Goal: Ask a question

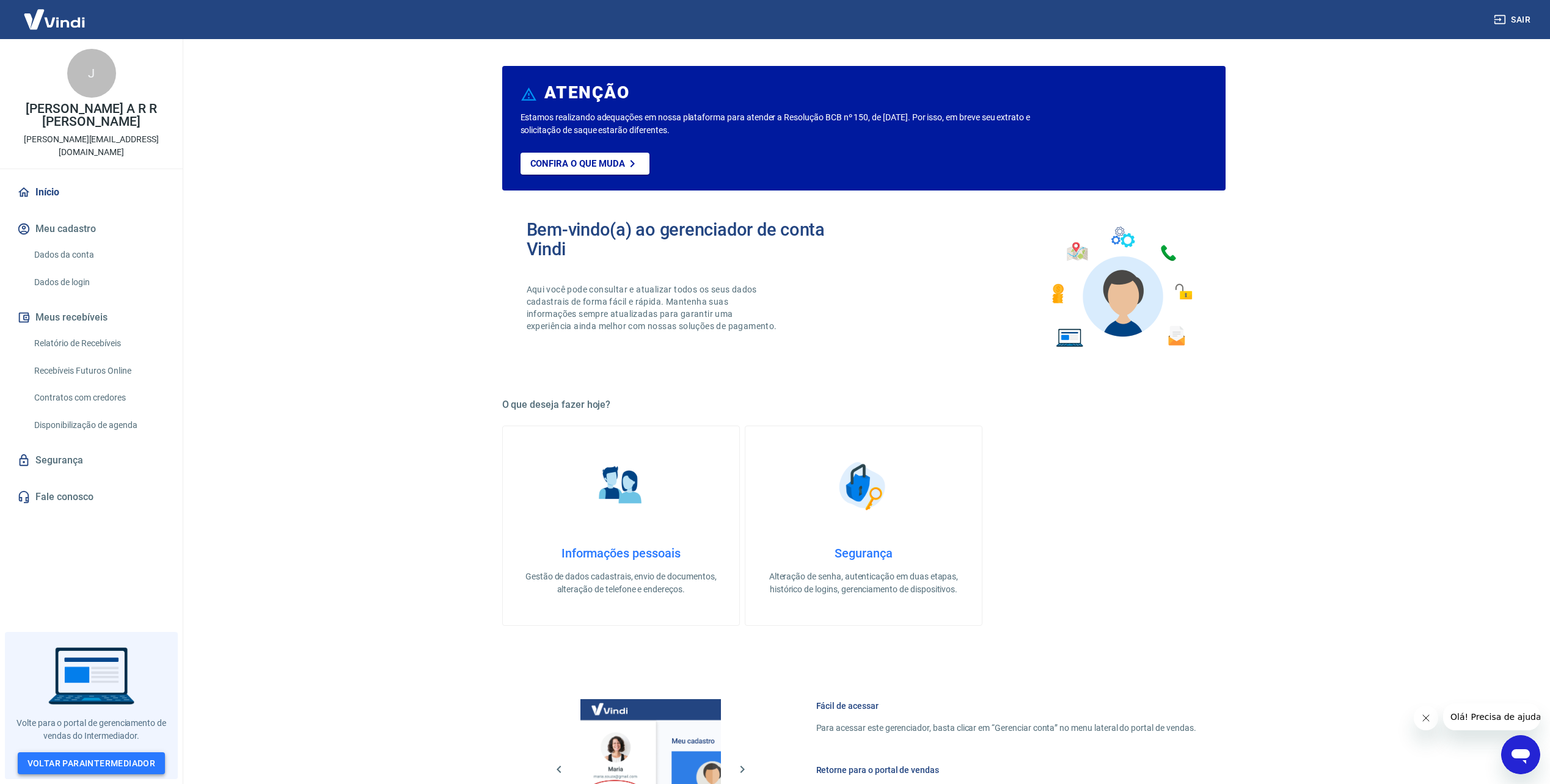
click at [101, 764] on link "Voltar para Intermediador" at bounding box center [91, 764] width 148 height 23
click at [130, 243] on link "Dados da conta" at bounding box center [98, 255] width 138 height 25
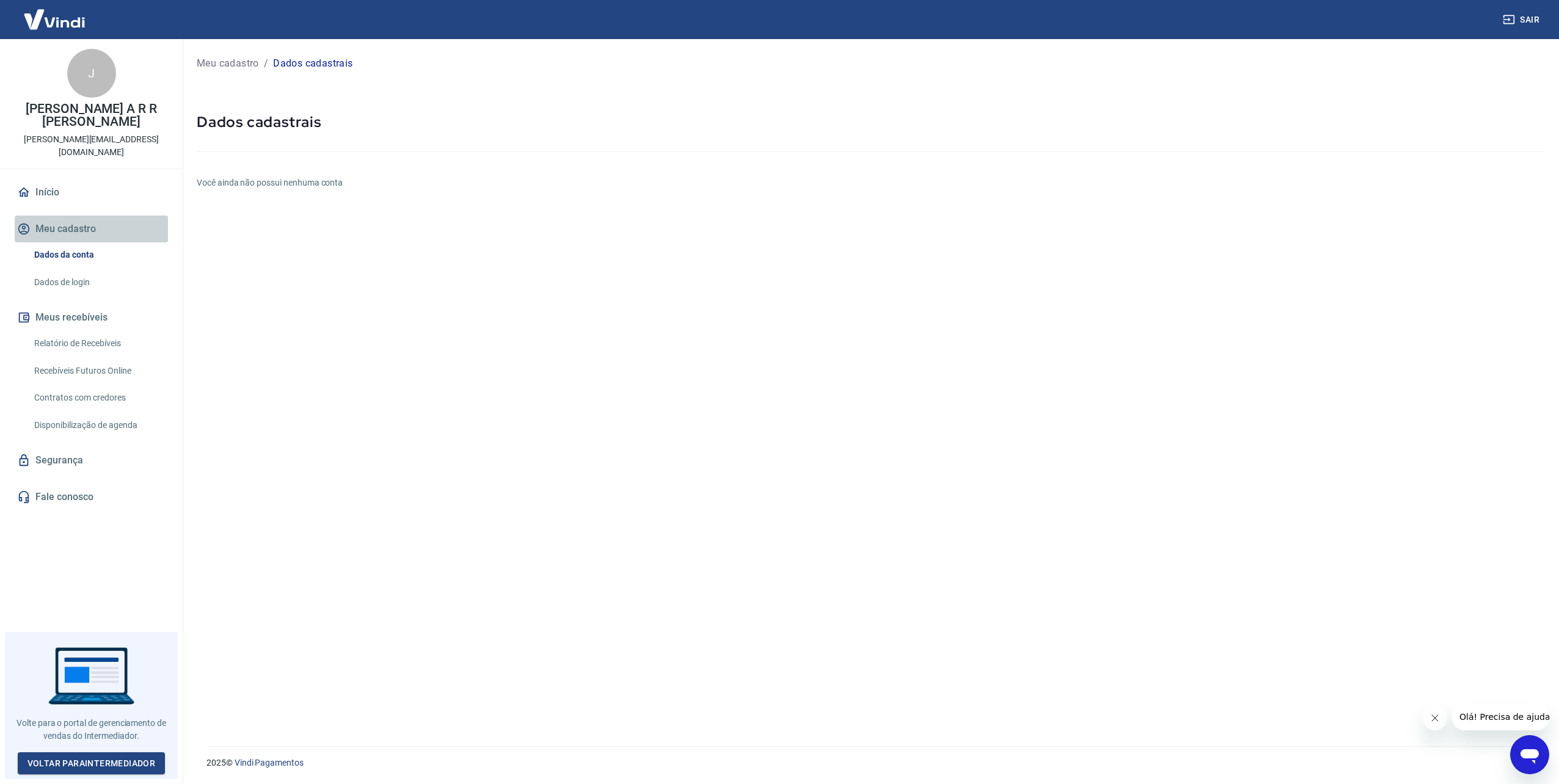
click at [104, 215] on button "Meu cadastro" at bounding box center [91, 229] width 153 height 27
click at [109, 243] on link "Dados da conta" at bounding box center [98, 255] width 138 height 25
click at [110, 243] on div "Dados da conta Dados de login" at bounding box center [91, 268] width 153 height 52
click at [113, 270] on link "Dados de login" at bounding box center [98, 282] width 138 height 25
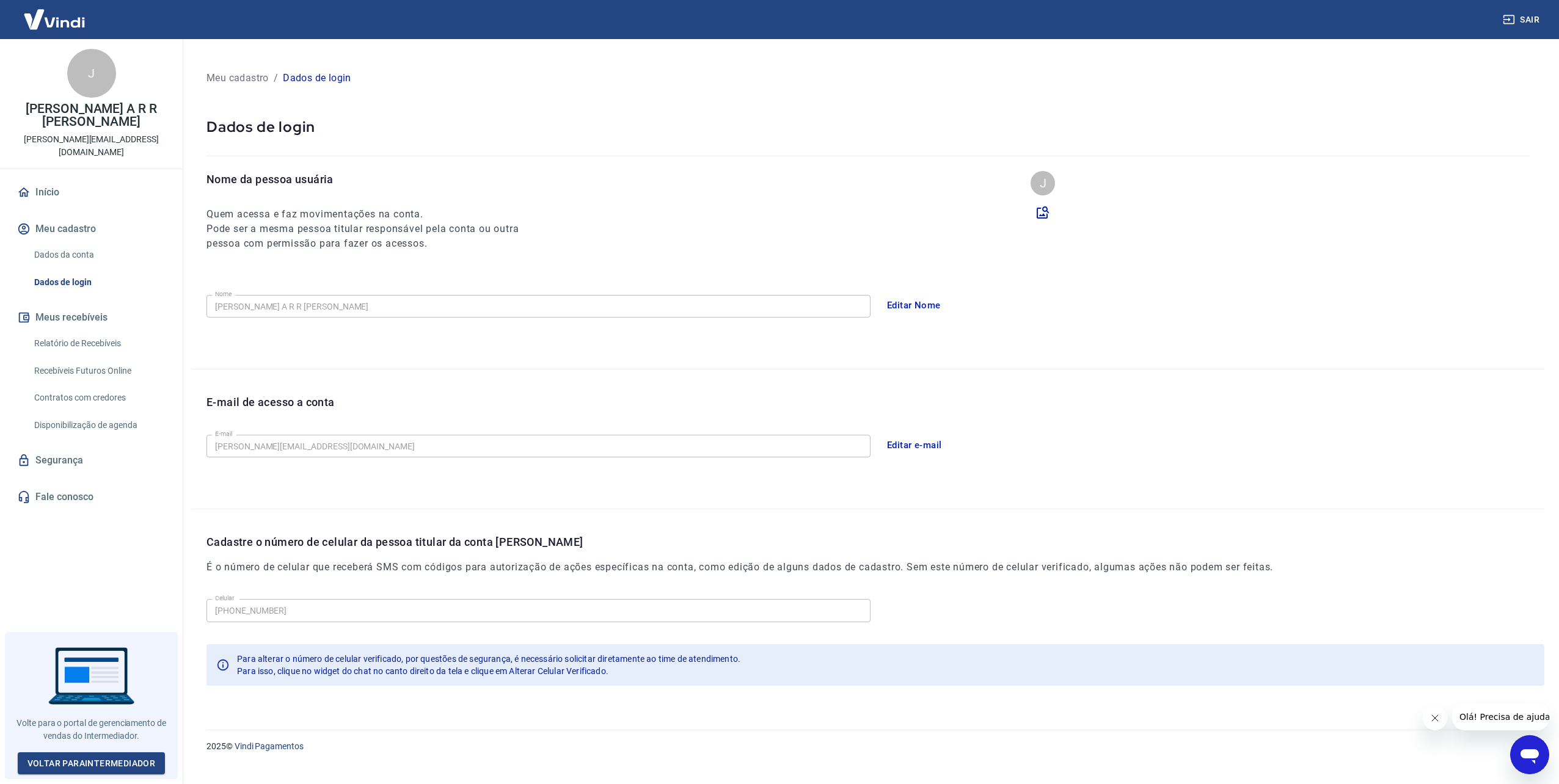
click at [81, 215] on button "Meu cadastro" at bounding box center [91, 229] width 153 height 27
click at [84, 215] on button "Meu cadastro" at bounding box center [91, 229] width 153 height 27
click at [89, 243] on link "Dados da conta" at bounding box center [98, 255] width 138 height 25
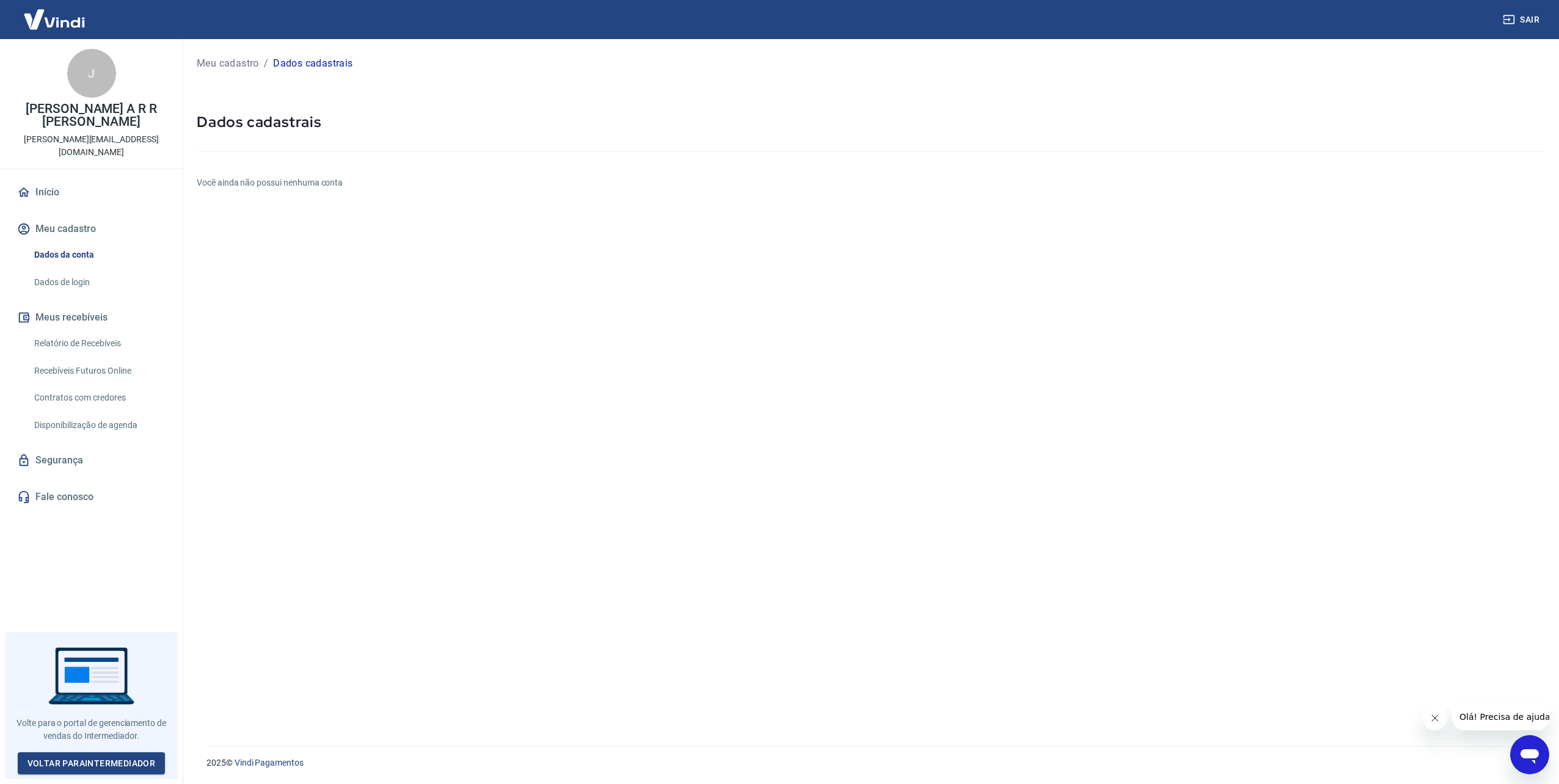
click at [1515, 743] on div "Abrir janela de mensagens" at bounding box center [1530, 755] width 36 height 36
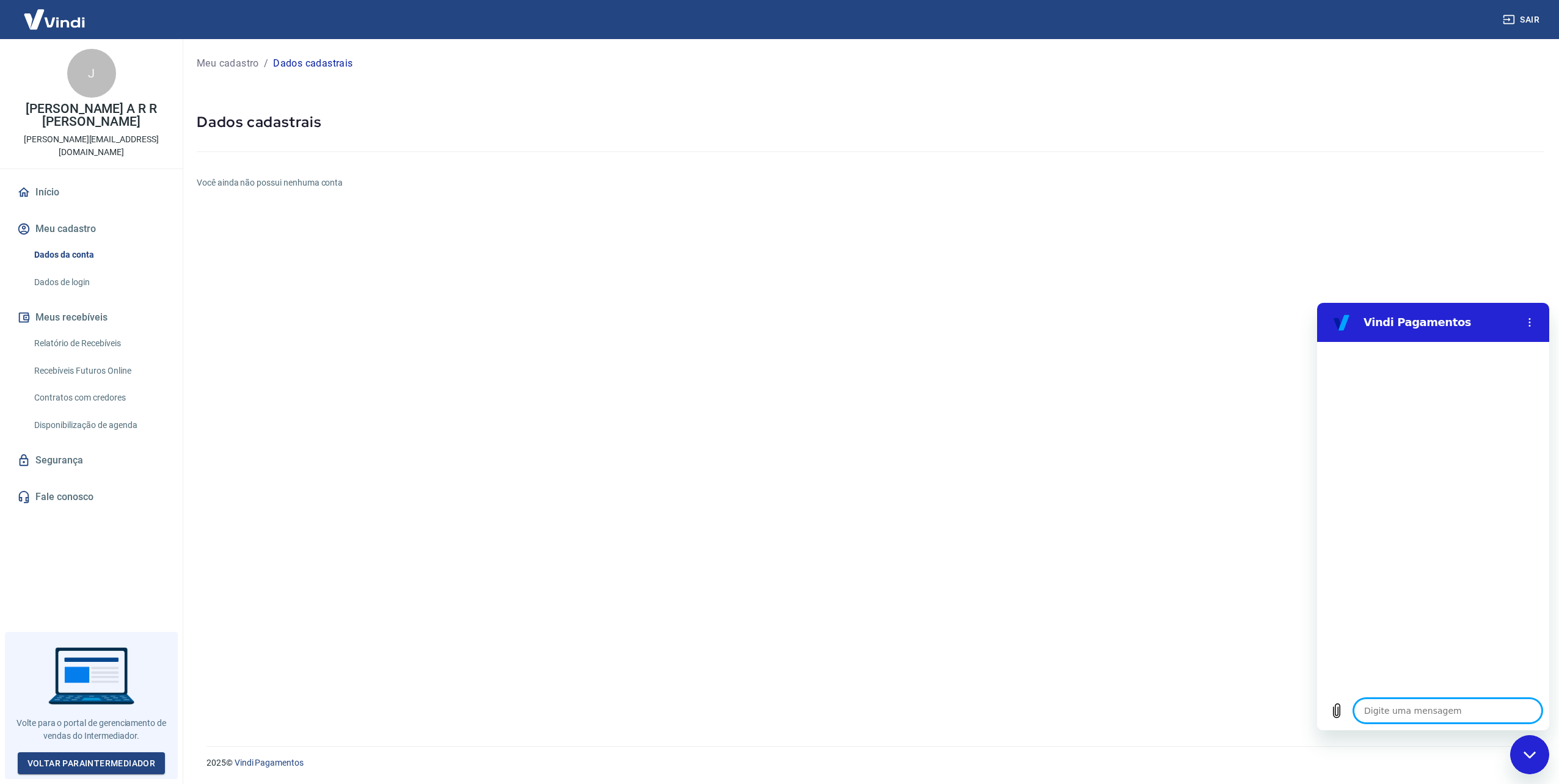
click at [1449, 711] on textarea at bounding box center [1447, 711] width 188 height 24
type textarea "F"
type textarea "x"
type textarea "Fa"
type textarea "x"
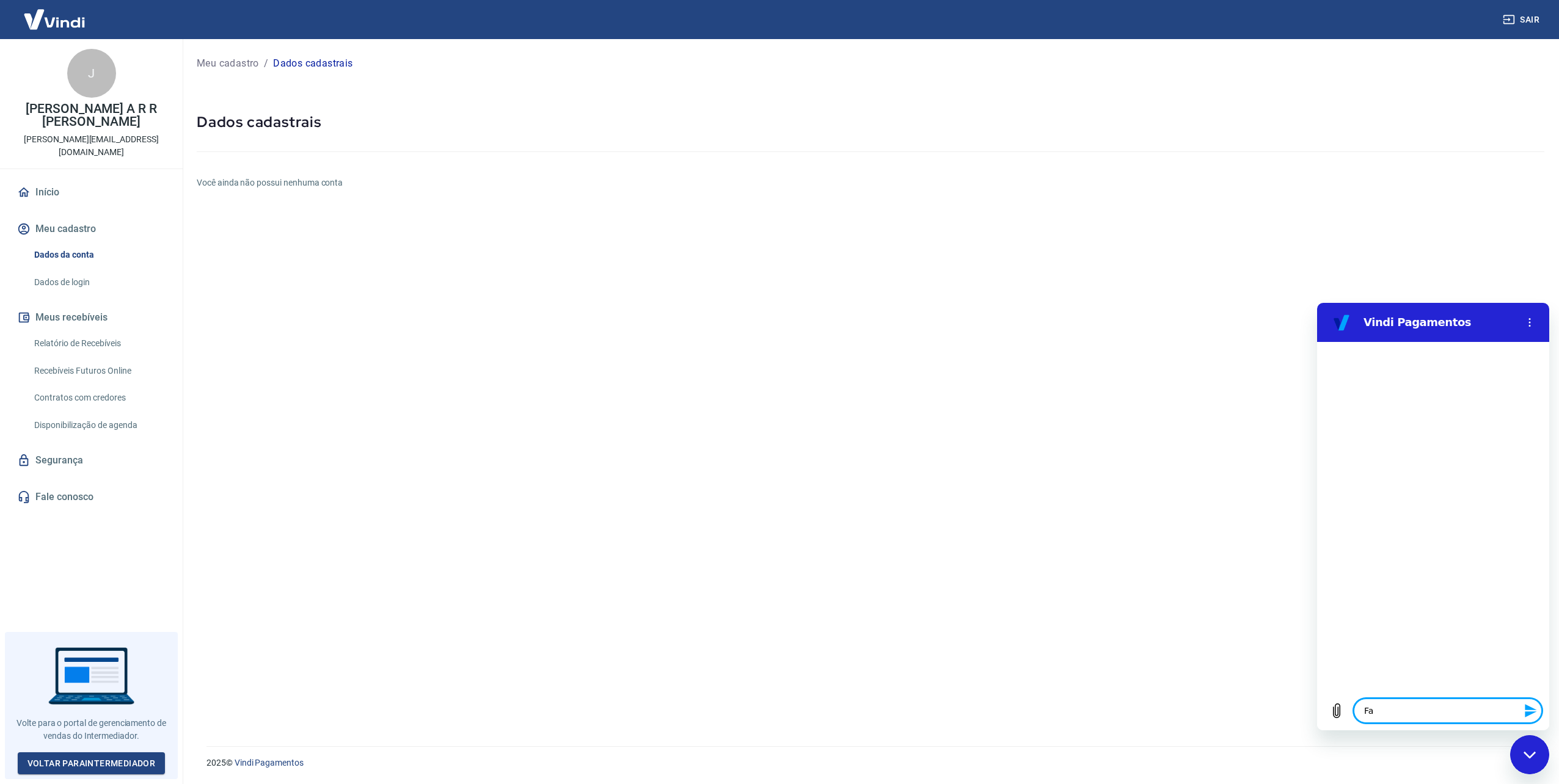
type textarea "Fal"
type textarea "x"
type textarea "Fala"
type textarea "x"
type textarea "Falar"
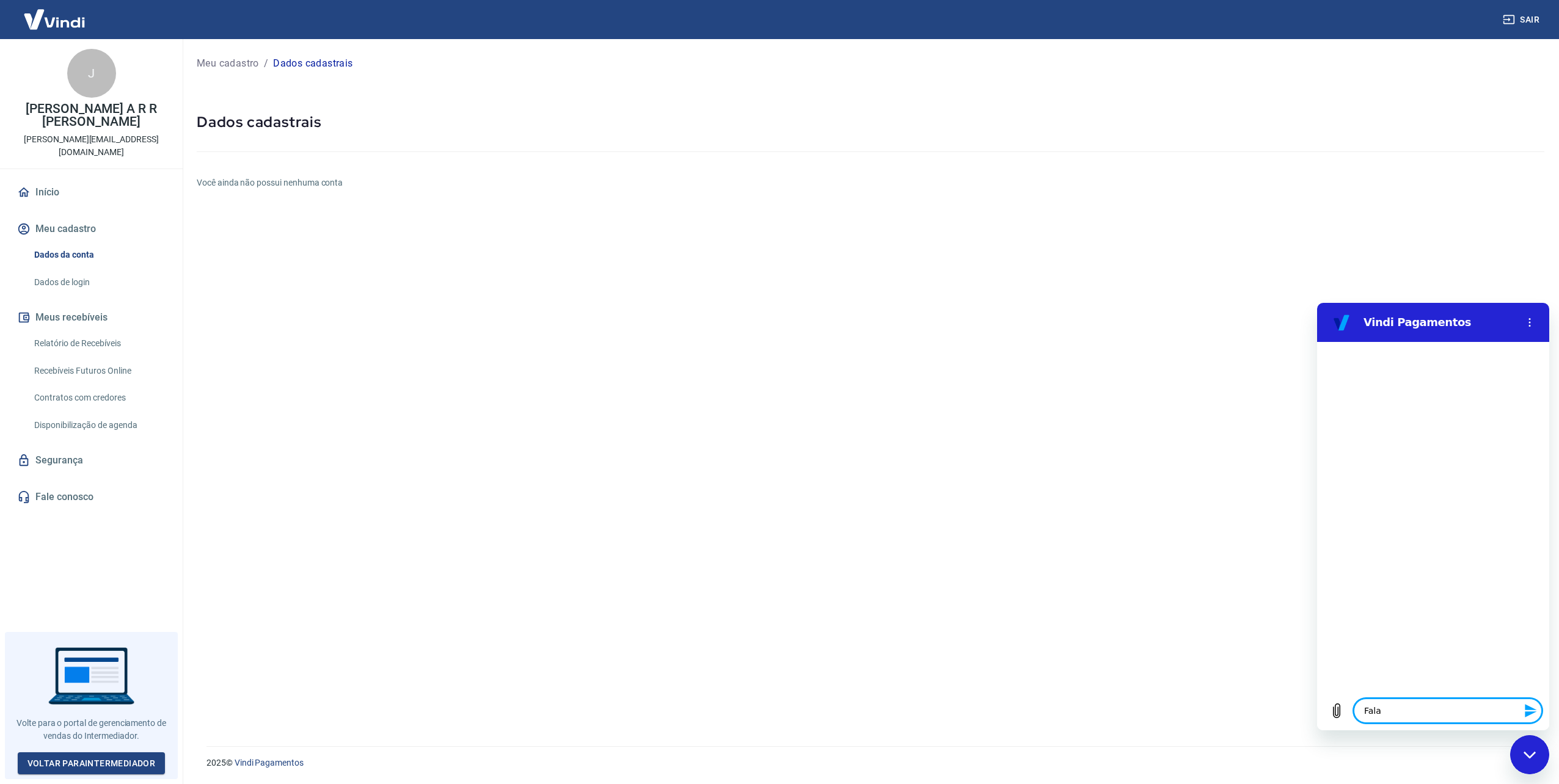
type textarea "x"
type textarea "Falar"
type textarea "x"
type textarea "Falar c"
type textarea "x"
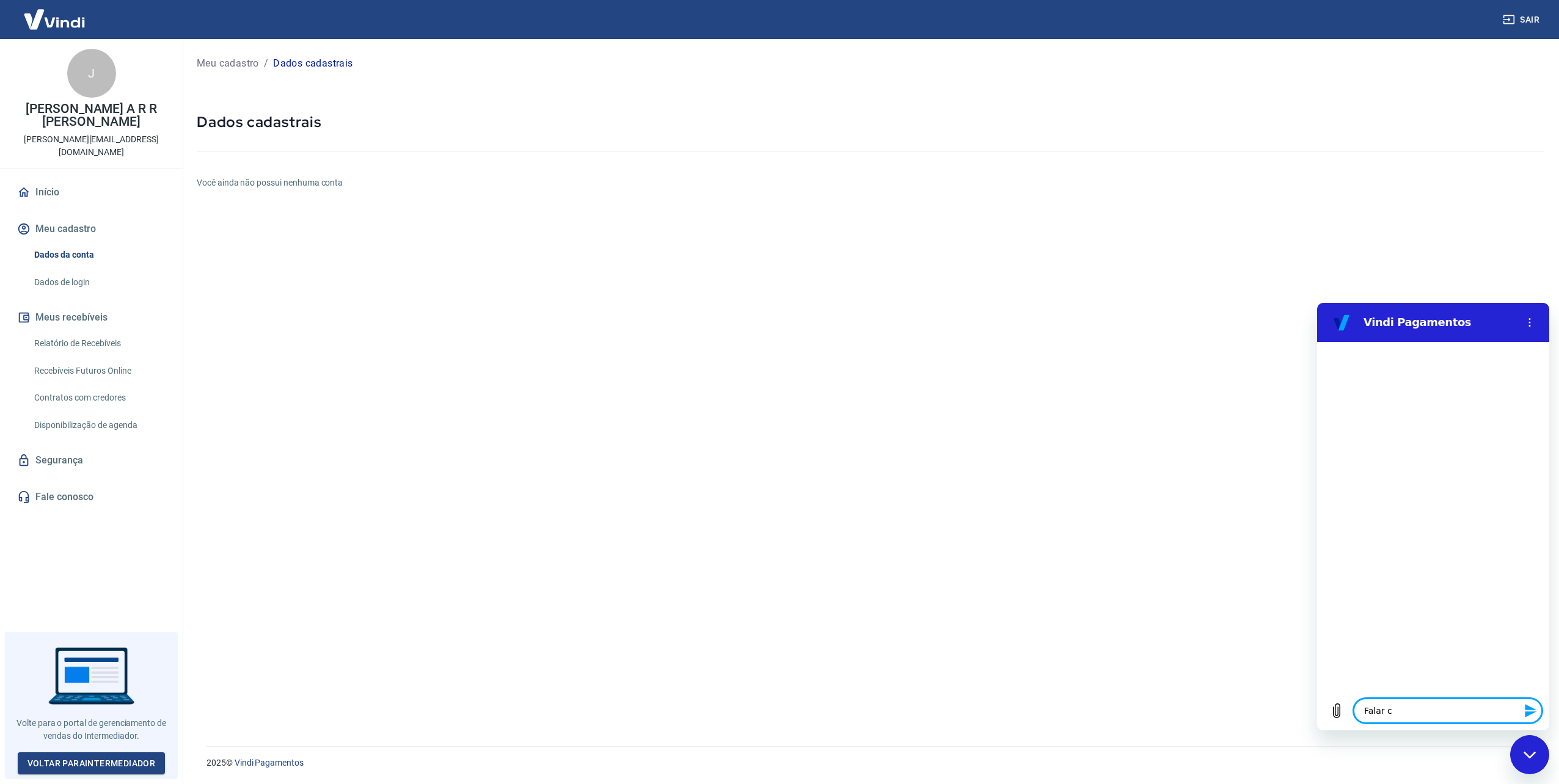
type textarea "Falar co"
type textarea "x"
type textarea "Falar com"
type textarea "x"
type textarea "Falar com"
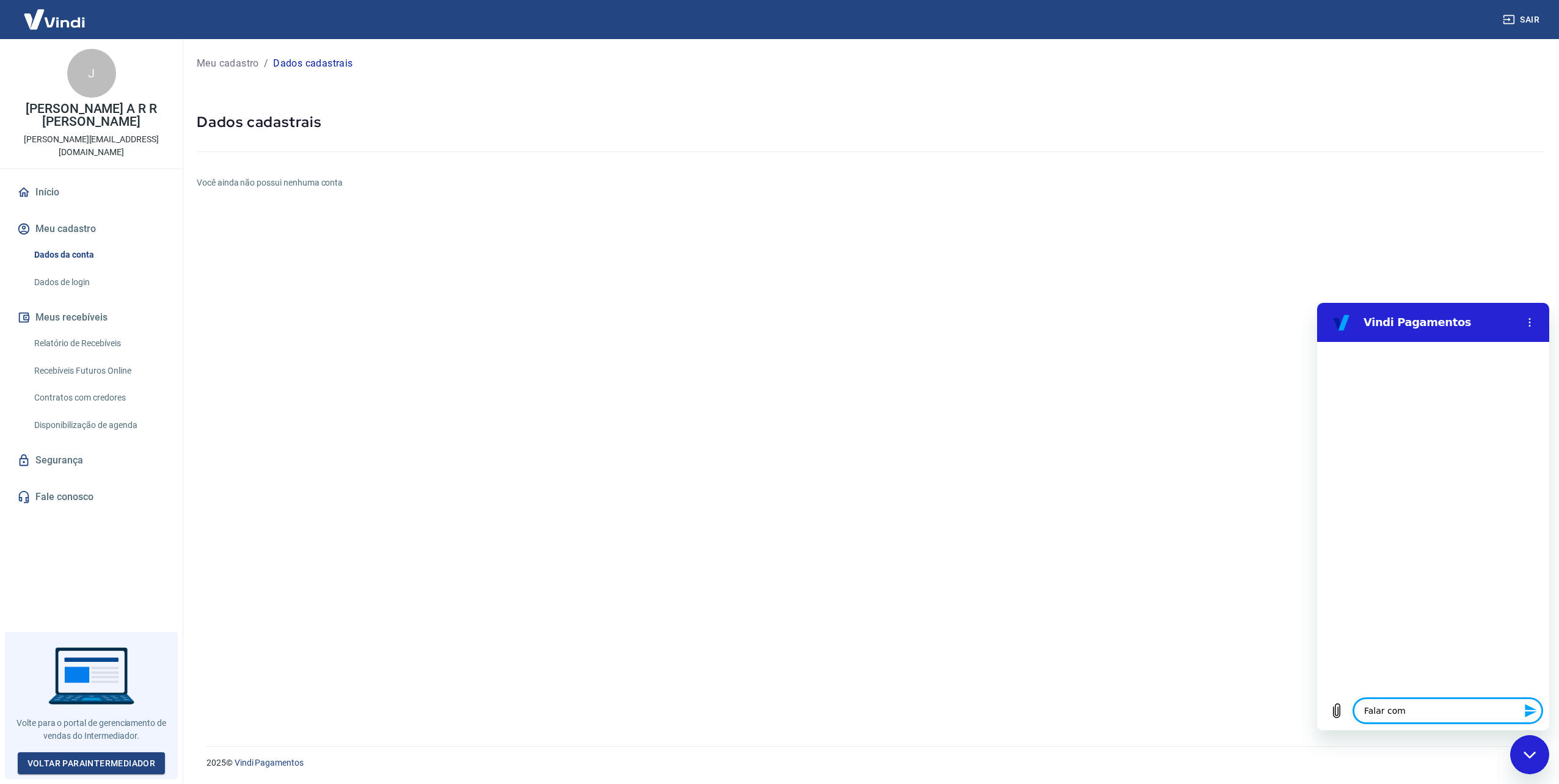
type textarea "x"
type textarea "Falar com u"
type textarea "x"
type textarea "Falar com um"
type textarea "x"
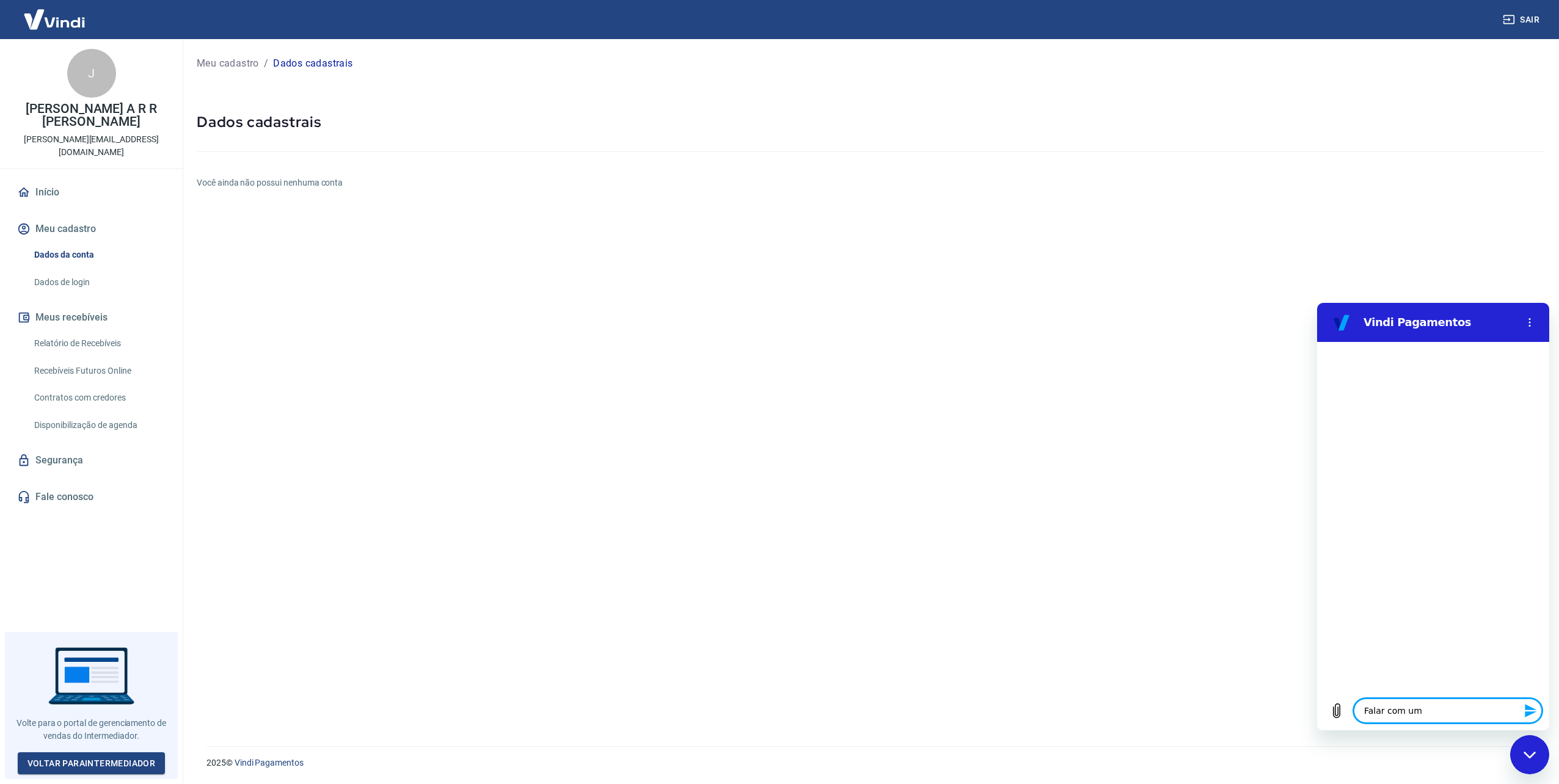
type textarea "Falar com um"
type textarea "x"
type textarea "Falar com um a"
type textarea "x"
type textarea "Falar com um at"
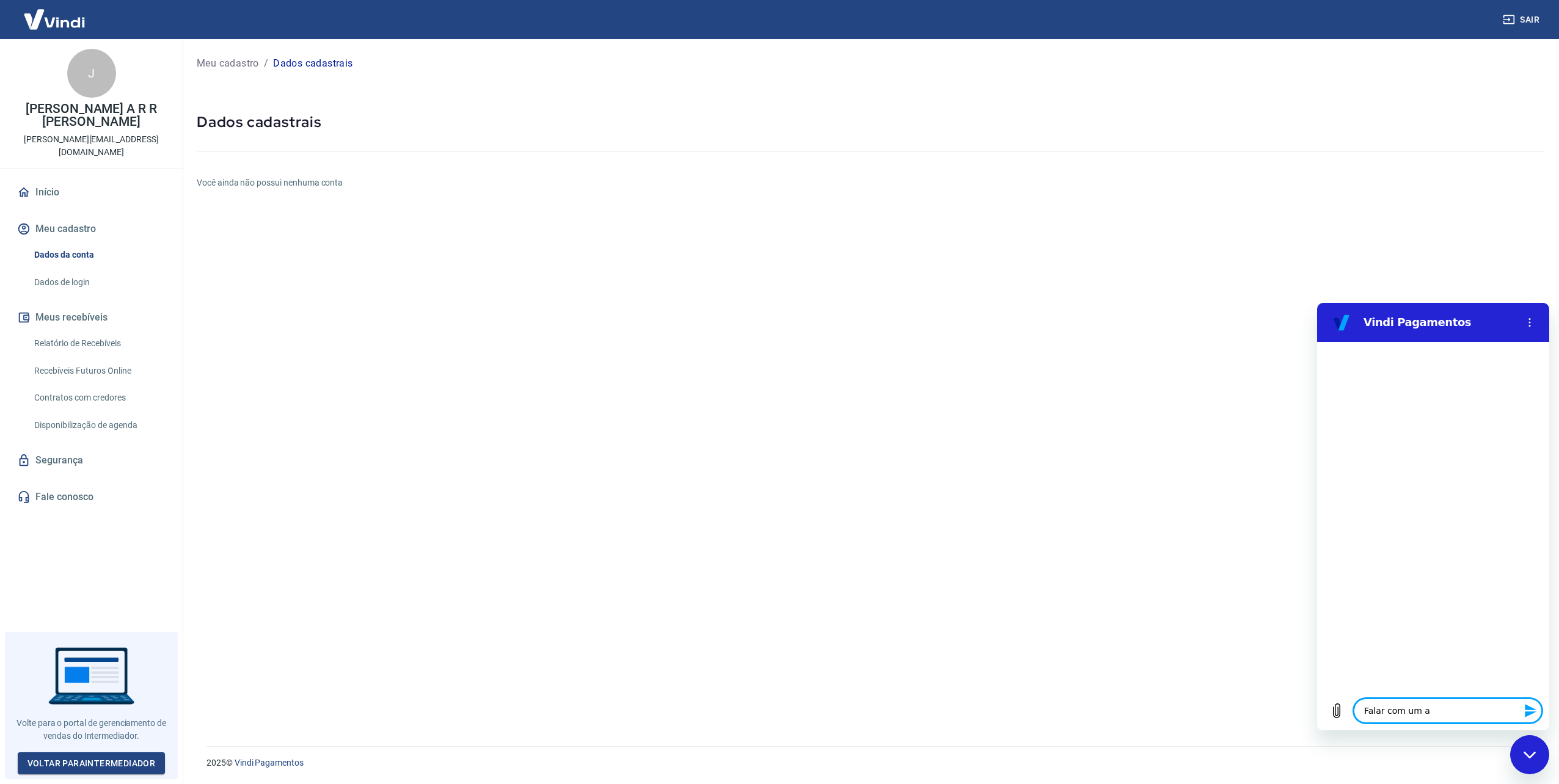
type textarea "x"
type textarea "Falar com um ate"
type textarea "x"
type textarea "Falar com um aten"
type textarea "x"
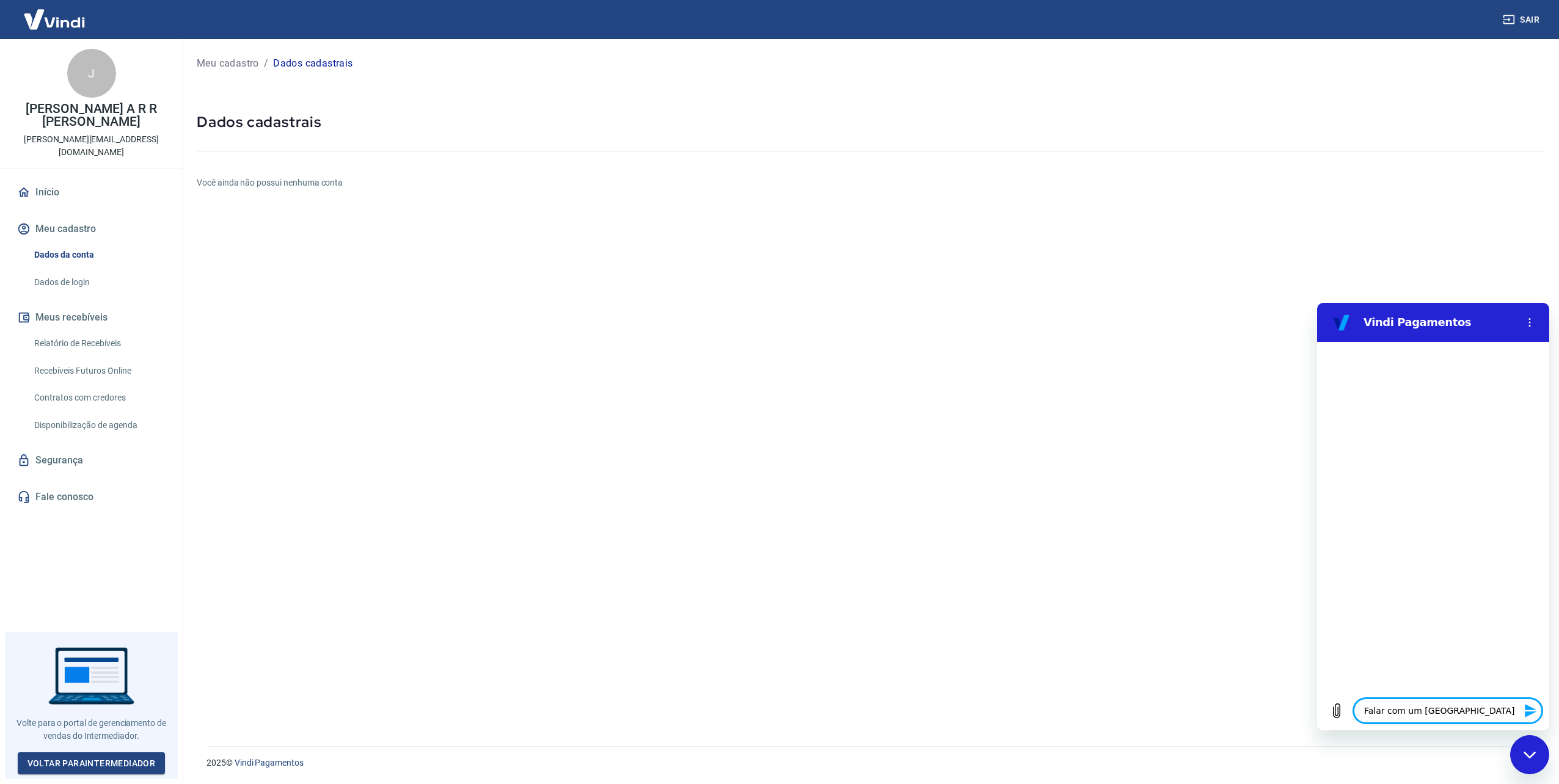
type textarea "Falar com um atend"
type textarea "x"
type textarea "Falar com um atende"
type textarea "x"
type textarea "Falar com um atenden"
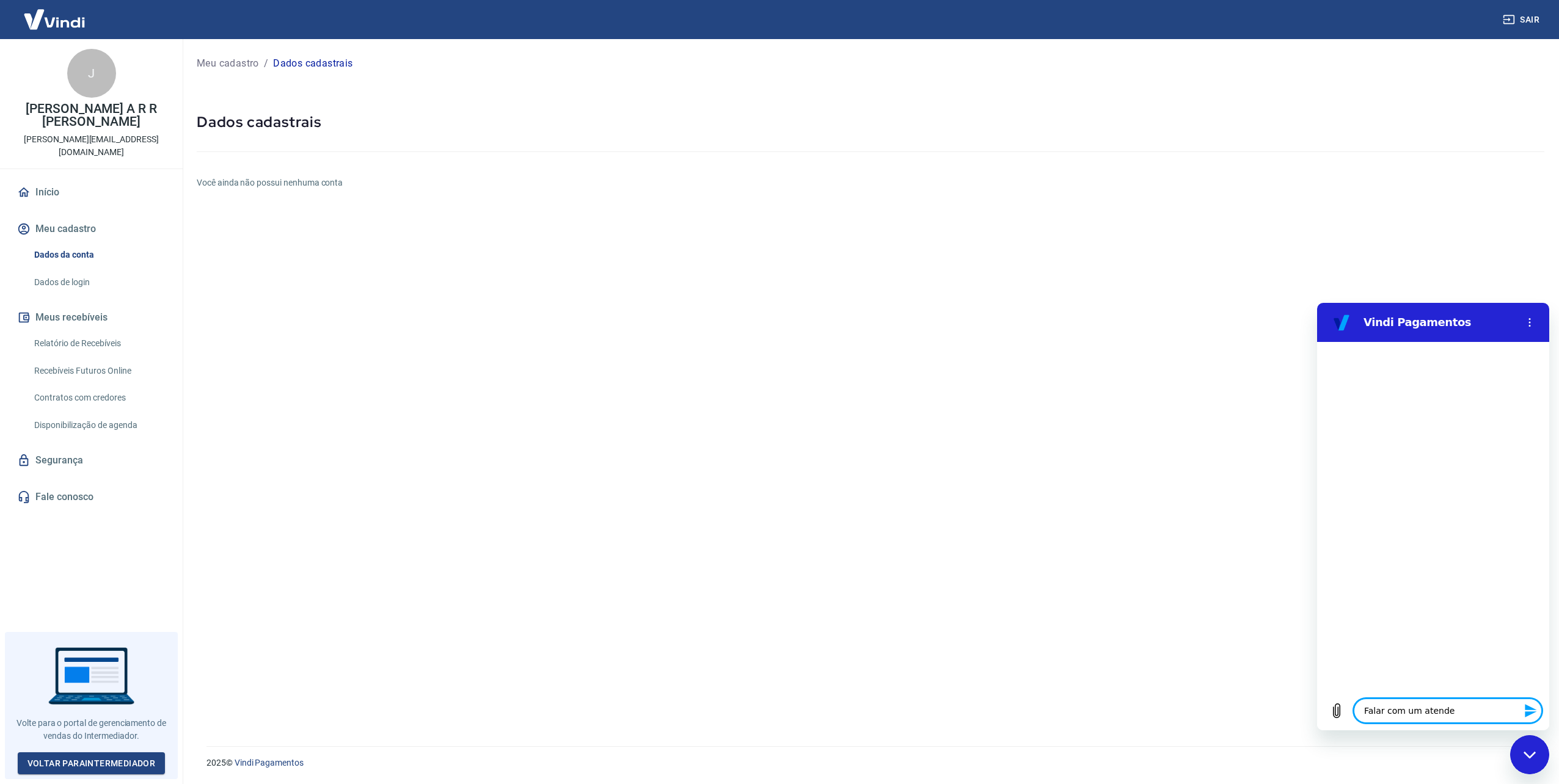
type textarea "x"
type textarea "Falar com um atendent"
type textarea "x"
type textarea "Falar com um atendente"
type textarea "x"
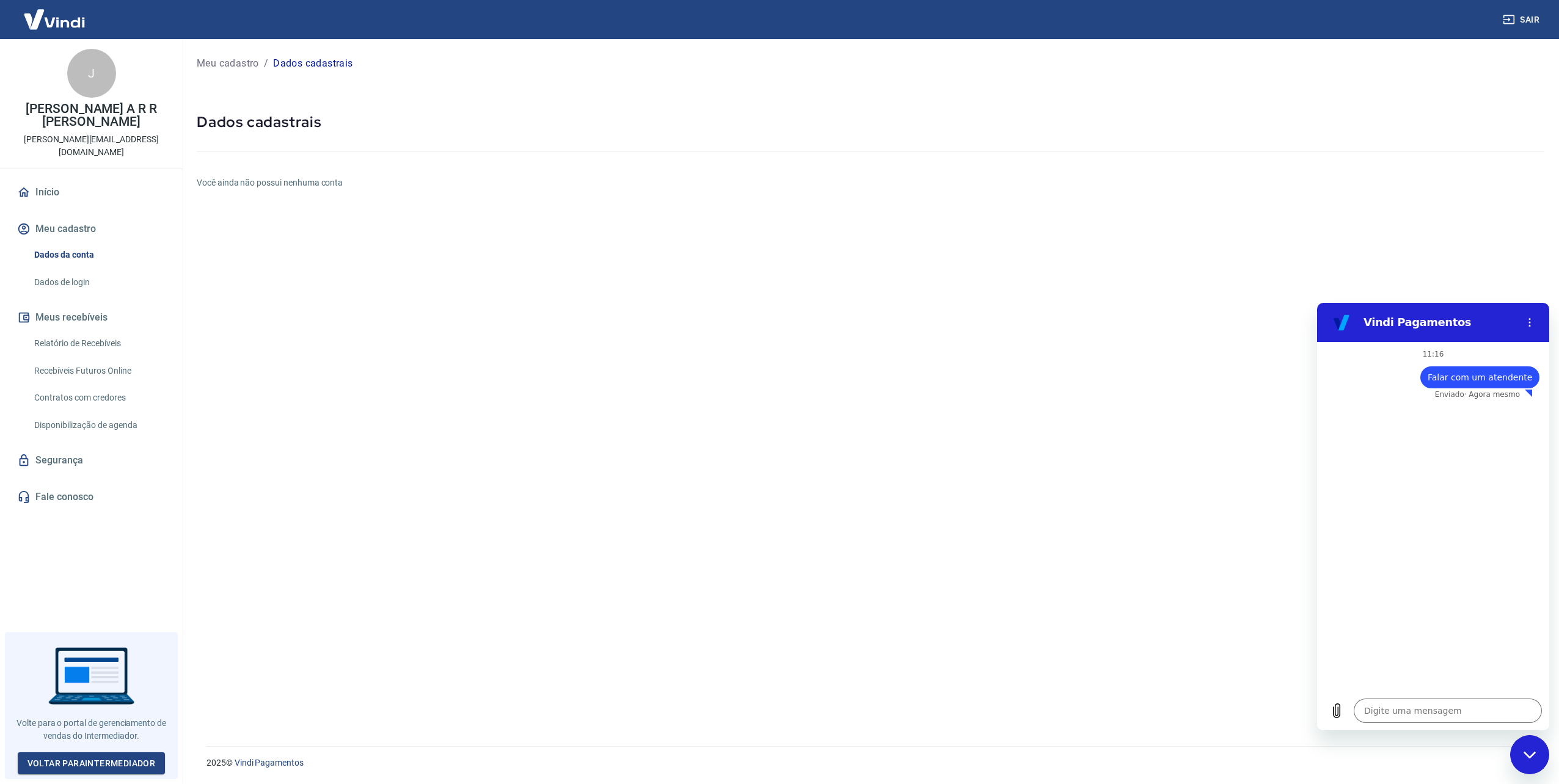
click at [1486, 382] on span "Falar com um atendente" at bounding box center [1480, 377] width 104 height 12
copy span "Falar com um atendente"
type textarea "x"
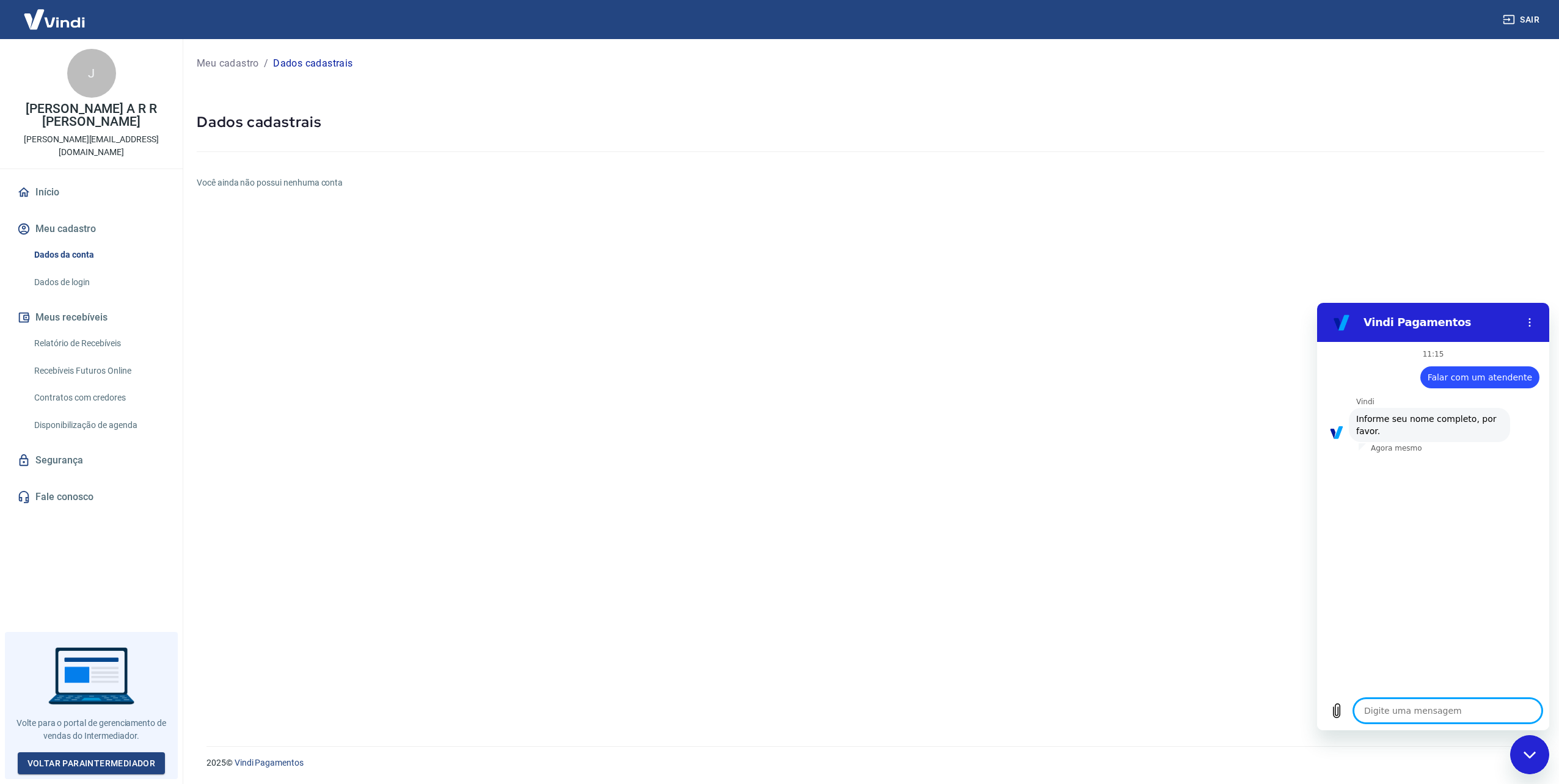
click at [1377, 708] on textarea at bounding box center [1447, 711] width 188 height 24
type textarea "G"
type textarea "x"
type textarea "Ga"
type textarea "x"
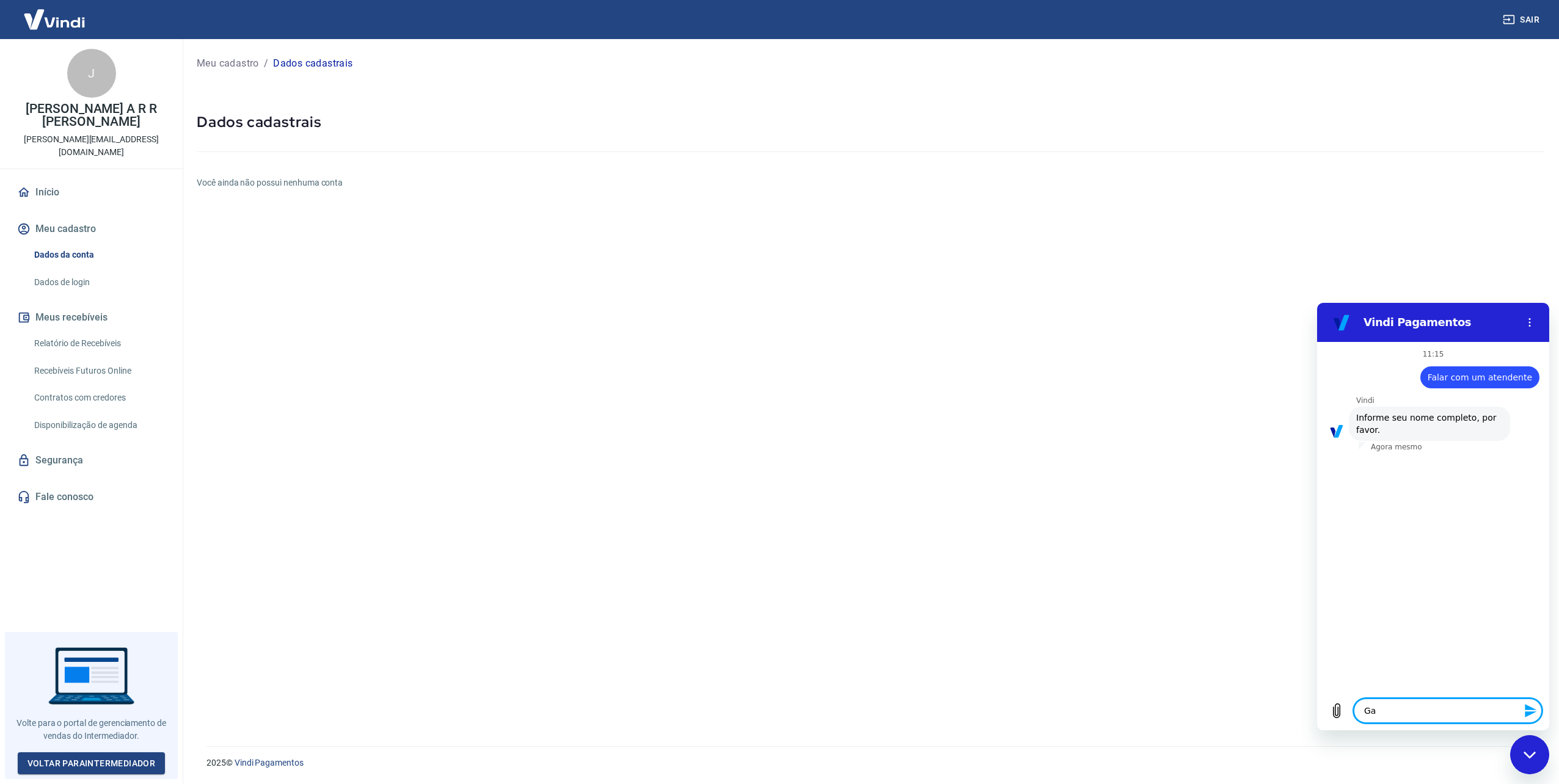
type textarea "Gab"
type textarea "x"
type textarea "Gabi"
type textarea "x"
type textarea "Gabir"
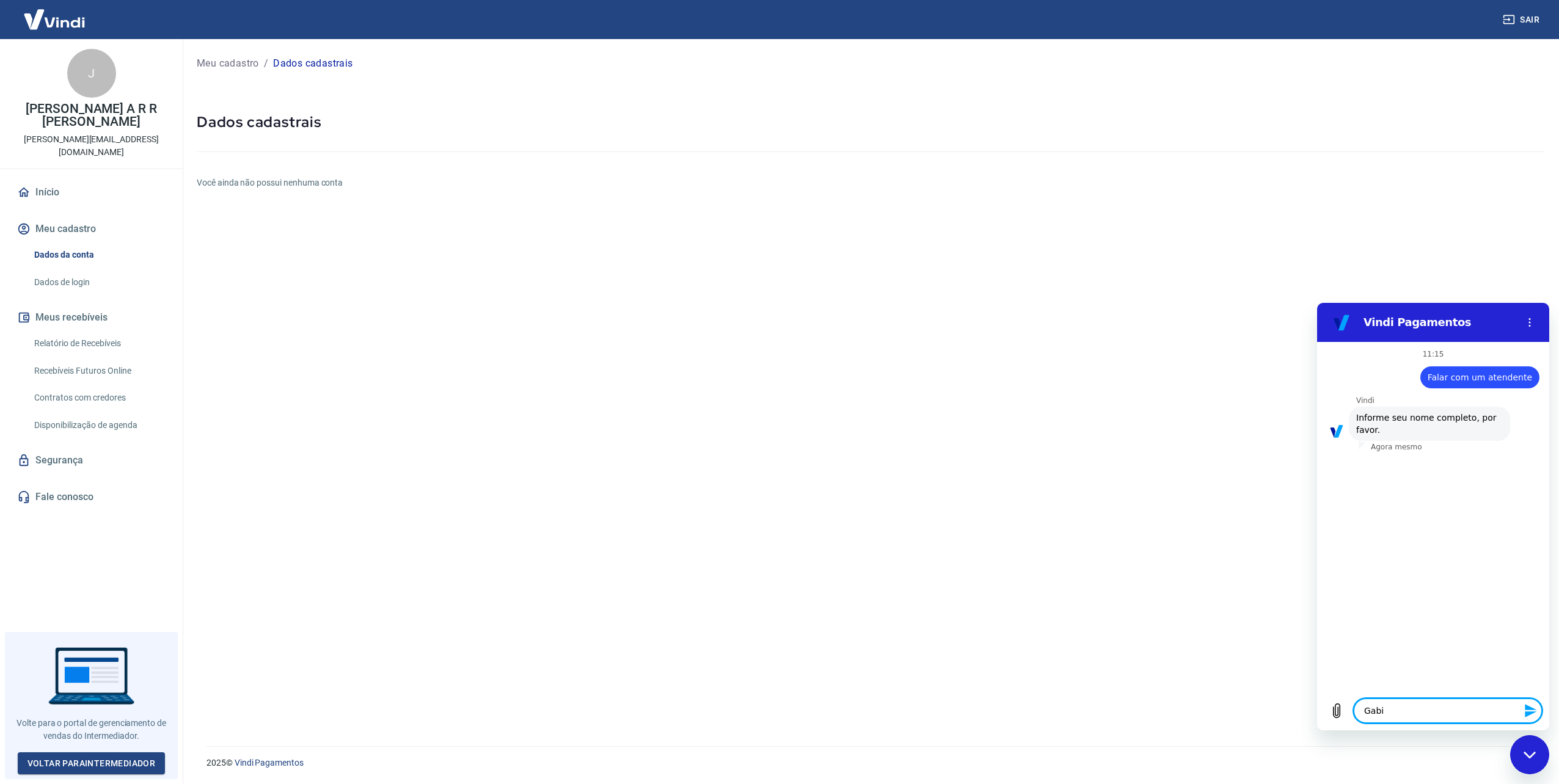
type textarea "x"
type textarea "J"
type textarea "x"
type textarea "Ju"
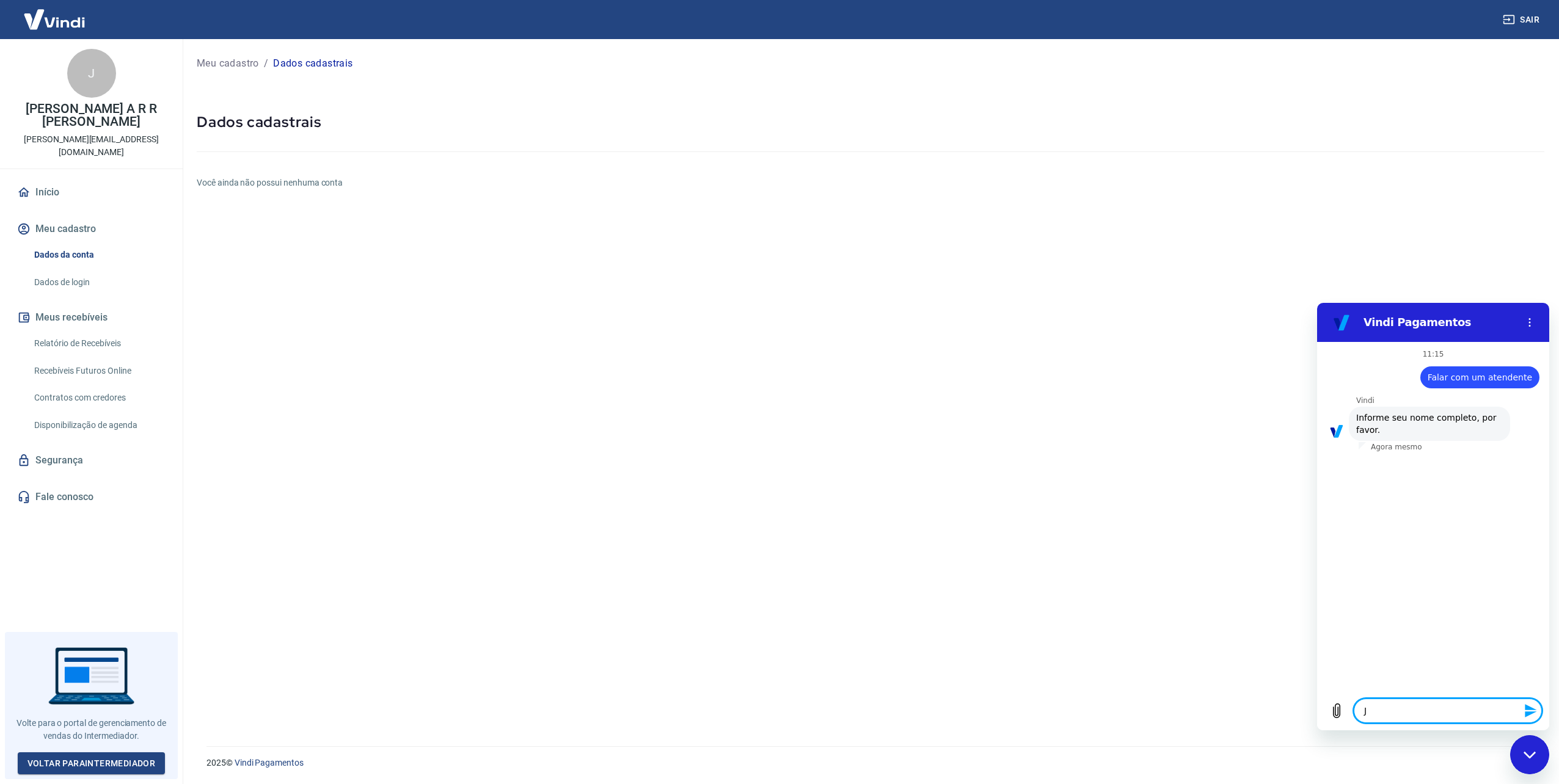
type textarea "x"
type textarea "Jul"
type textarea "x"
type textarea "Juli"
type textarea "x"
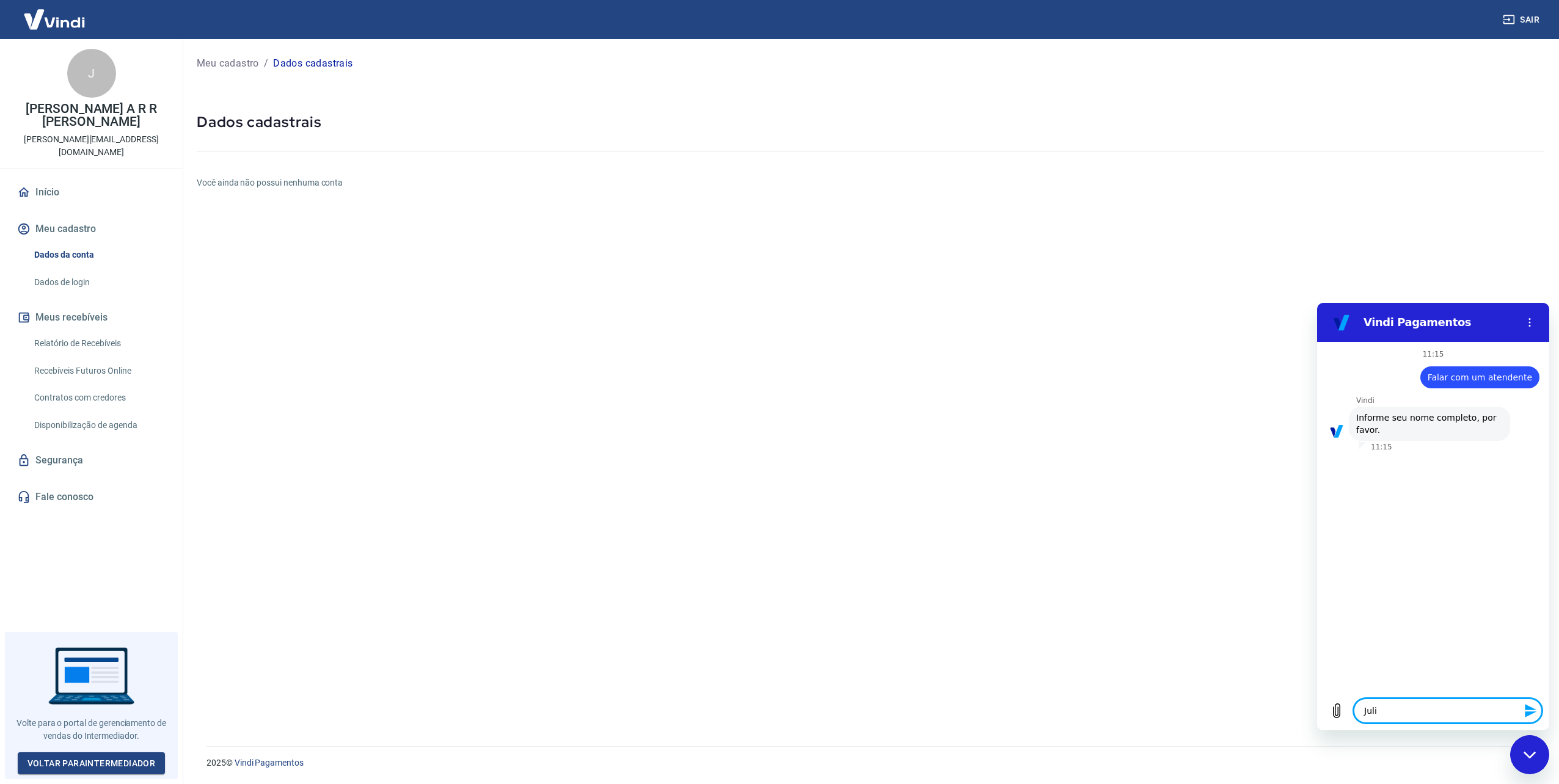
type textarea "Julia"
type textarea "x"
type textarea "Julian"
type textarea "x"
type textarea "Juliana"
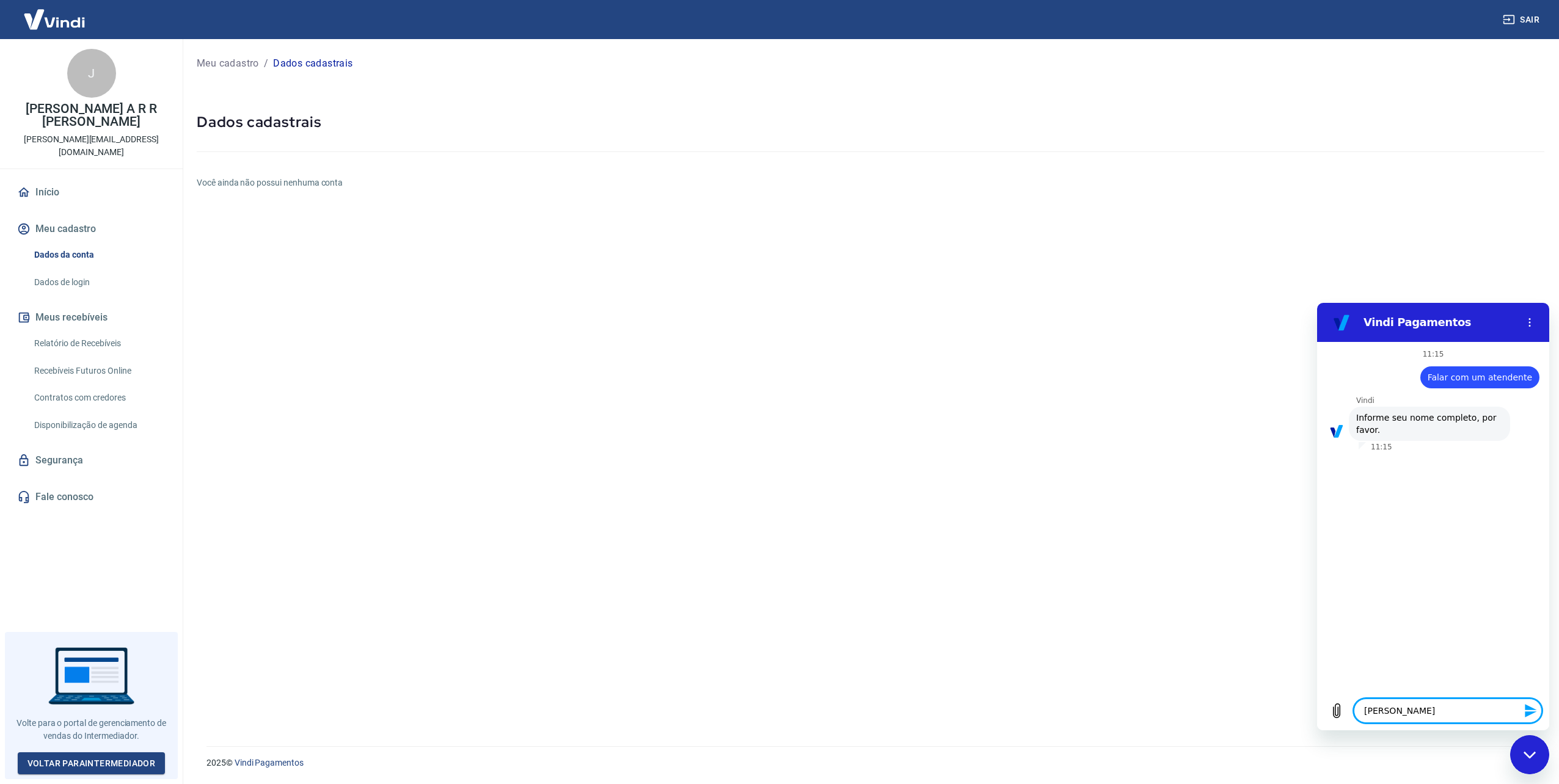
type textarea "x"
type textarea "Juliana"
type textarea "x"
type textarea "Juliana R"
type textarea "x"
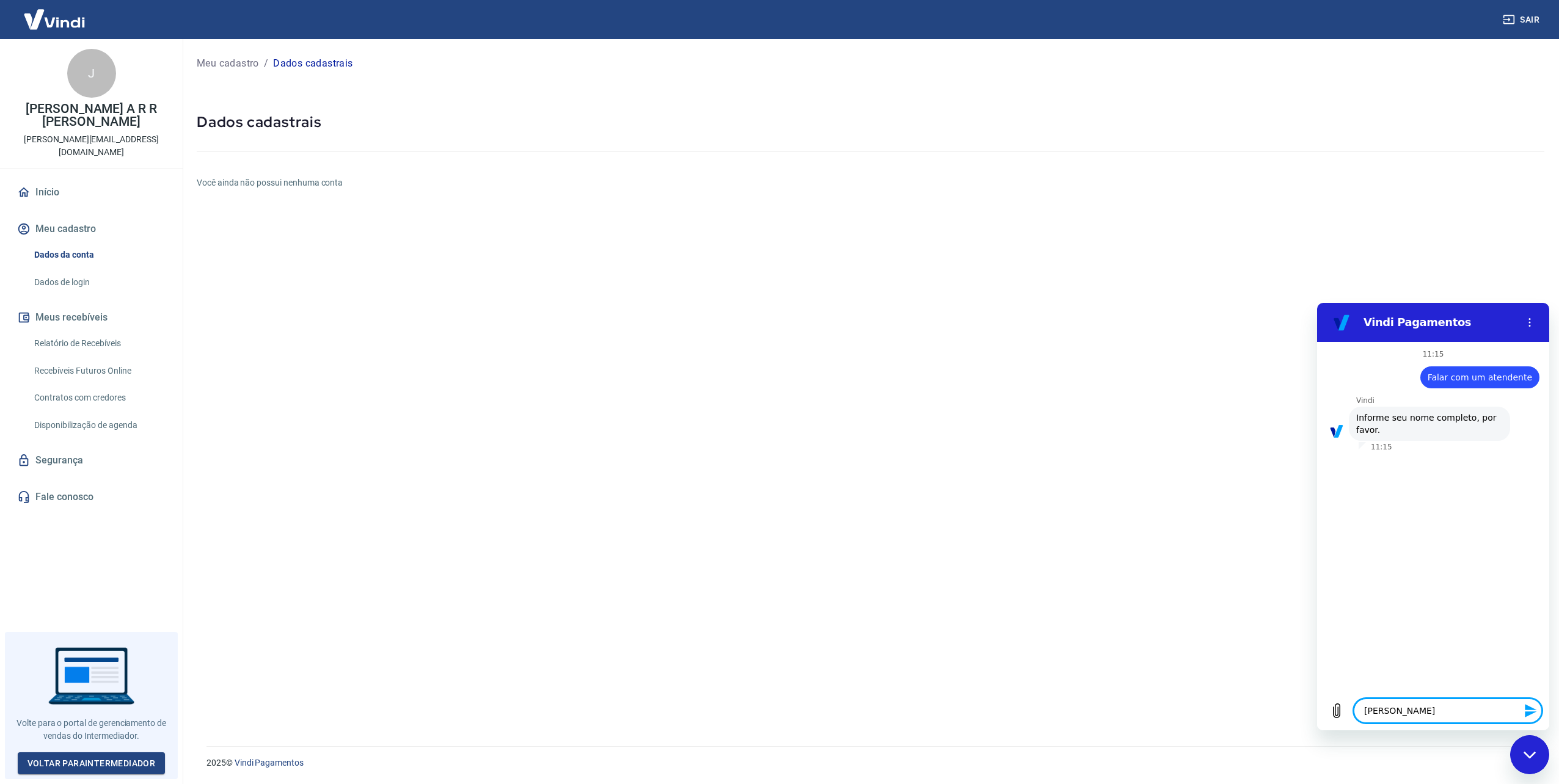
type textarea "Juliana Ro"
type textarea "x"
type textarea "Juliana Rol"
type textarea "x"
type textarea "Juliana Roli"
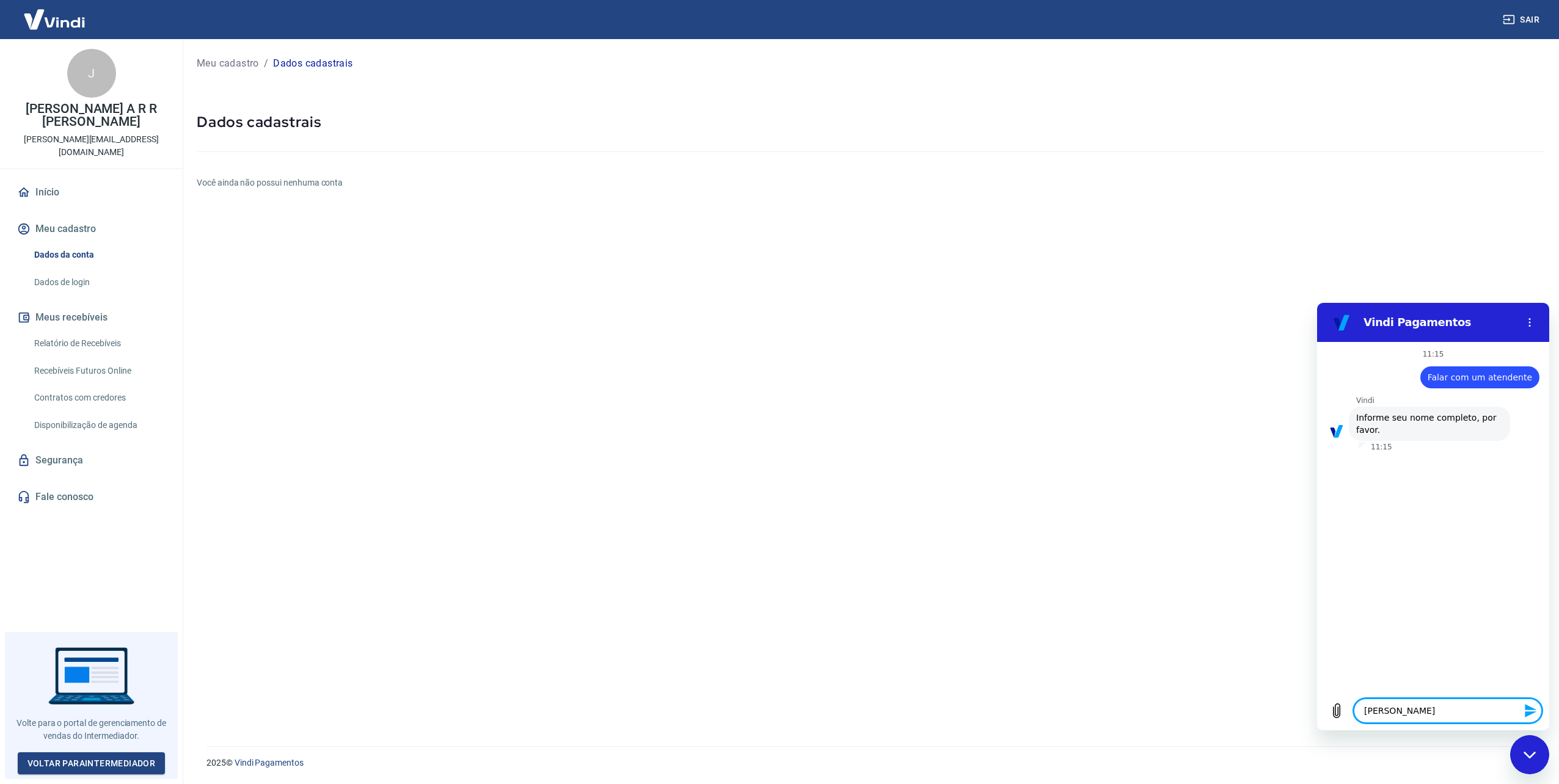
type textarea "x"
type textarea "Juliana Rolim"
type textarea "x"
click at [1446, 693] on div "Digite uma mensagem x" at bounding box center [1433, 711] width 232 height 39
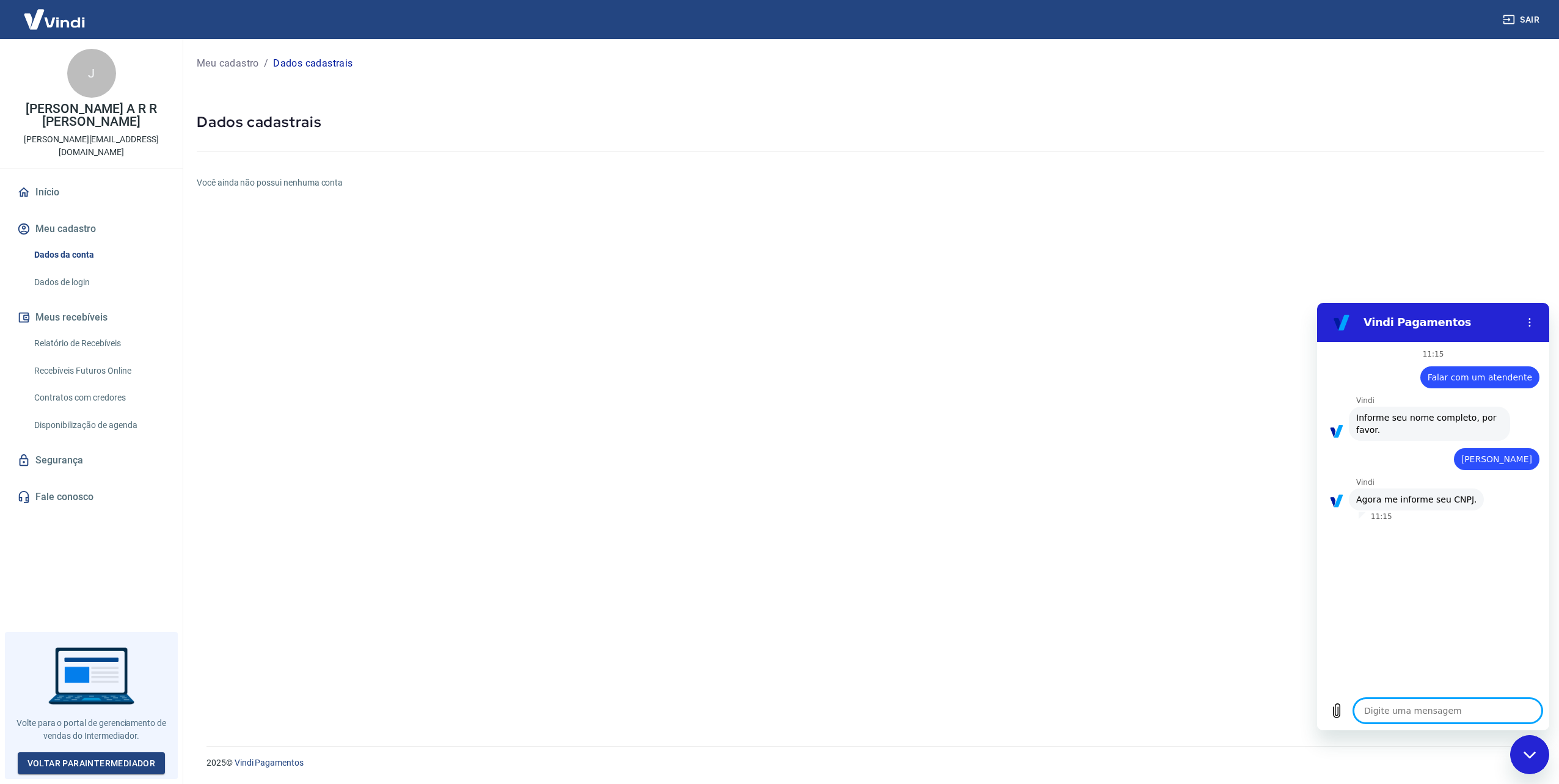
click at [1446, 702] on textarea at bounding box center [1447, 711] width 188 height 24
paste textarea "12.035.177/0001-02"
type textarea "12.035.177/0001-02"
type textarea "x"
type textarea "12.035.177/0001-02"
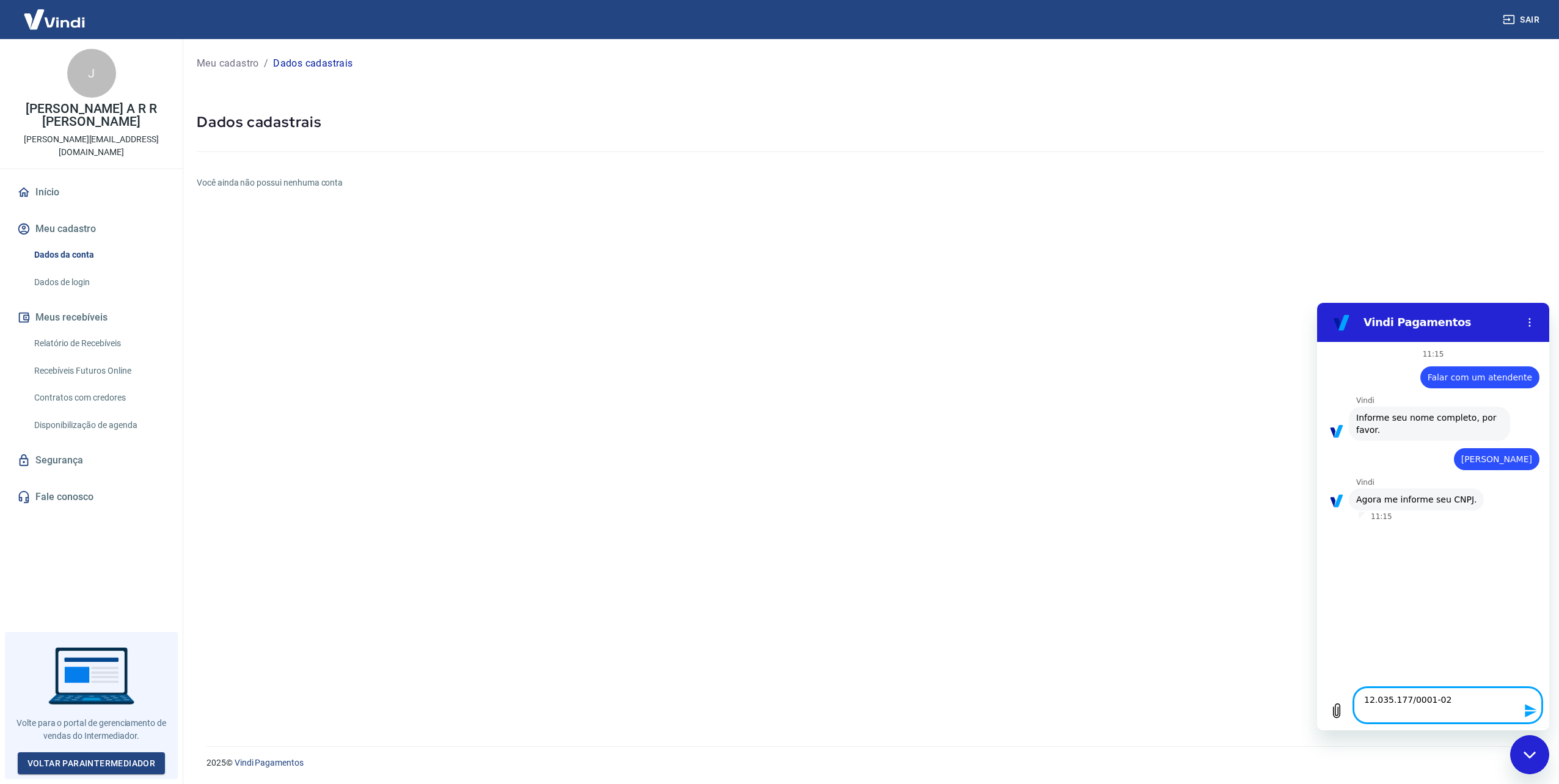
click at [1525, 714] on icon "Enviar mensagem" at bounding box center [1530, 711] width 11 height 14
type textarea "x"
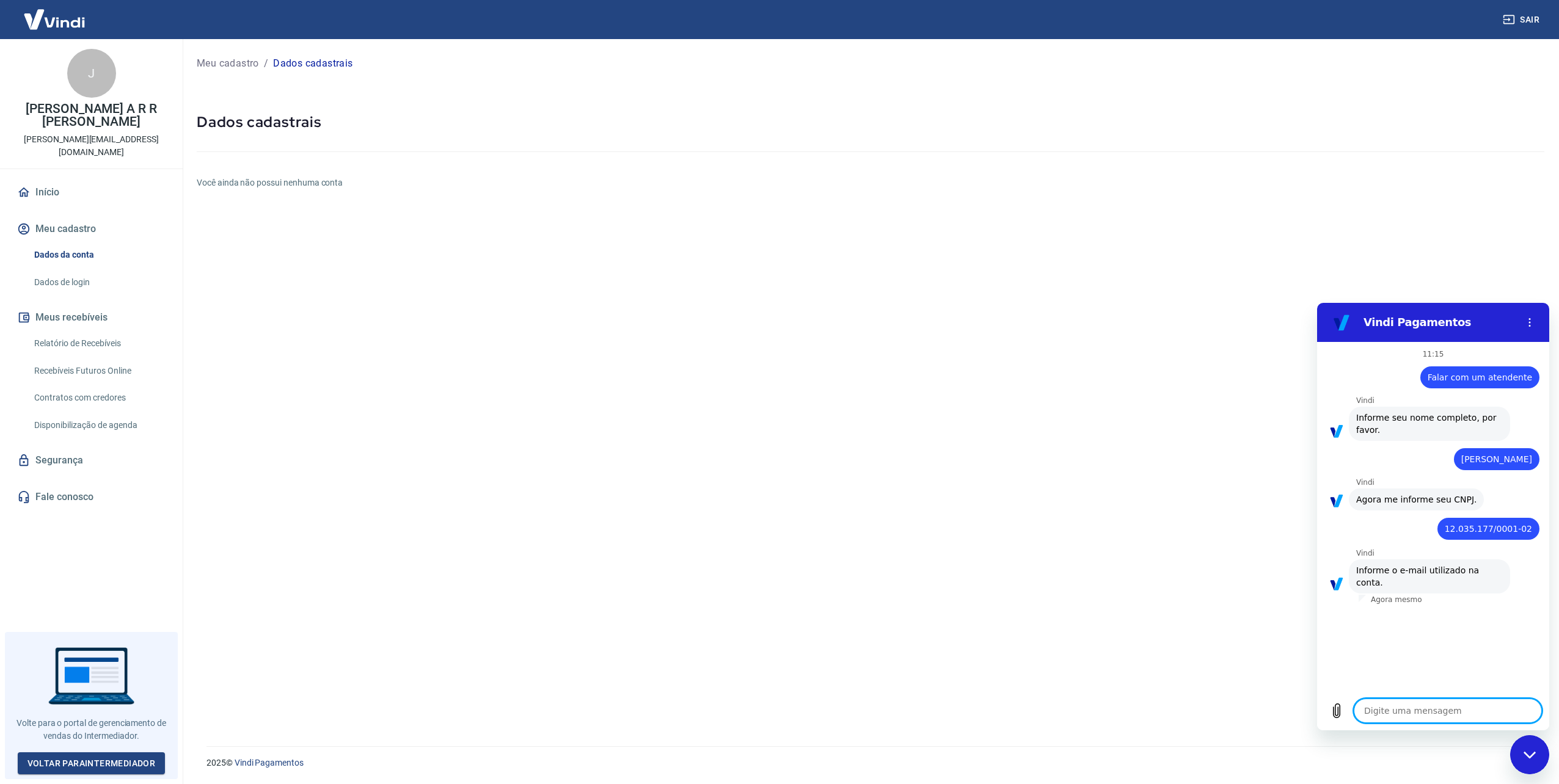
click at [1430, 705] on textarea at bounding box center [1447, 711] width 188 height 24
type textarea "g"
type textarea "x"
type textarea "ga"
type textarea "x"
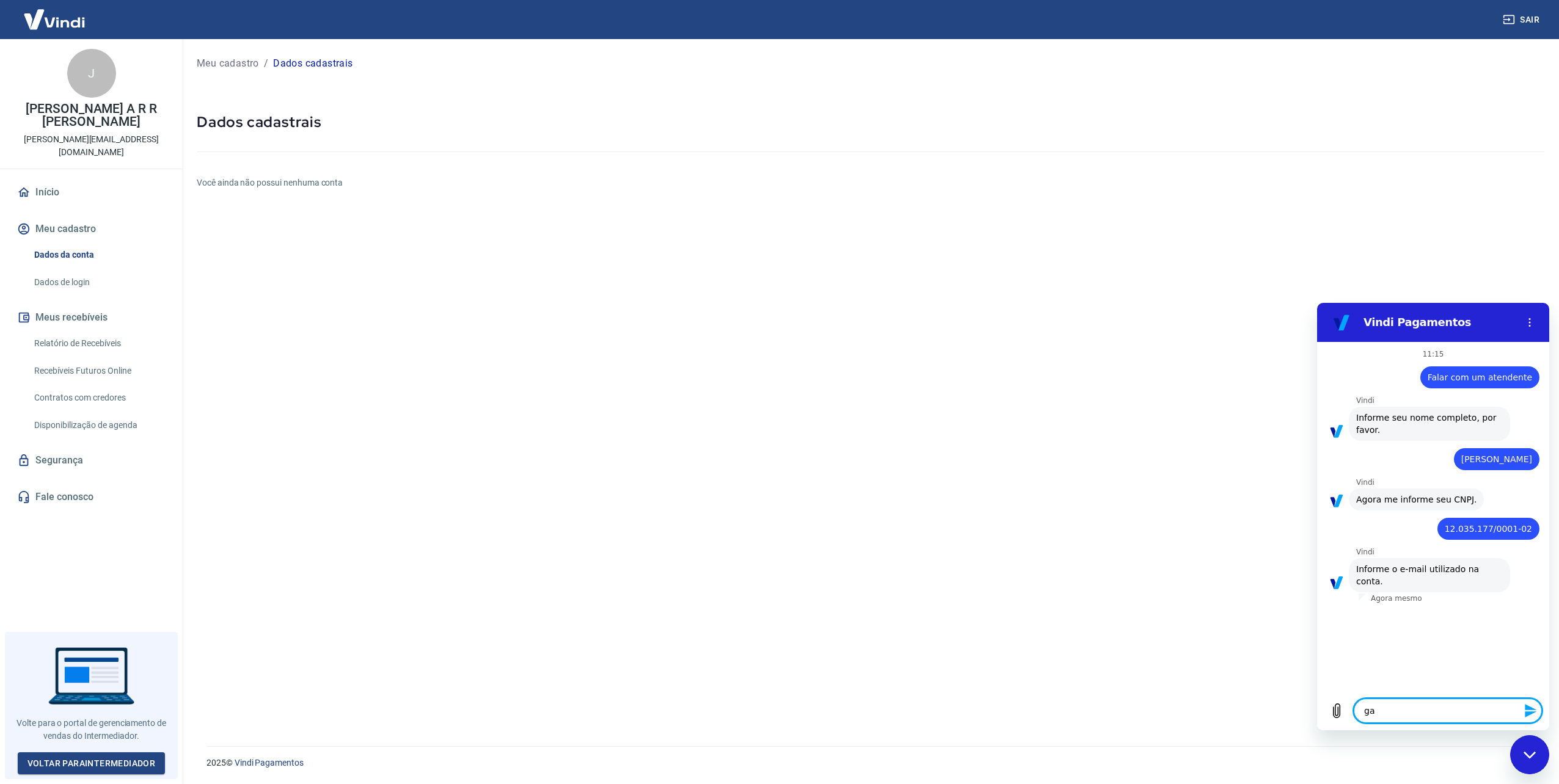
type textarea "gab"
type textarea "x"
type textarea "gabr"
type textarea "x"
type textarea "gabri"
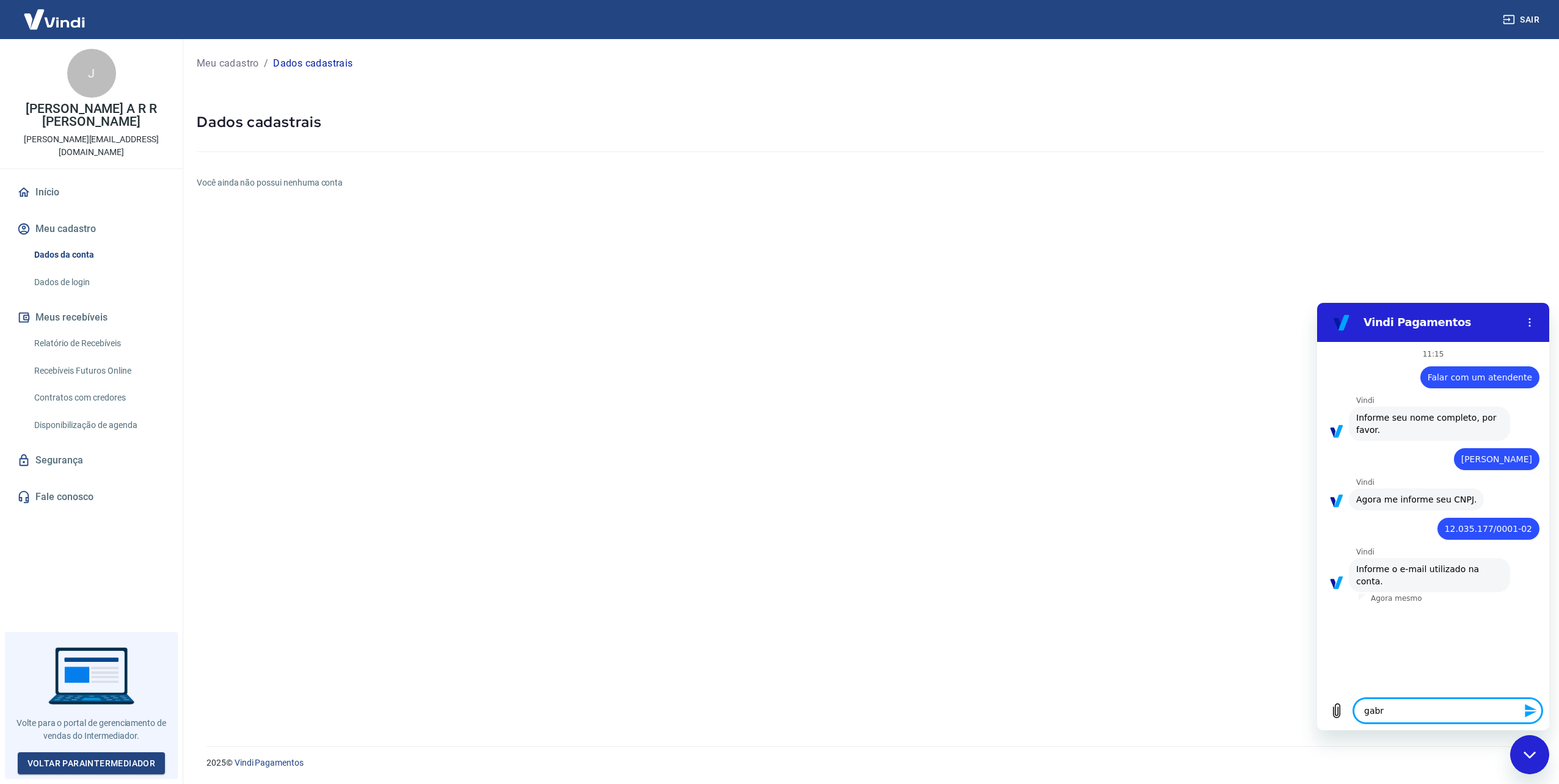
type textarea "x"
type textarea "gabrie"
type textarea "x"
type textarea "gabriel"
type textarea "x"
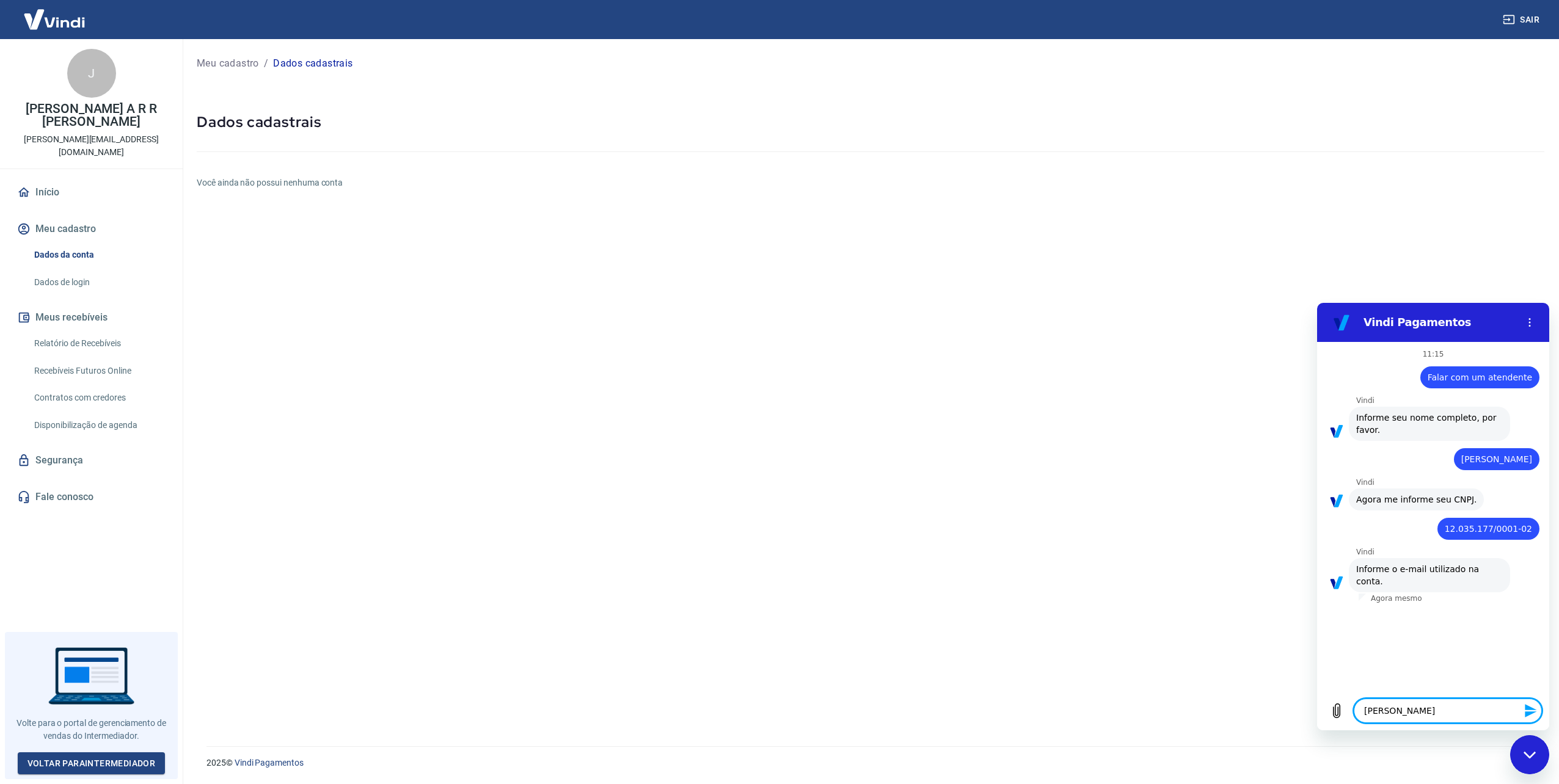
type textarea "gabriel@"
type textarea "x"
type textarea "gabriel@g"
type textarea "x"
type textarea "gabriel@gg"
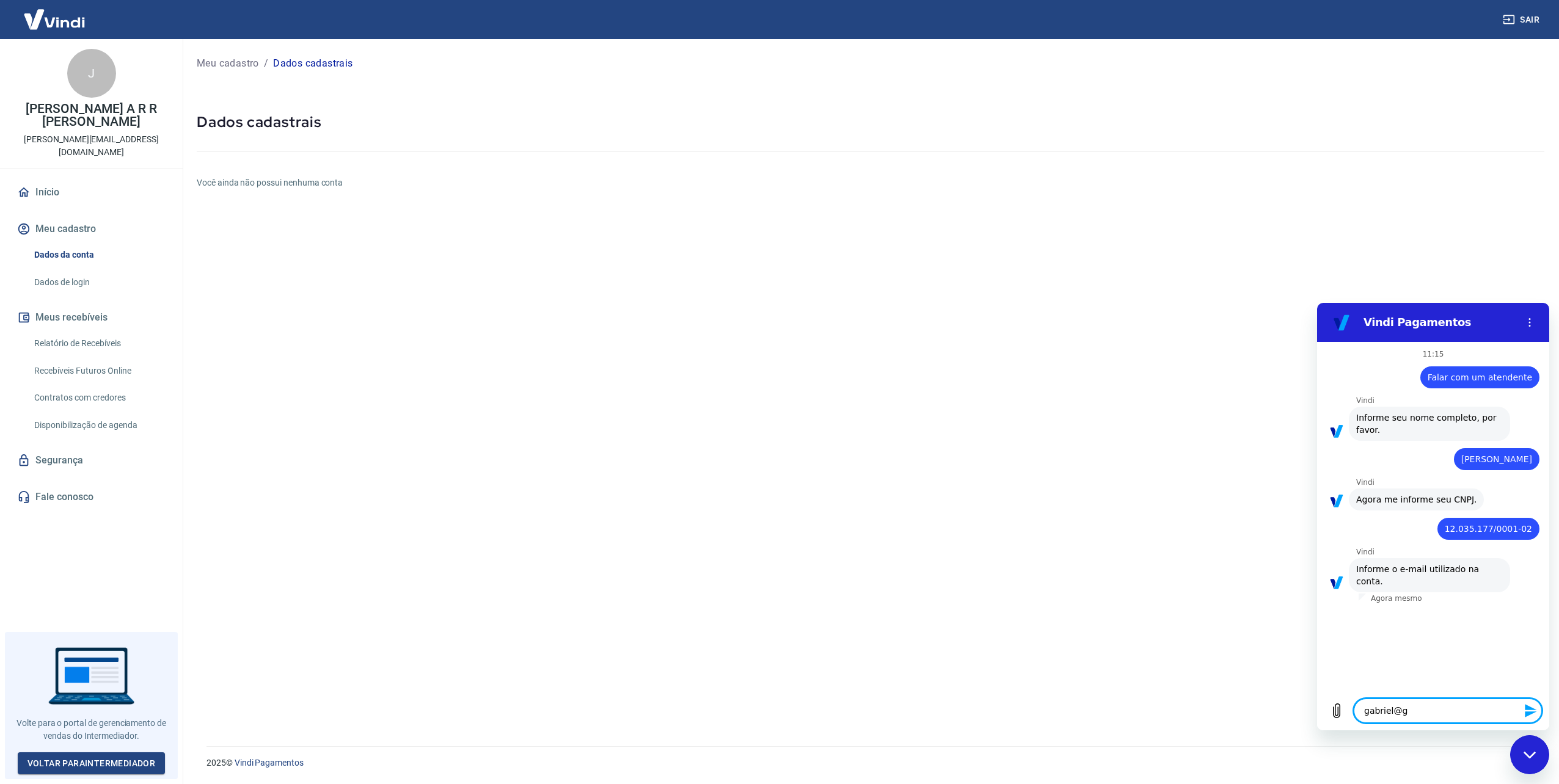
type textarea "x"
type textarea "gabriel@ggm"
type textarea "x"
type textarea "gabriel@ggmi"
type textarea "x"
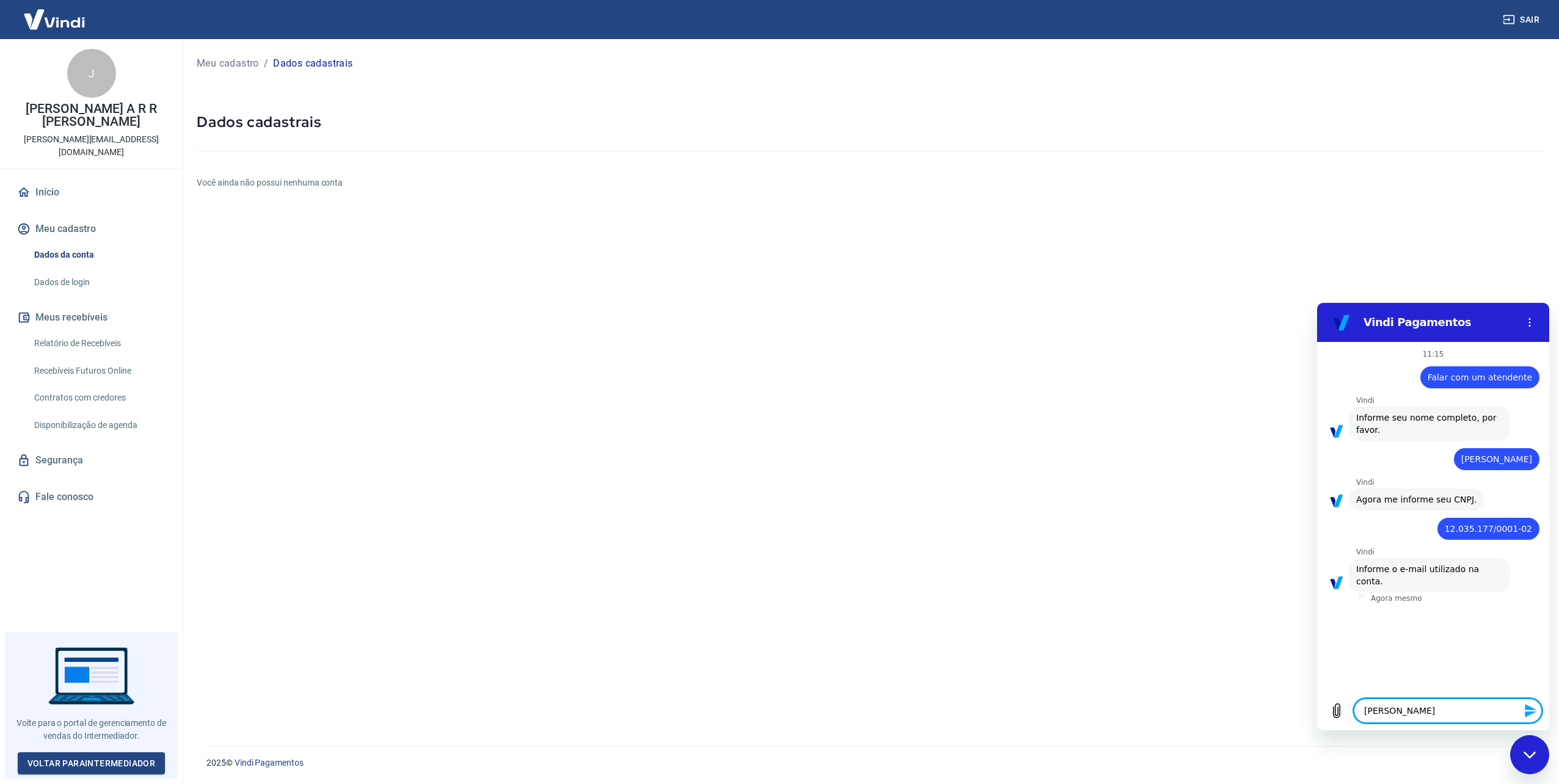
type textarea "gabriel@ggmid"
type textarea "x"
type textarea "gabriel@ggmida"
type textarea "x"
type textarea "gabriel@ggmidai"
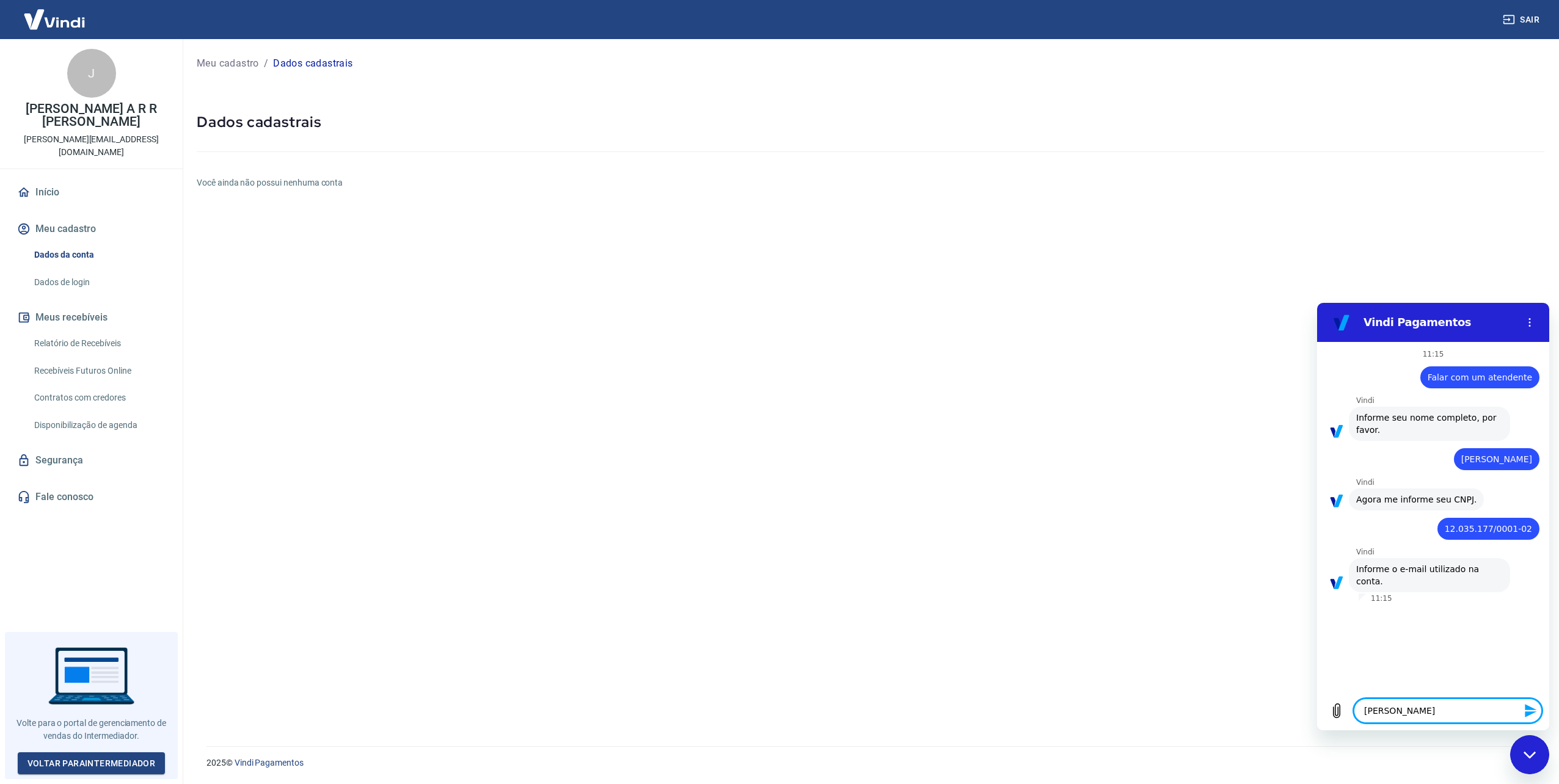
type textarea "x"
type textarea "gabriel@ggmidais"
type textarea "x"
type textarea "gabriel@ggmidais."
type textarea "x"
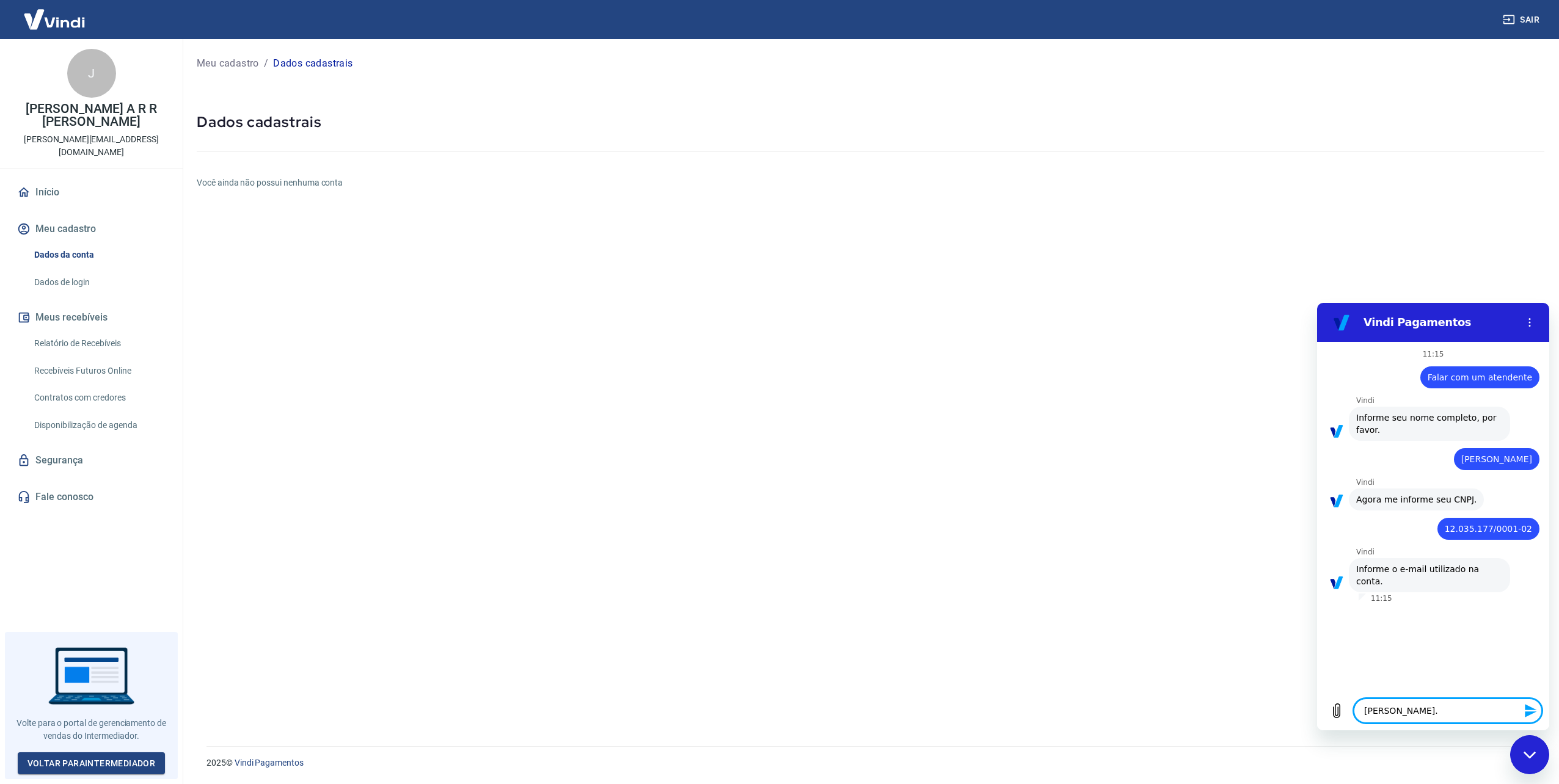
type textarea "gabriel@ggmidais.c"
type textarea "x"
type textarea "gabriel@ggmidais.co"
type textarea "x"
type textarea "gabriel@ggmidais.c"
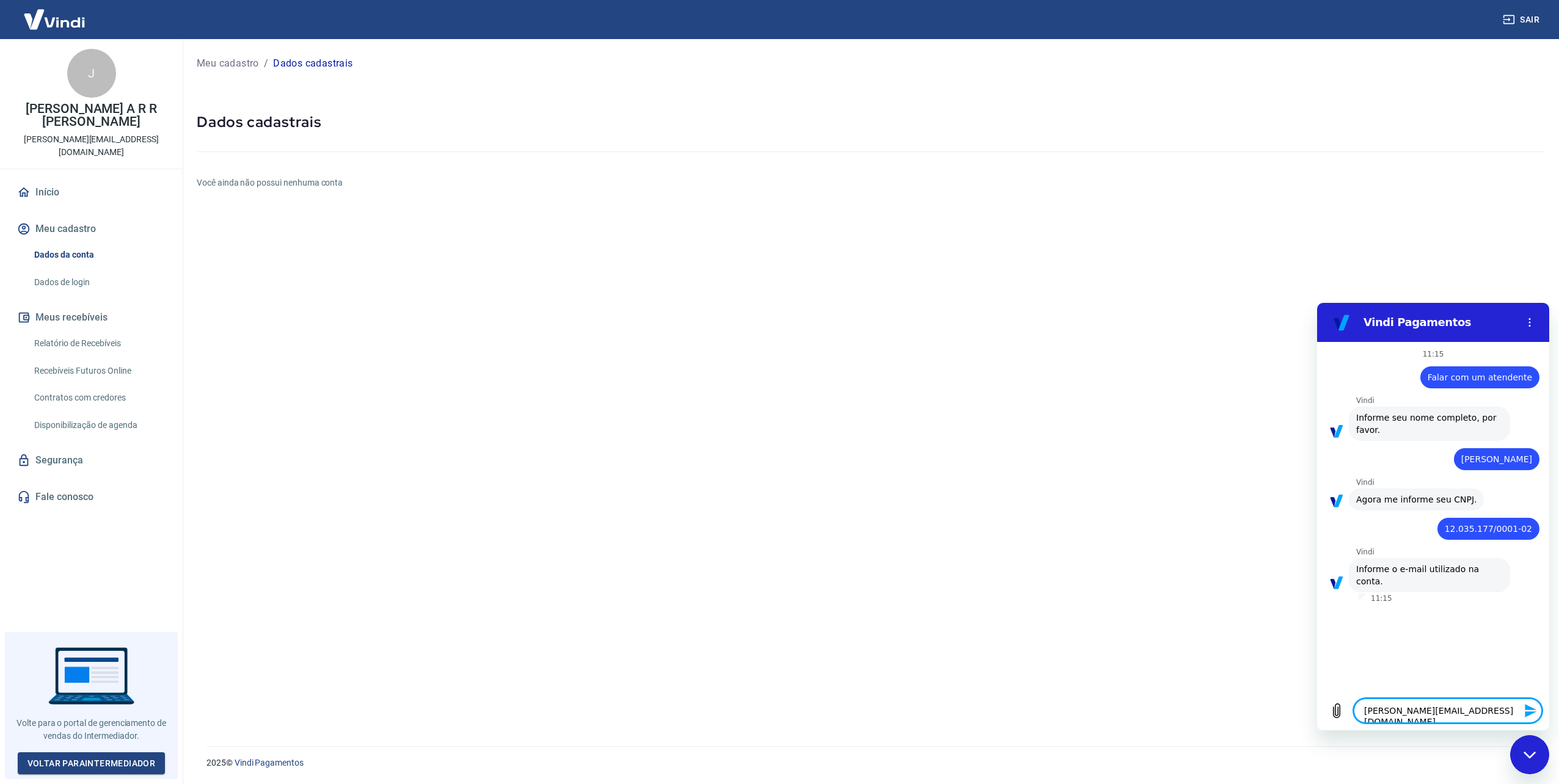
type textarea "x"
type textarea "gabriel@ggmidais."
type textarea "x"
type textarea "gabriel@ggmidais"
type textarea "x"
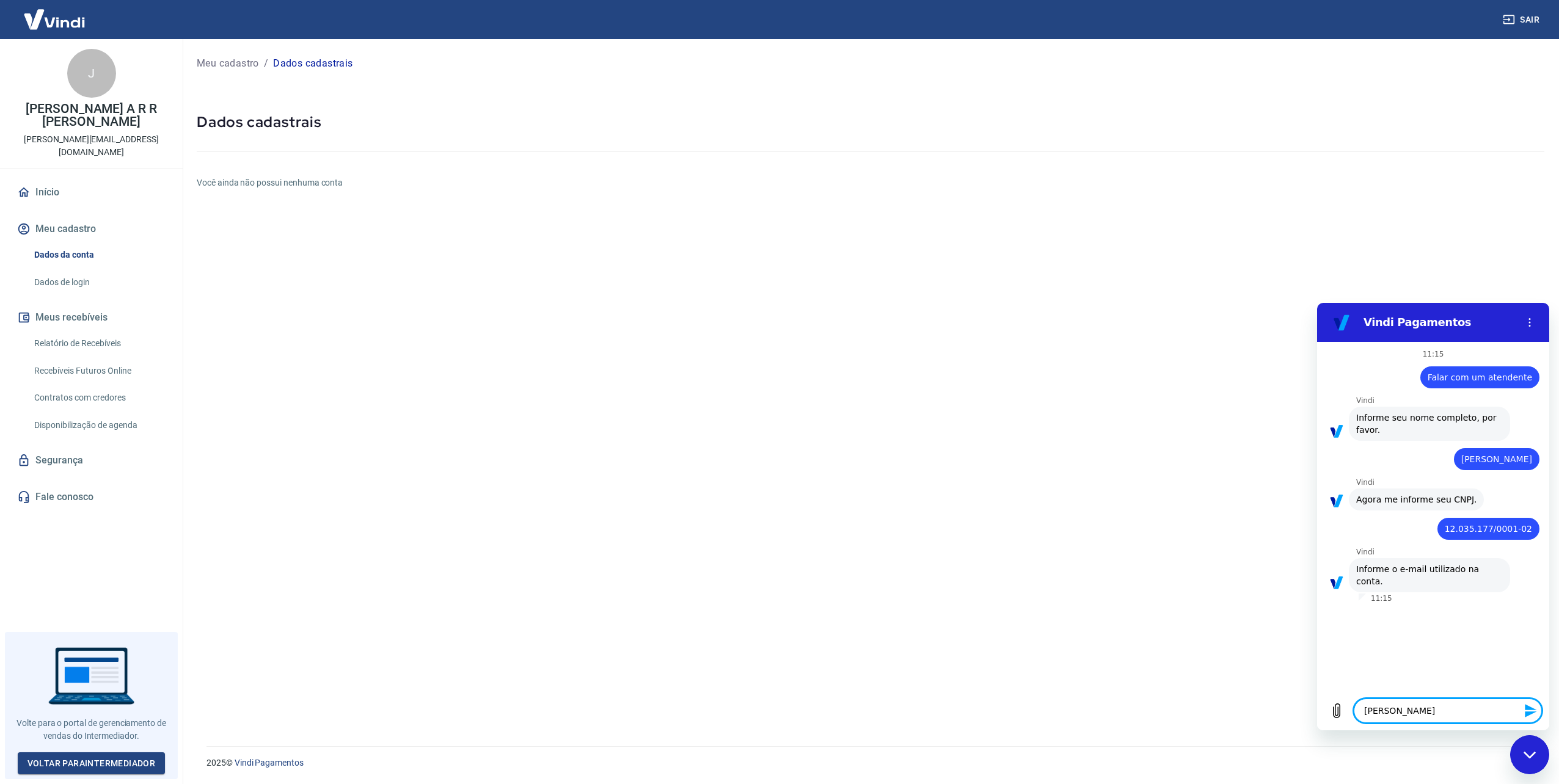
type textarea "gabriel@ggmidai"
type textarea "x"
type textarea "gabriel@ggmida"
type textarea "x"
type textarea "gabriel@ggmid"
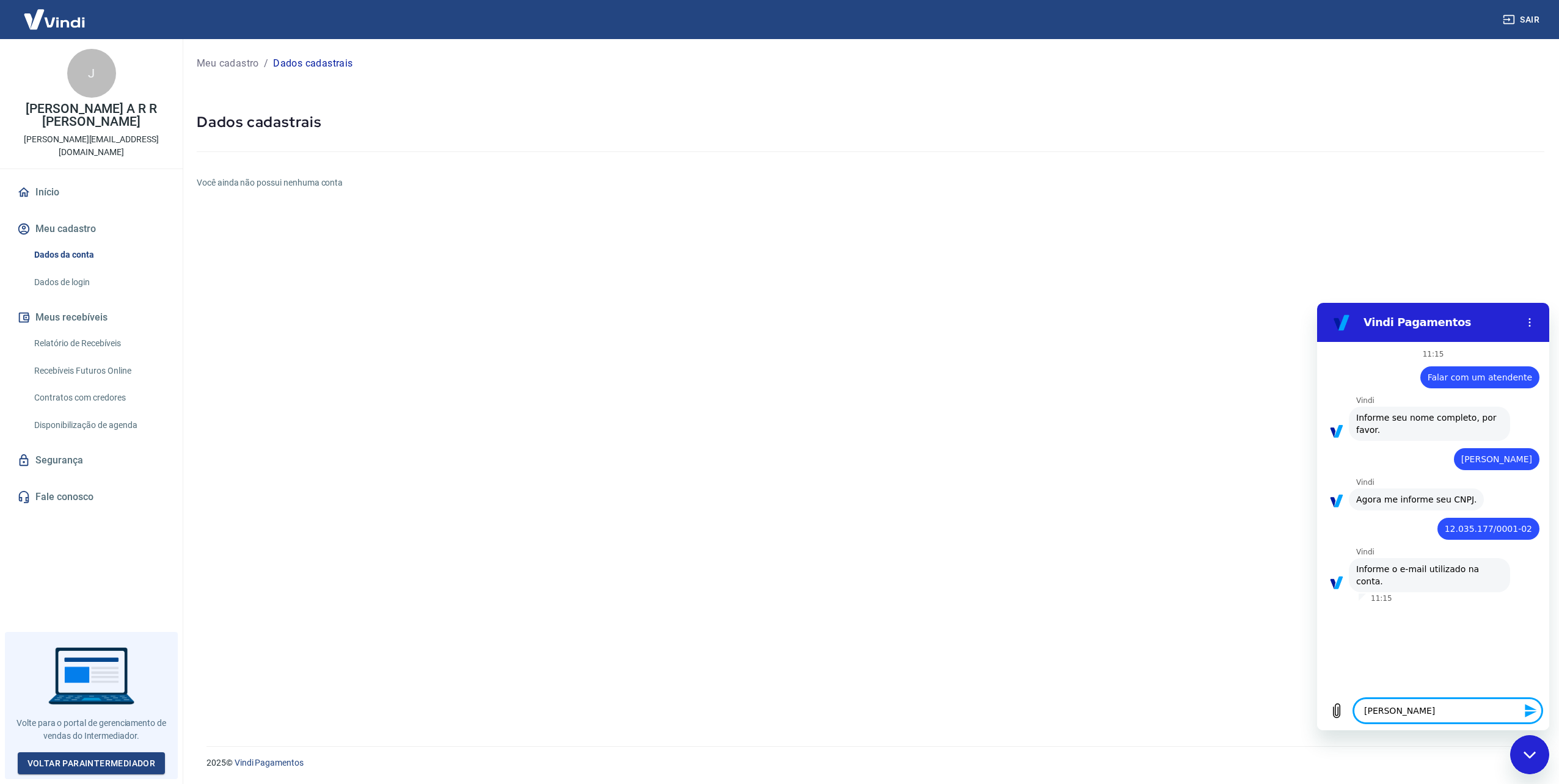
type textarea "x"
type textarea "gabriel@ggmidi"
type textarea "x"
type textarea "gabriel@ggmidia"
type textarea "x"
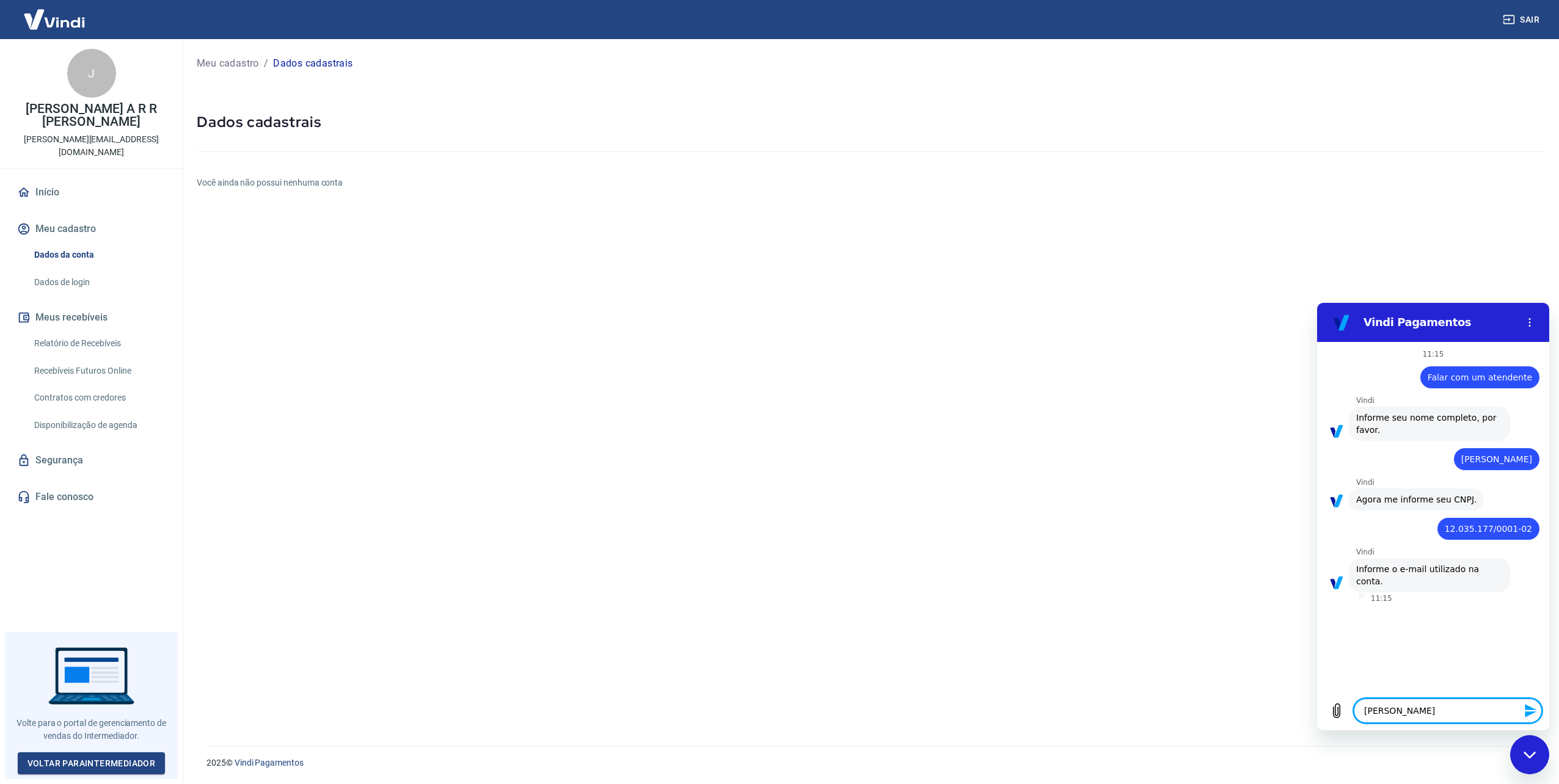
type textarea "gabriel@ggmidias"
type textarea "x"
type textarea "gabriel@ggmidias."
type textarea "x"
type textarea "gabriel@ggmidias.c"
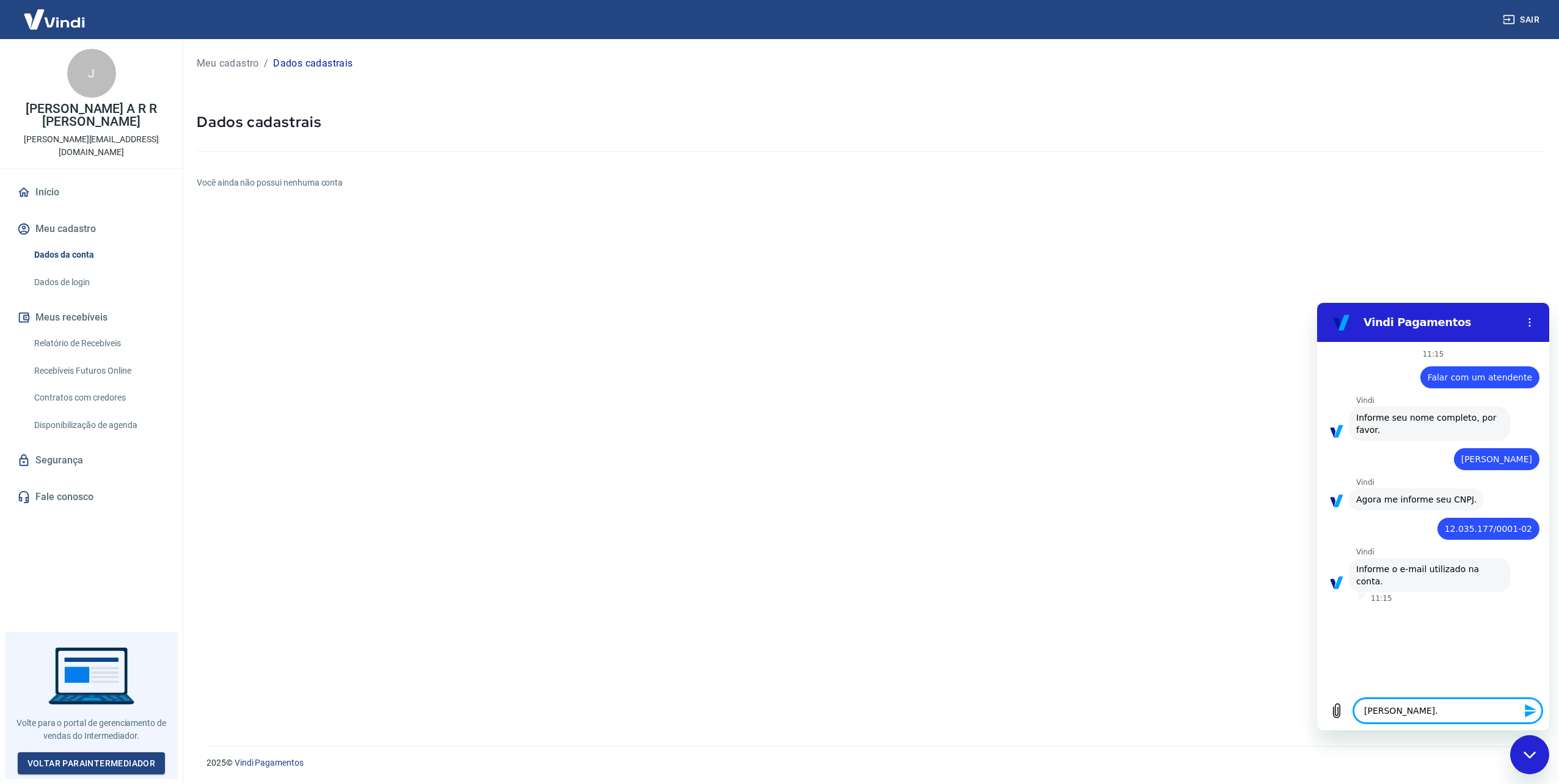
type textarea "x"
type textarea "gabriel@ggmidias.co"
type textarea "x"
type textarea "[PERSON_NAME][EMAIL_ADDRESS][DOMAIN_NAME]"
type textarea "x"
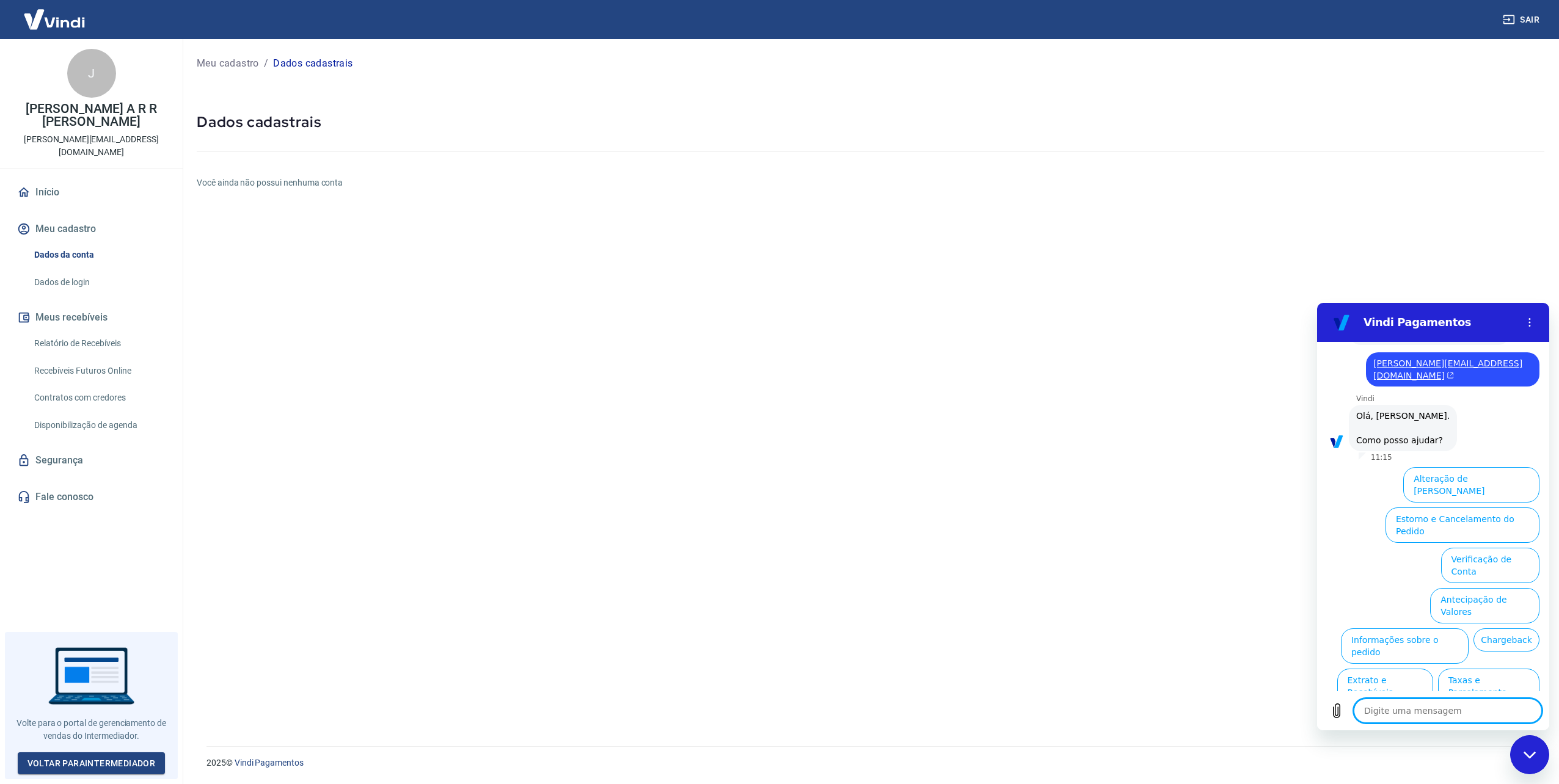
scroll to position [249, 0]
type textarea "x"
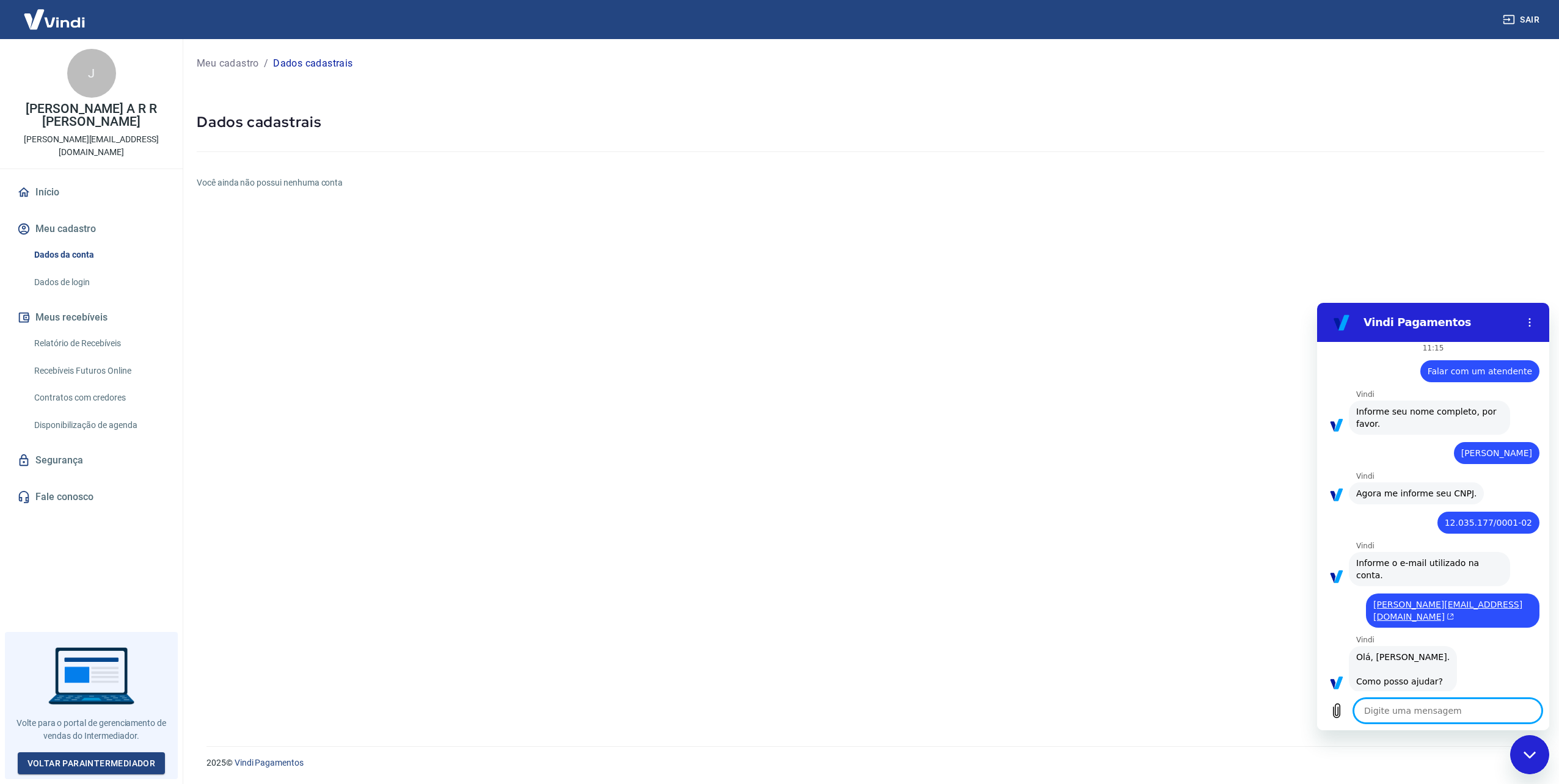
scroll to position [5, 0]
click at [1473, 376] on span "Falar com um atendente" at bounding box center [1480, 372] width 104 height 12
copy span "Falar com um atendente"
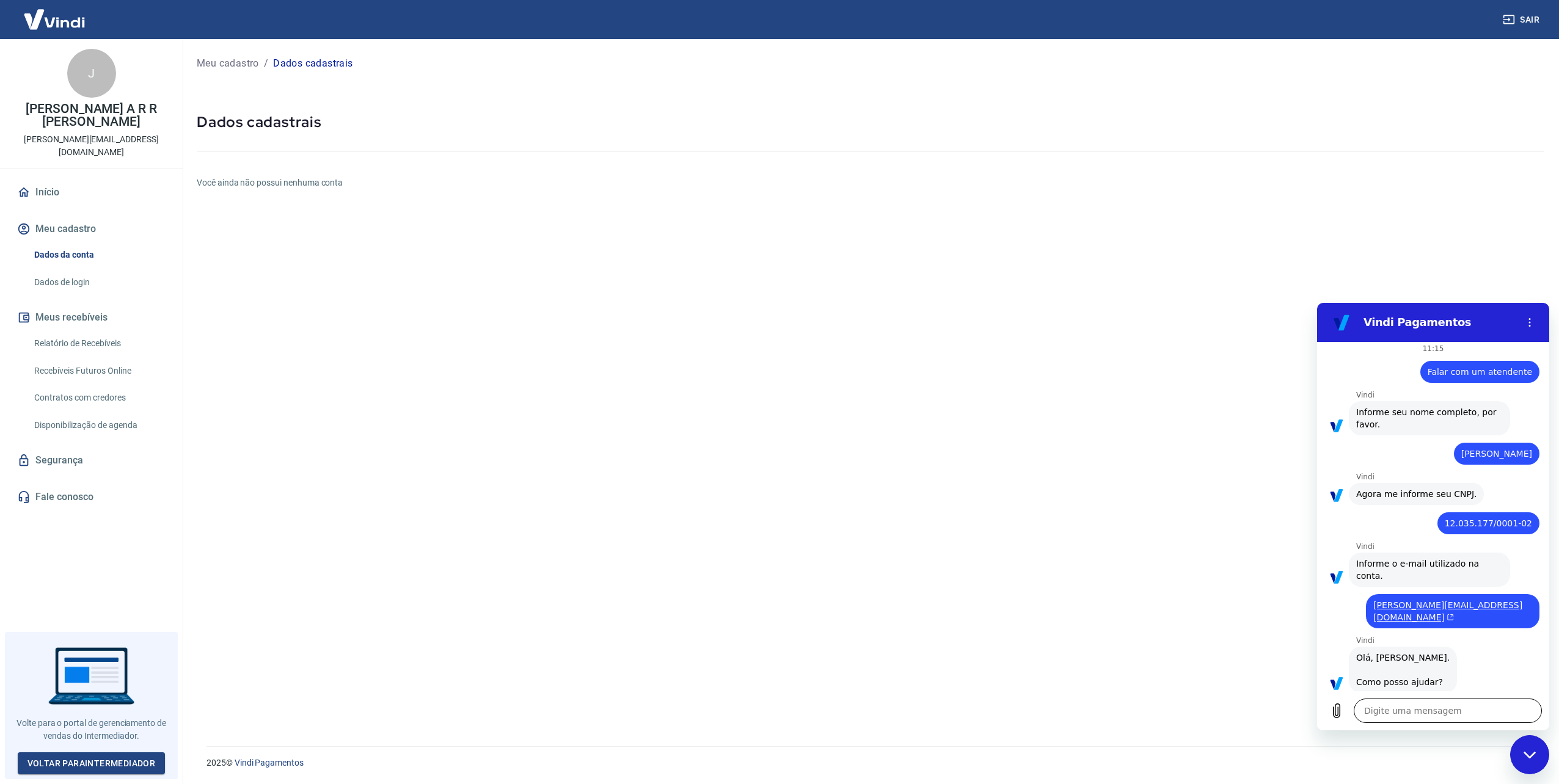
click at [1401, 714] on textarea at bounding box center [1447, 711] width 188 height 24
type textarea "F"
type textarea "x"
type textarea "Fa"
type textarea "x"
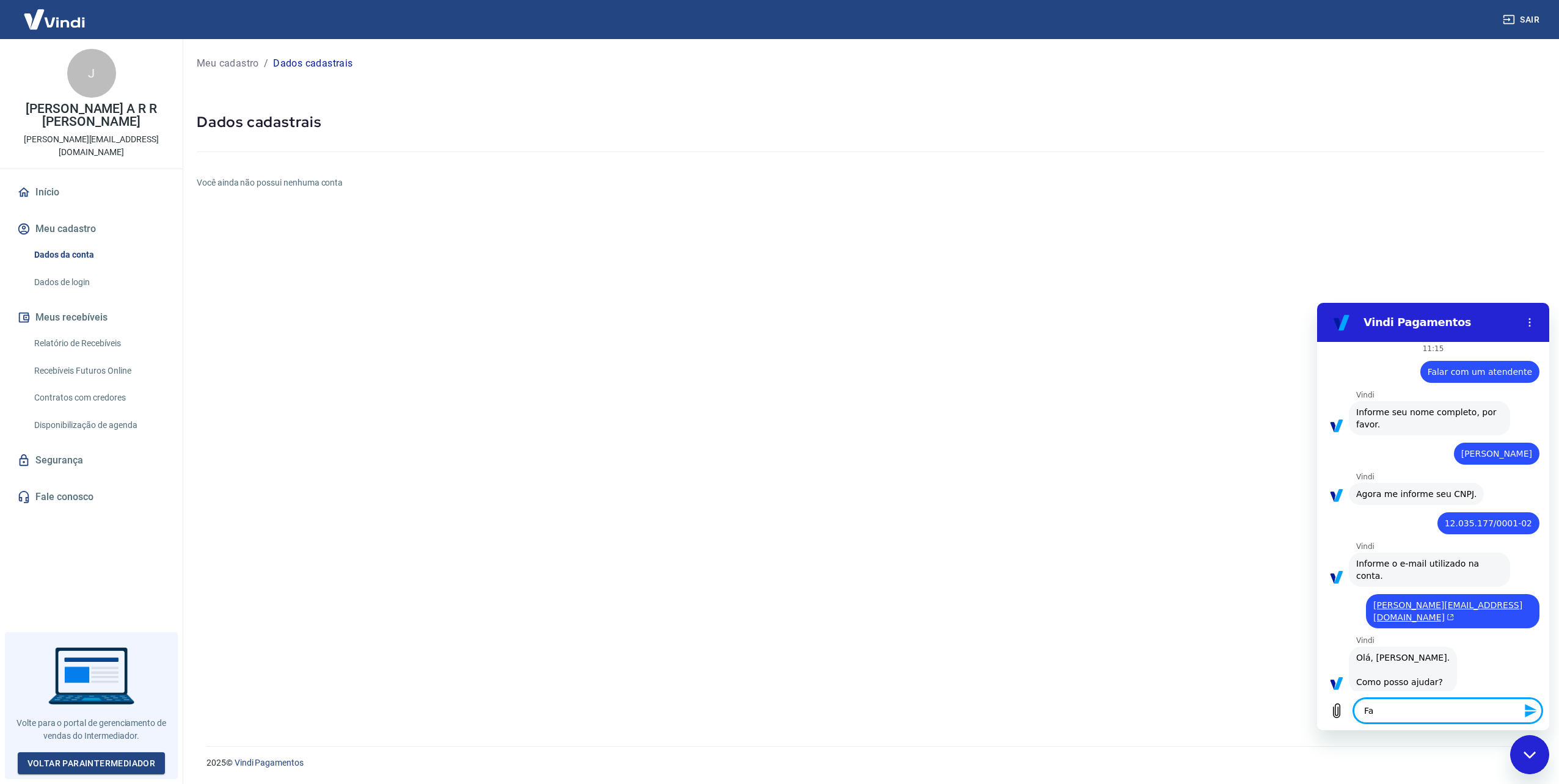
type textarea "Fal"
type textarea "x"
type textarea "Fala"
type textarea "x"
type textarea "Falar"
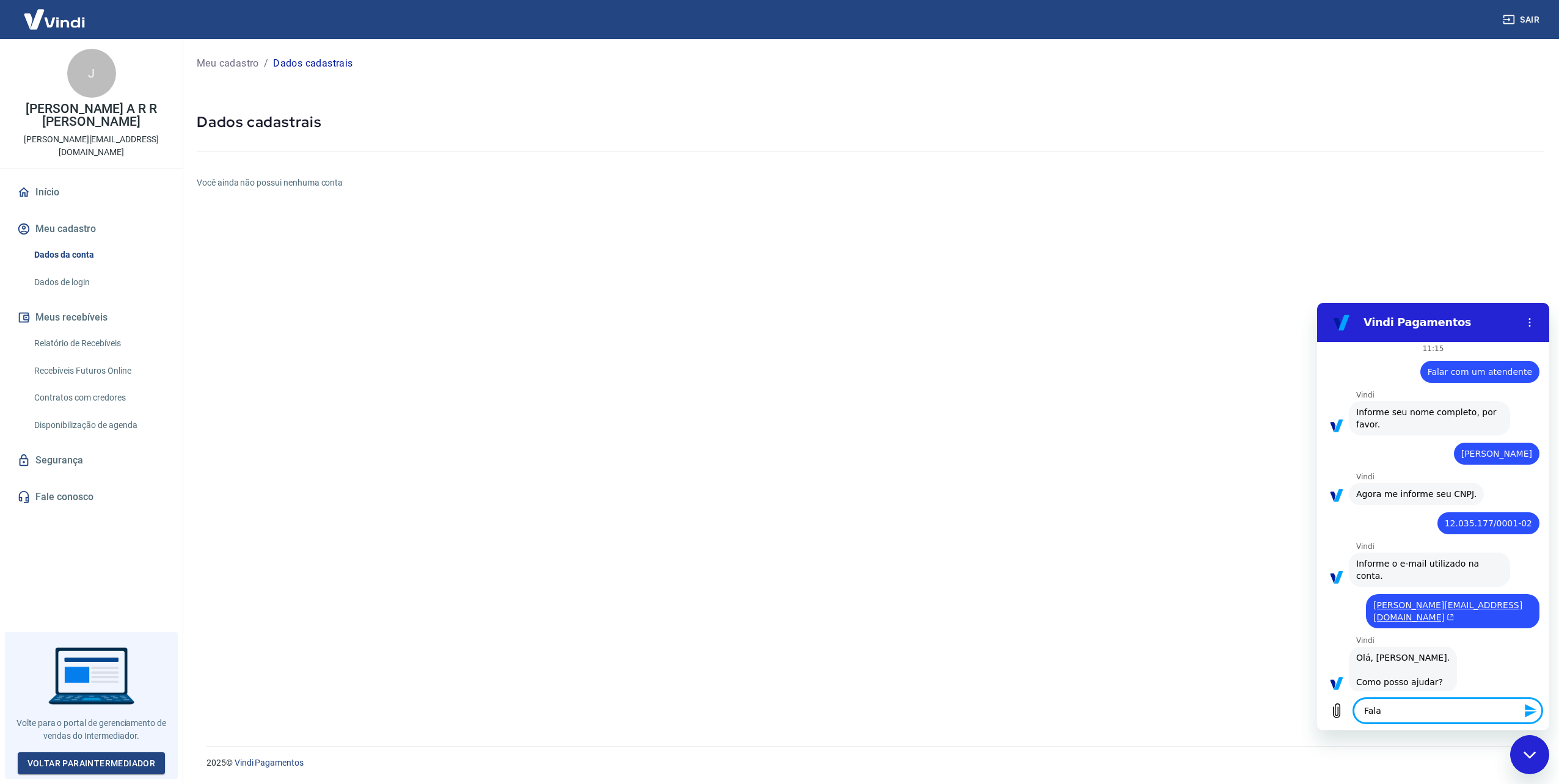
type textarea "x"
type textarea "Falar"
type textarea "x"
type textarea "Falar c"
type textarea "x"
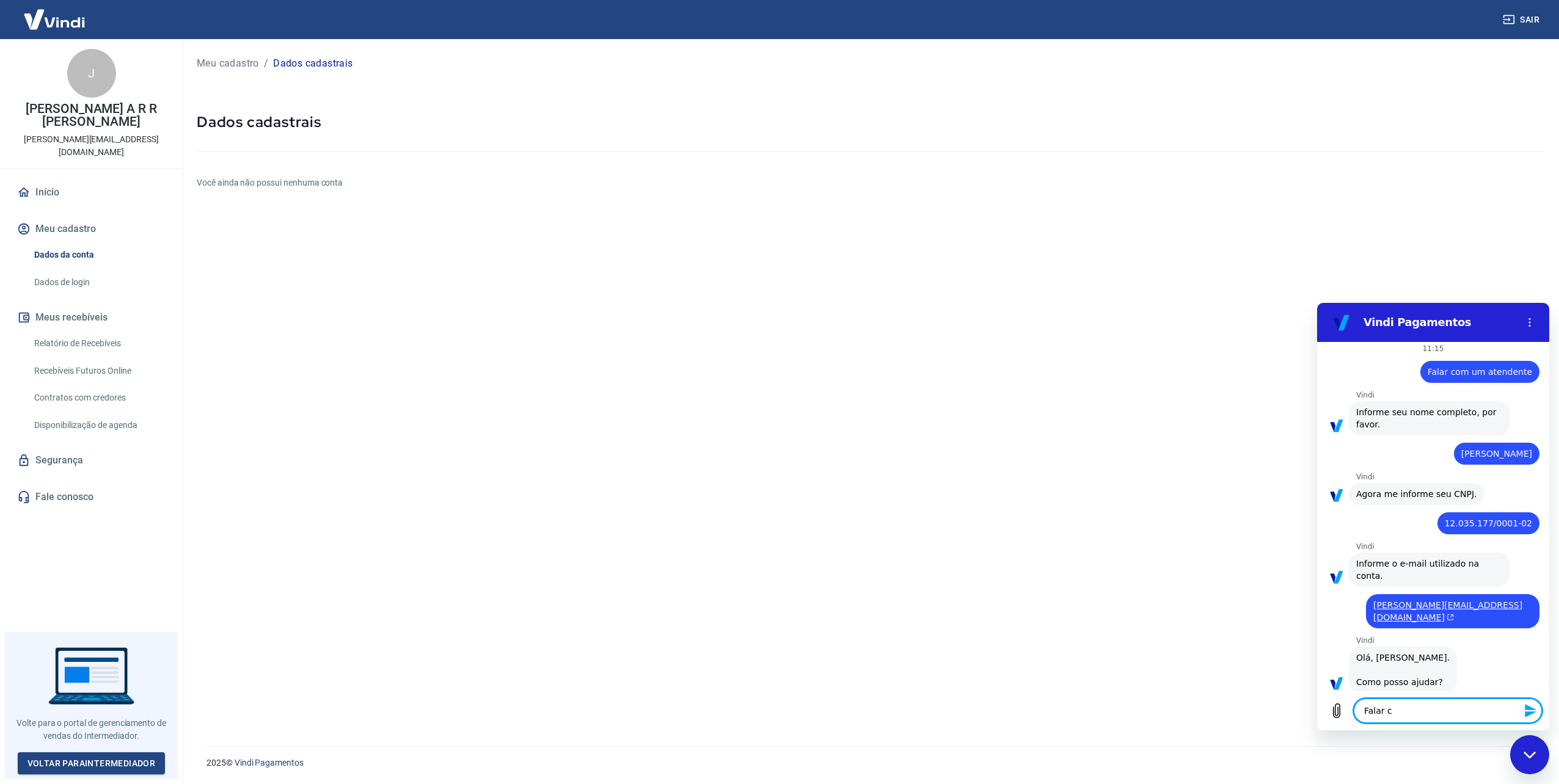
type textarea "Falar co"
type textarea "x"
type textarea "Falar com"
type textarea "x"
type textarea "Falar com"
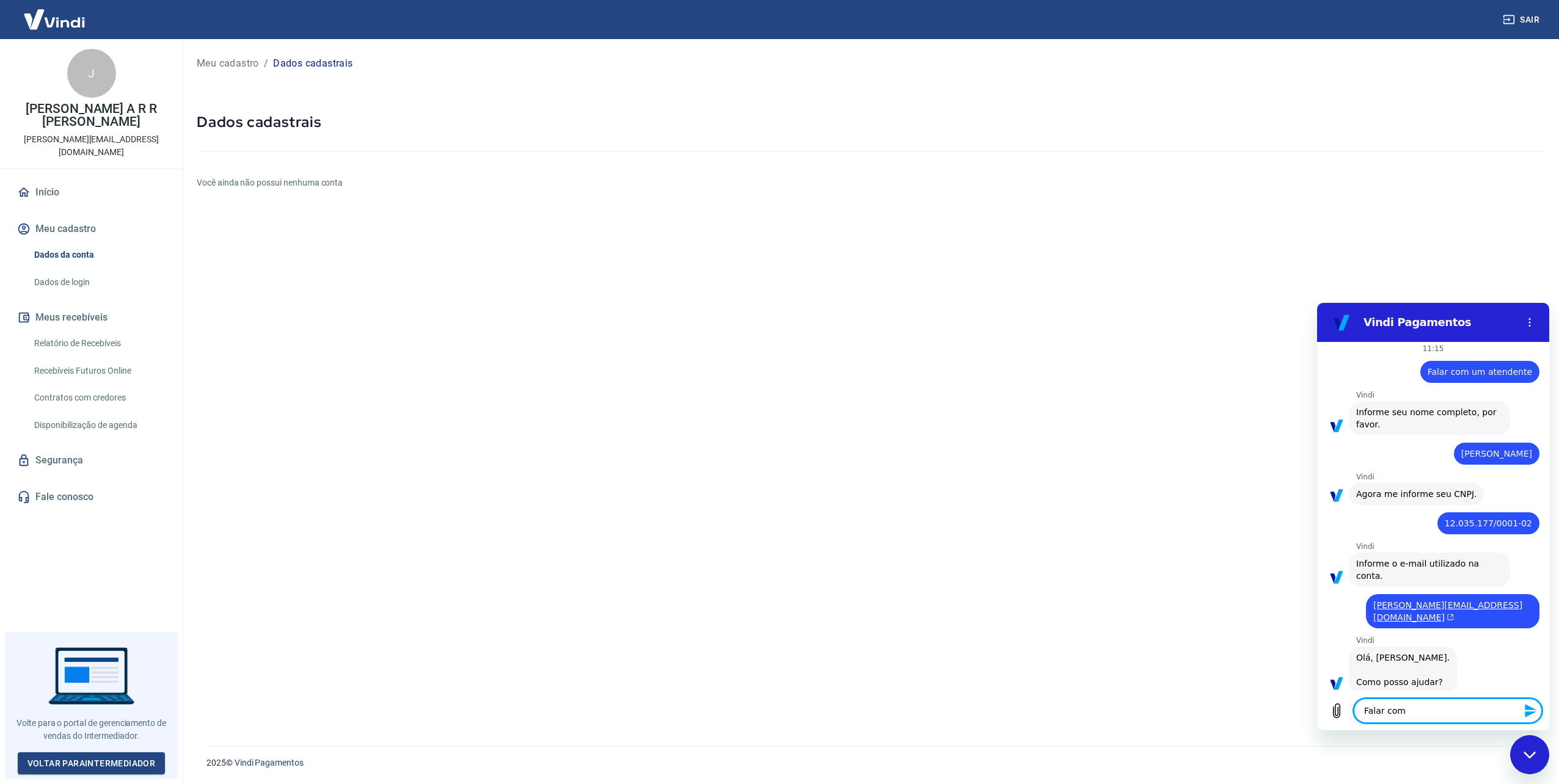
type textarea "x"
type textarea "Falar com a"
type textarea "x"
type textarea "Falar com at"
type textarea "x"
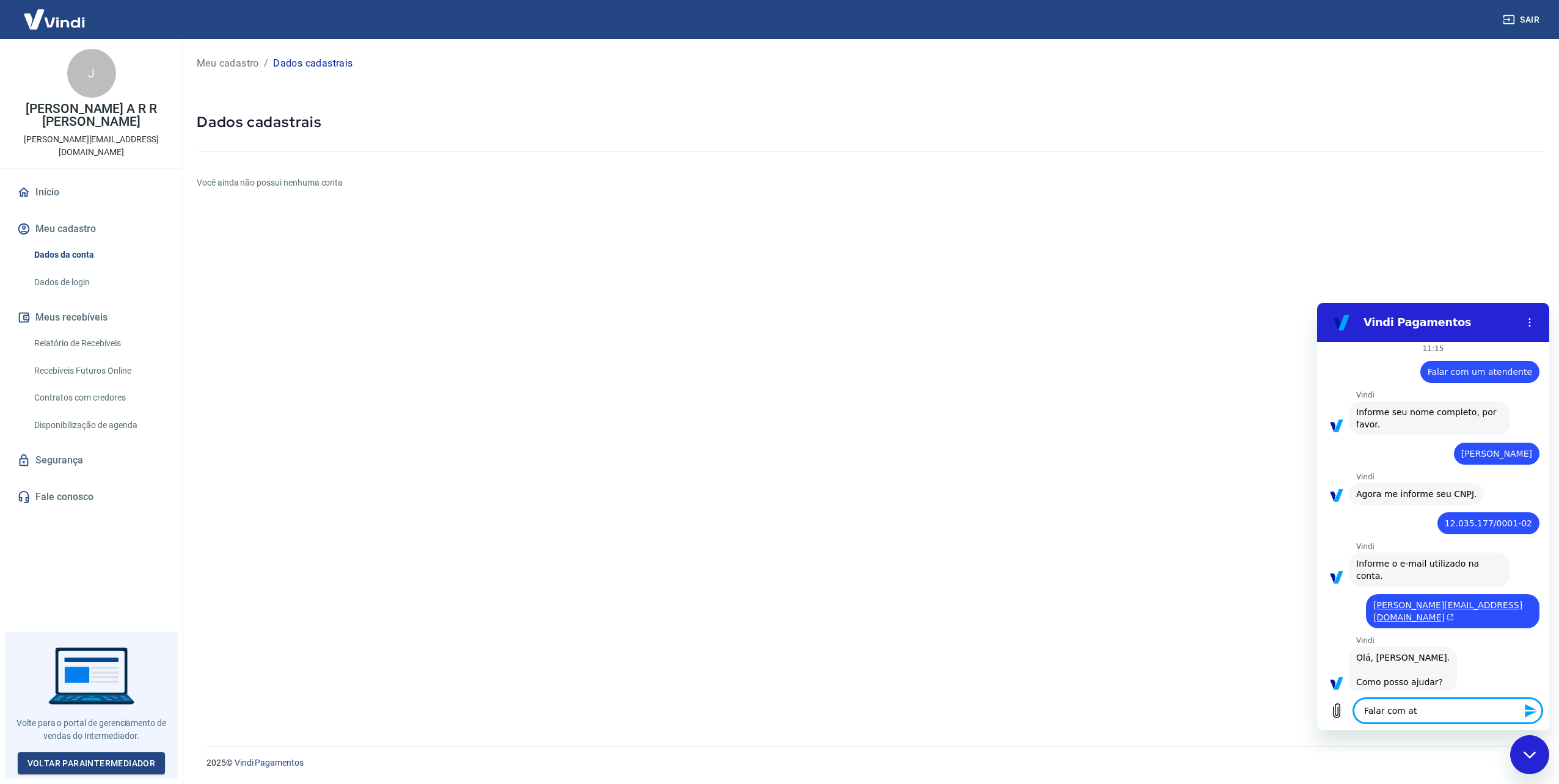
type textarea "Falar com ate"
type textarea "x"
type textarea "Falar com aten"
type textarea "x"
type textarea "Falar com atend"
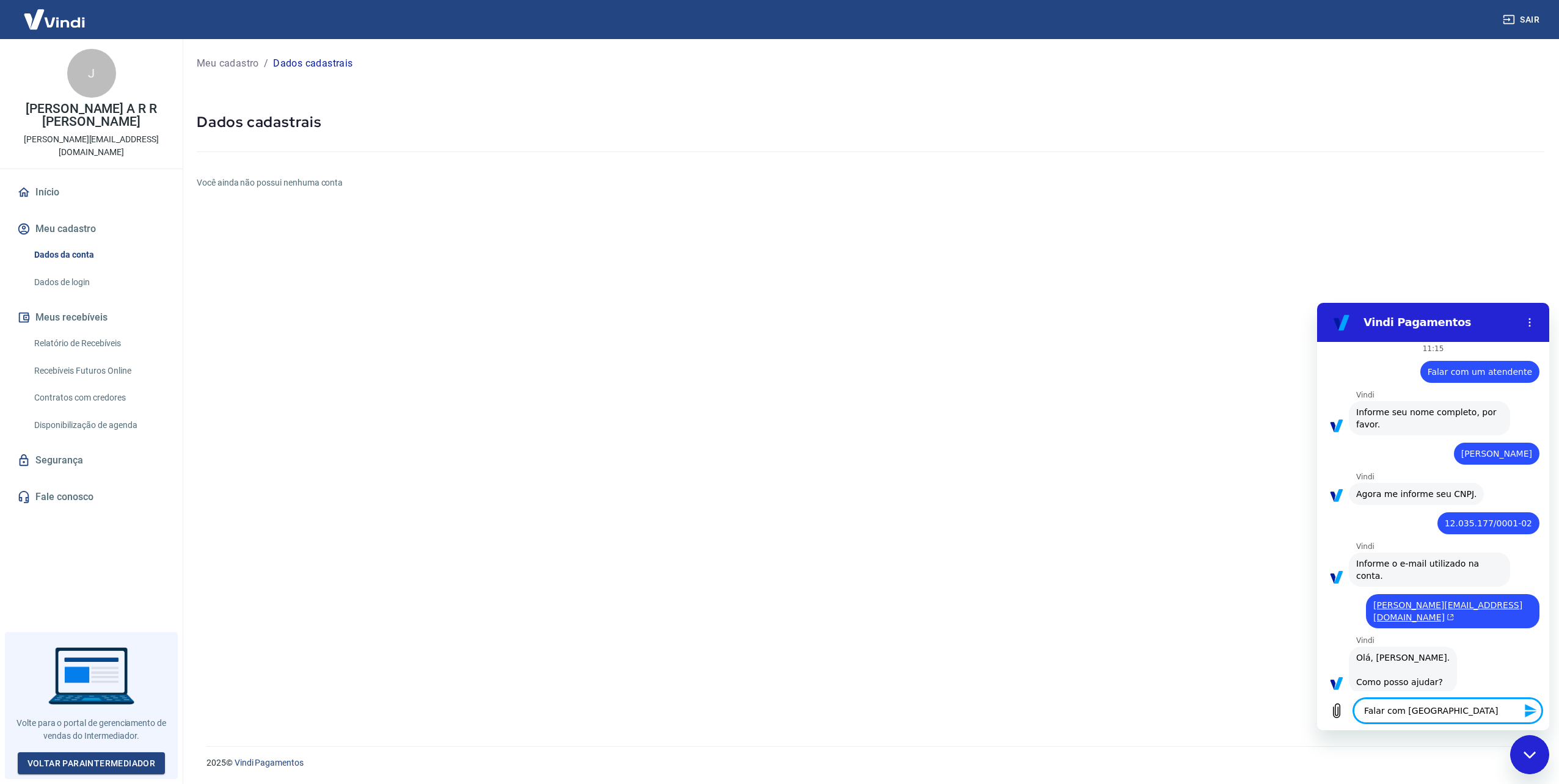
type textarea "x"
type textarea "Falar com atende"
type textarea "x"
type textarea "Falar com atenden"
type textarea "x"
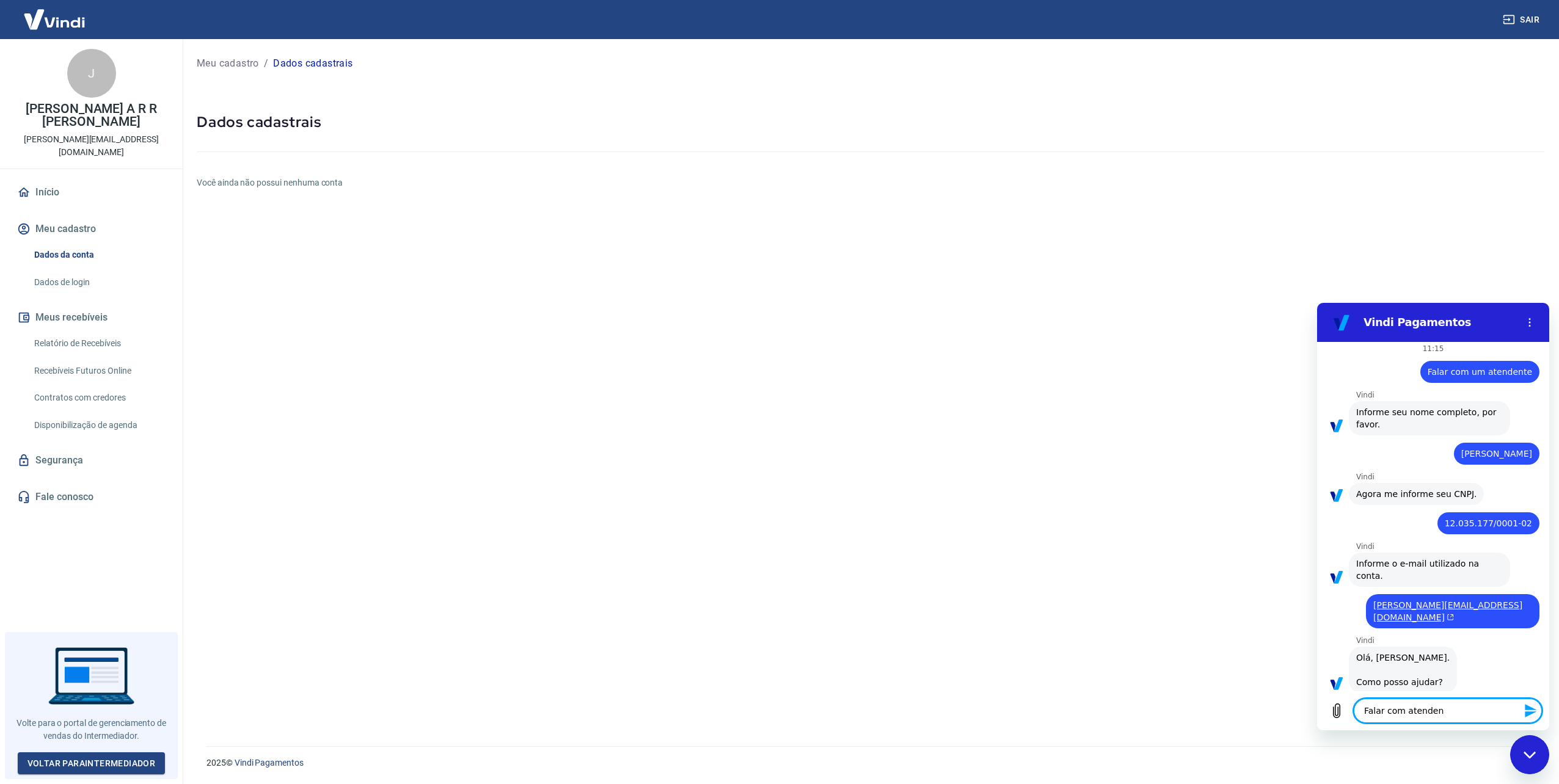
type textarea "Falar com atendent"
type textarea "x"
type textarea "Falar com atendente"
type textarea "x"
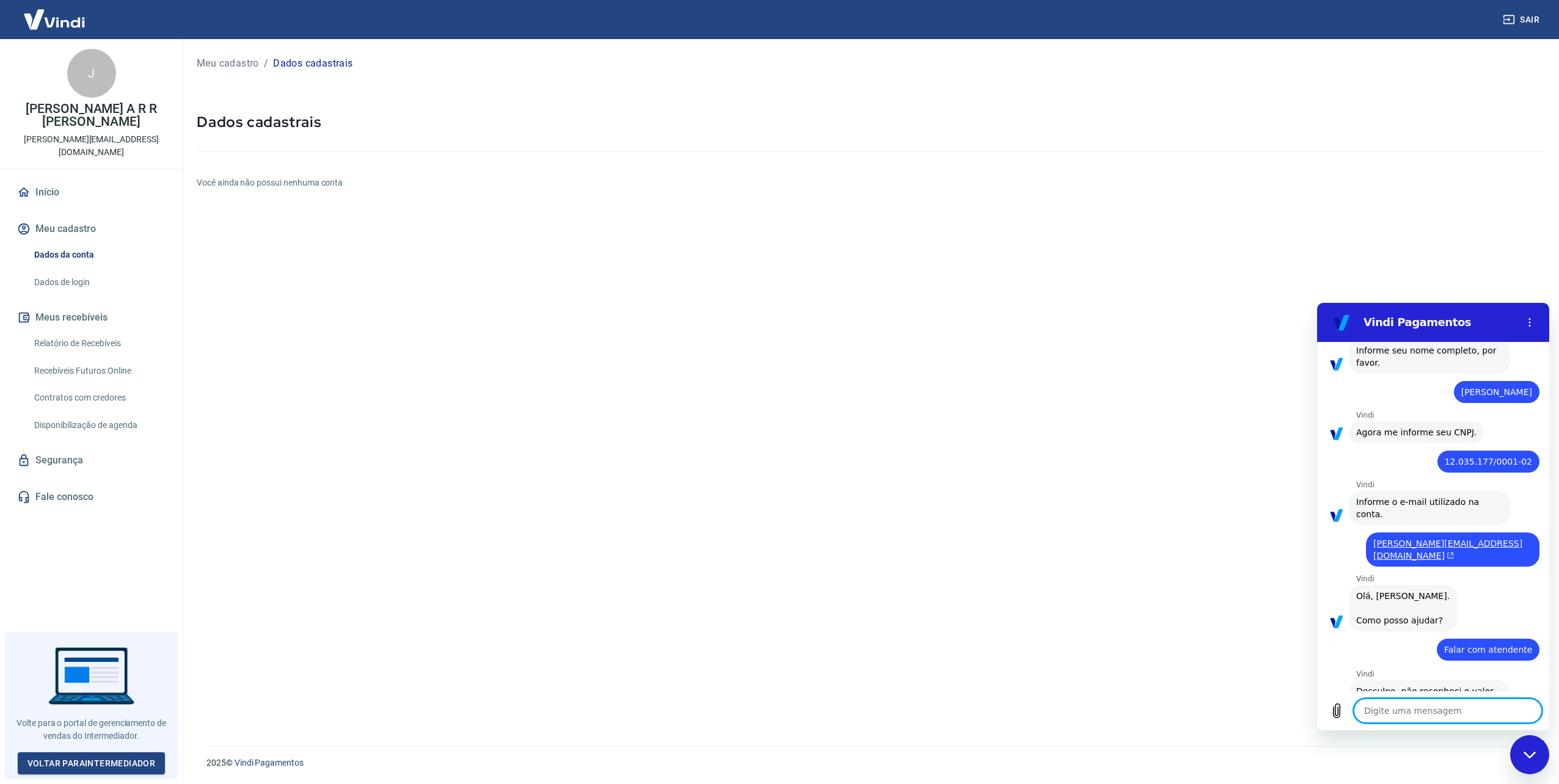
type textarea "x"
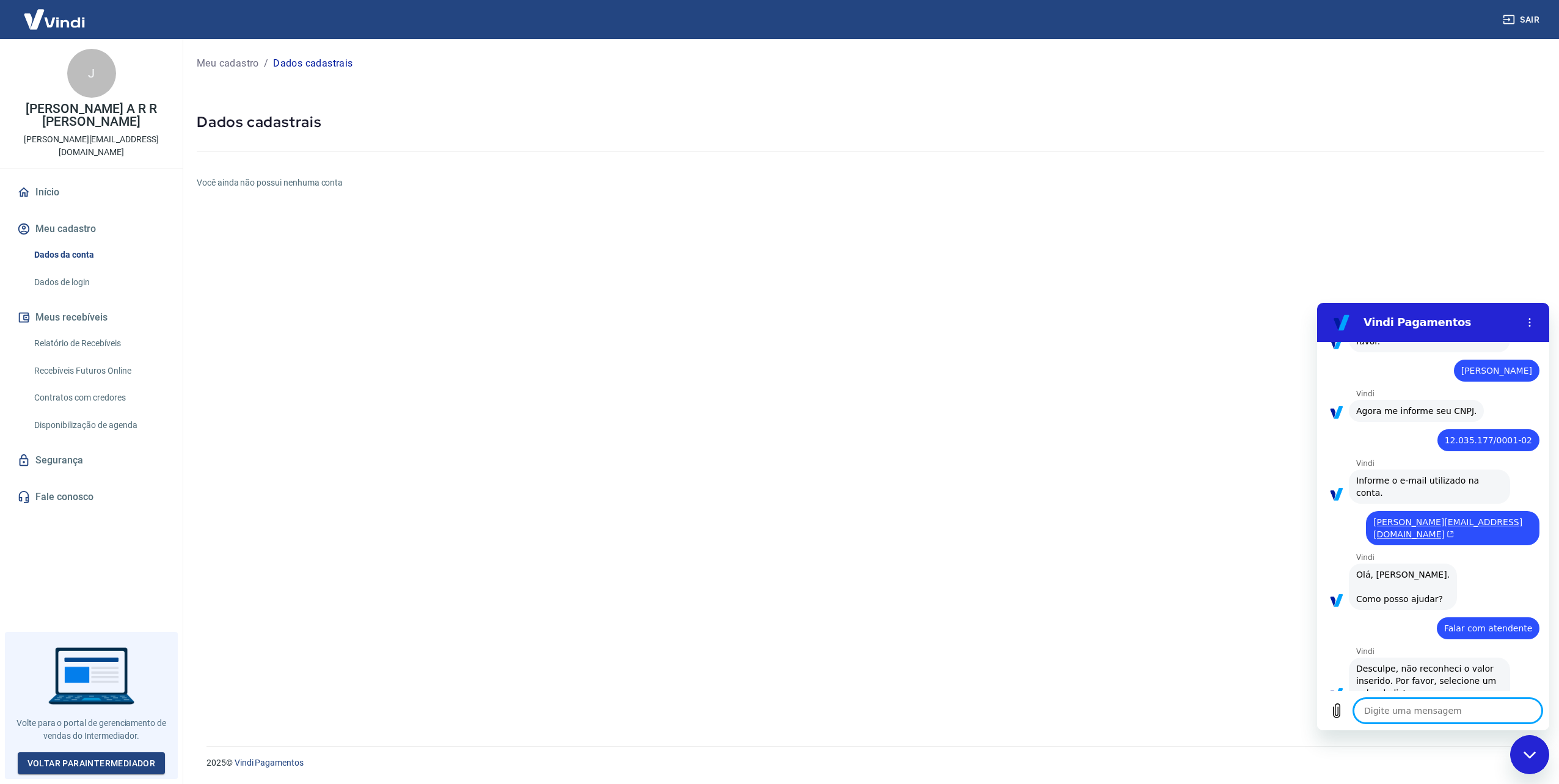
scroll to position [91, 0]
paste textarea "Falar com atendente"
type textarea "Falar com atendente"
type textarea "x"
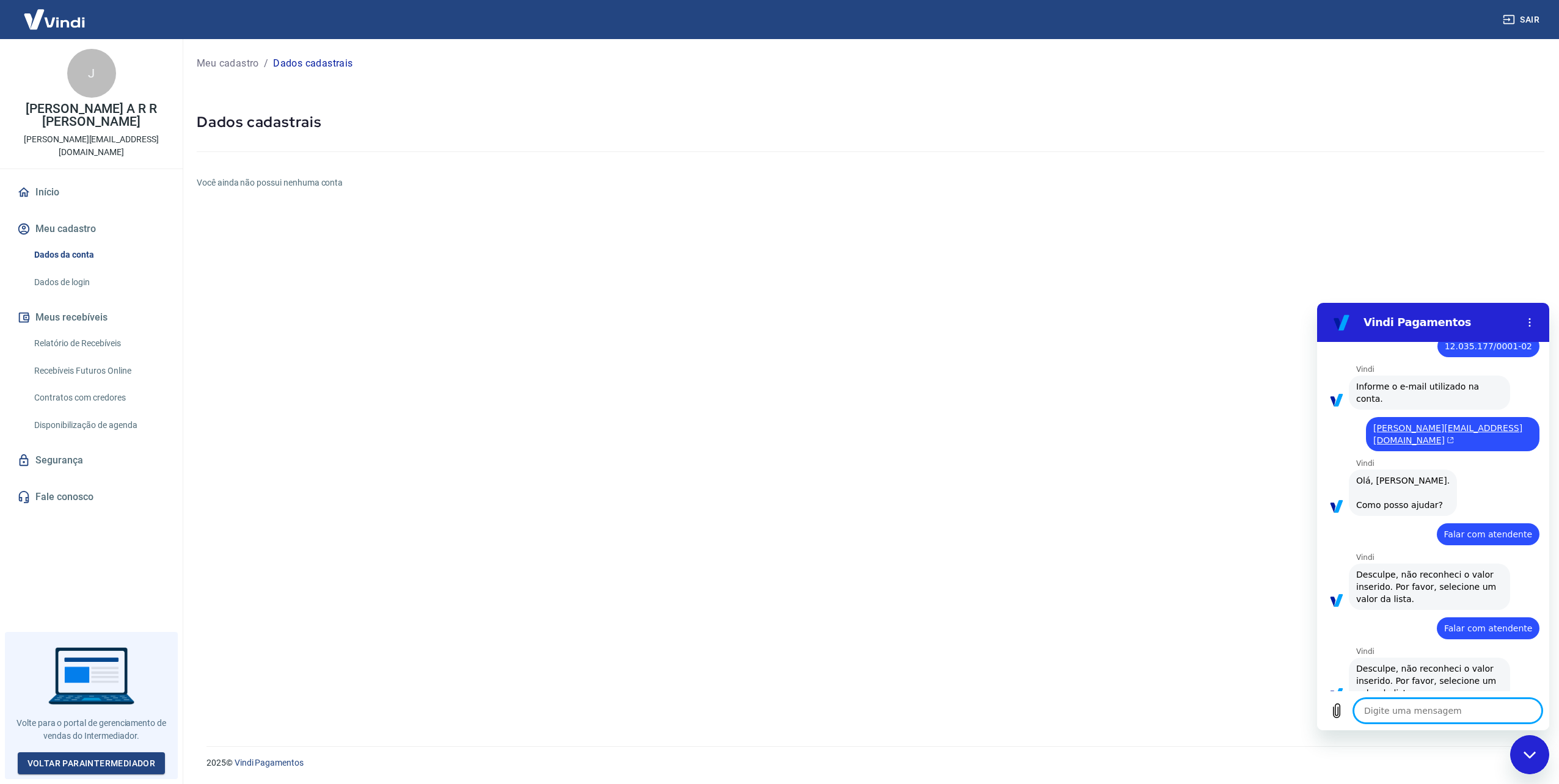
paste textarea "Falar com atendente"
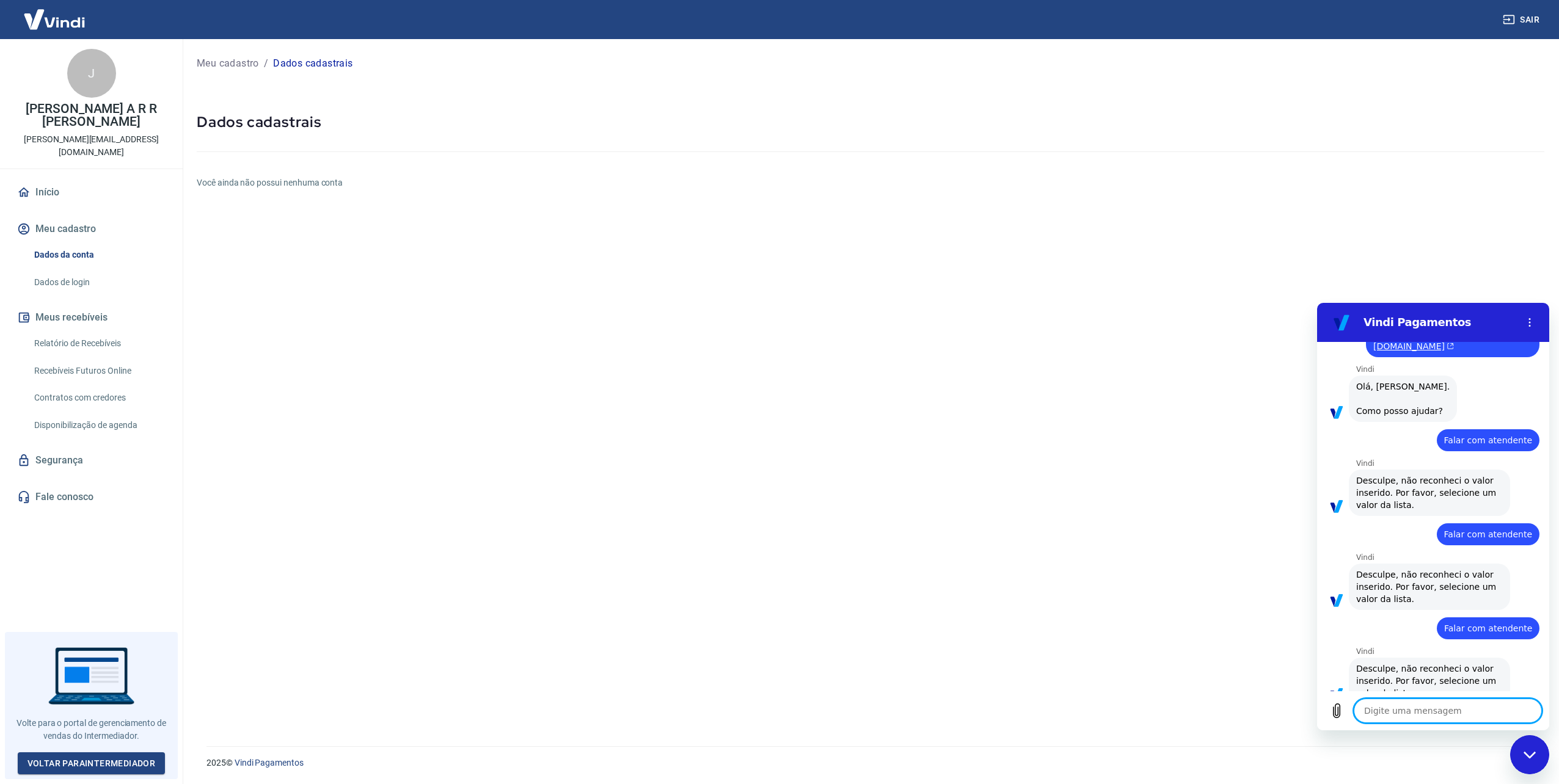
paste textarea "Falar com atendente"
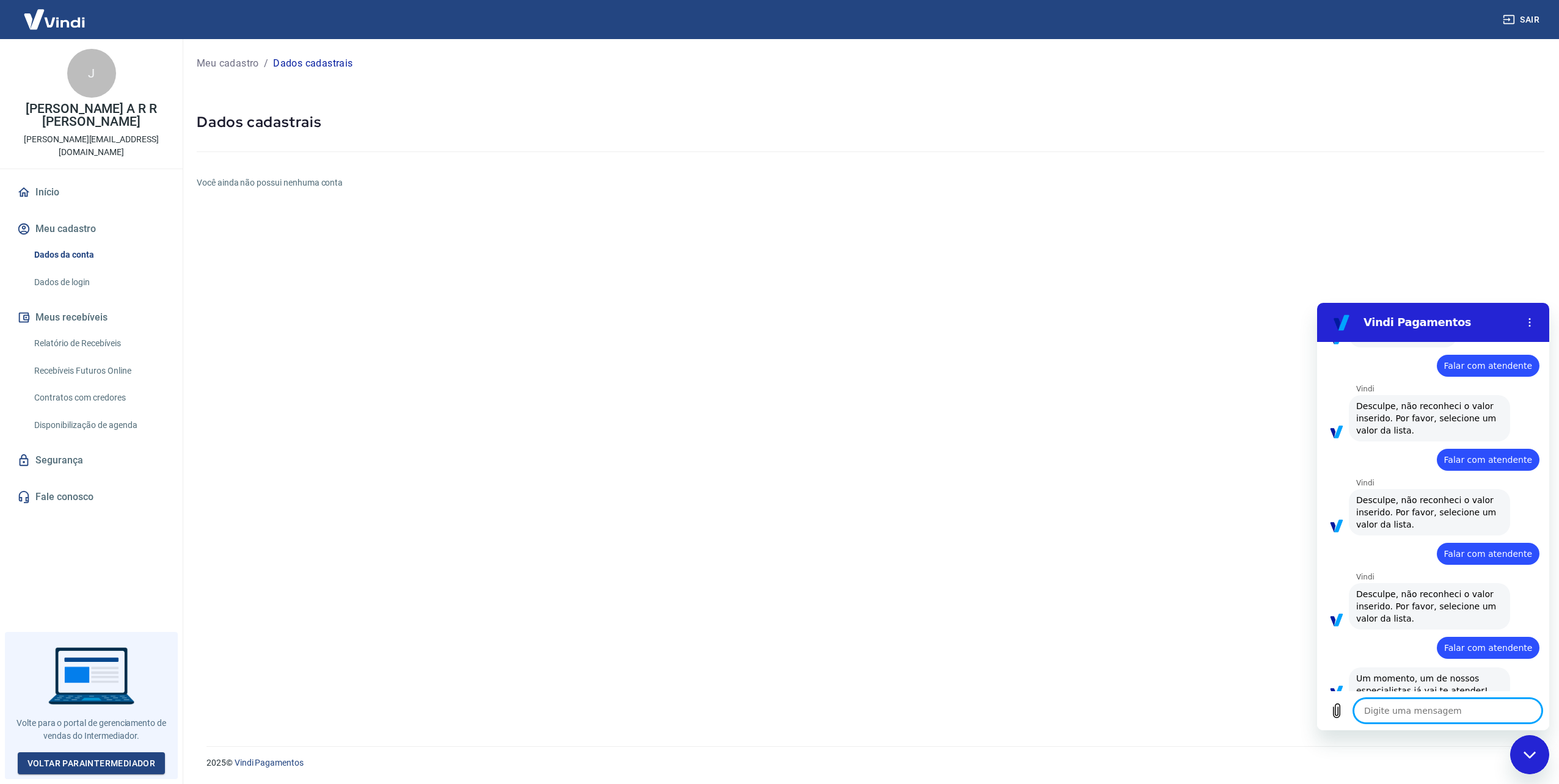
paste textarea "Falar com atendente"
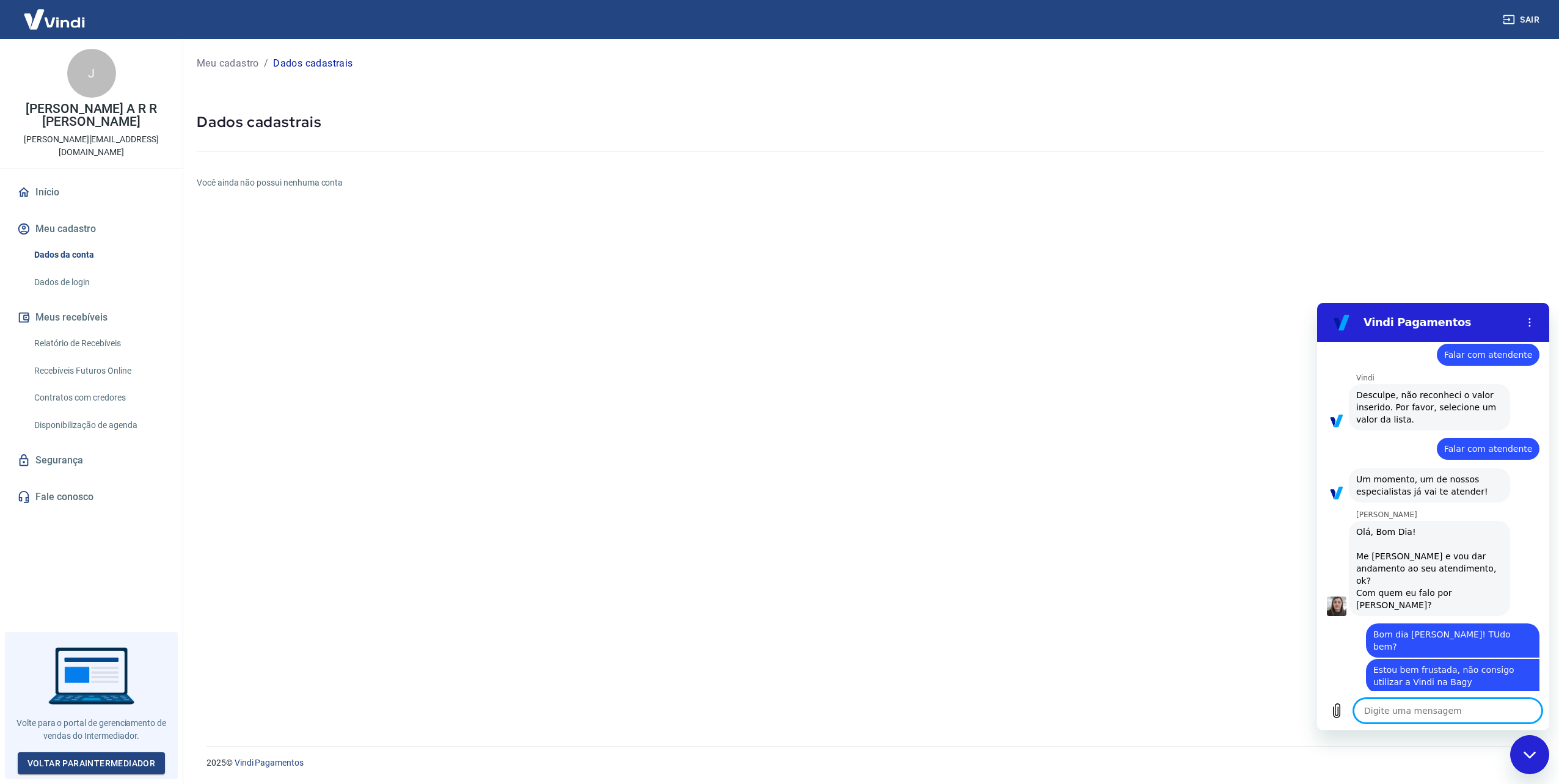
scroll to position [553, 0]
click at [1515, 706] on textarea "Quando faço a configuração dá erro e di" at bounding box center [1447, 711] width 188 height 24
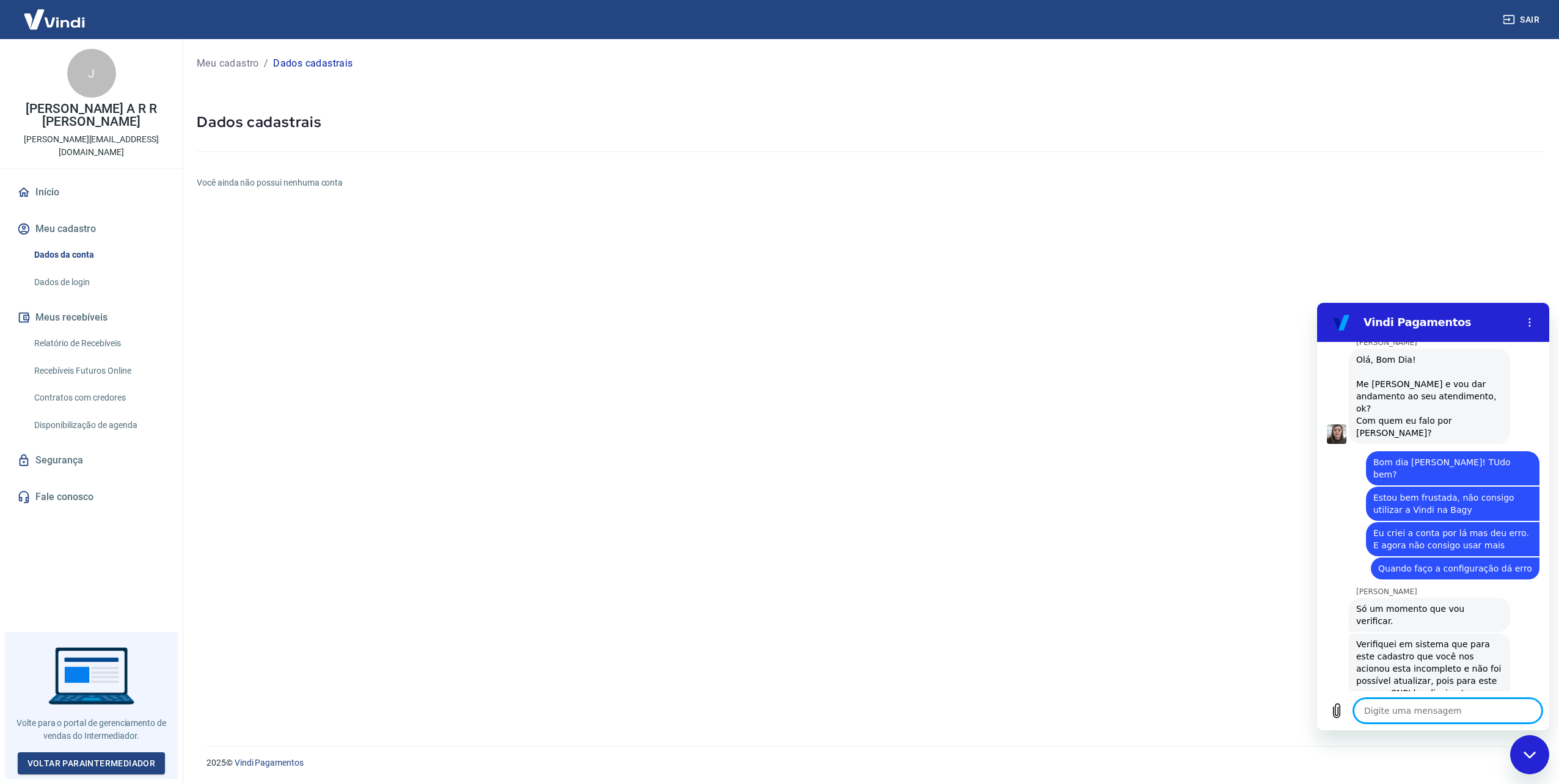
scroll to position [725, 0]
click at [1412, 714] on textarea at bounding box center [1447, 711] width 188 height 24
click at [1437, 736] on icon "(abre em uma nova aba)" at bounding box center [1432, 740] width 9 height 8
click at [1443, 764] on div "11:25" at bounding box center [1454, 769] width 191 height 10
click at [1406, 705] on textarea at bounding box center [1447, 711] width 188 height 24
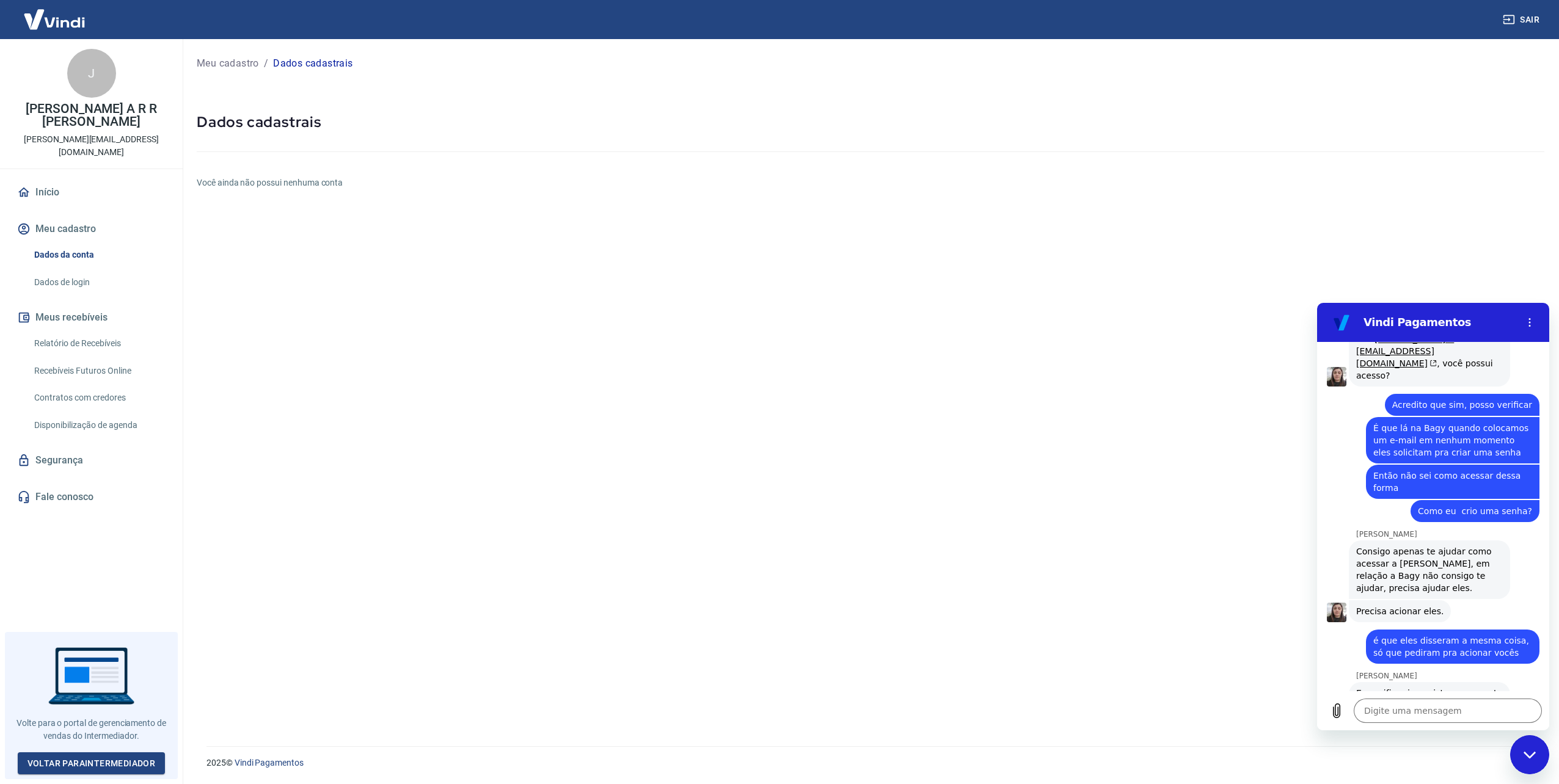
scroll to position [1104, 0]
click at [1390, 705] on textarea at bounding box center [1447, 711] width 188 height 24
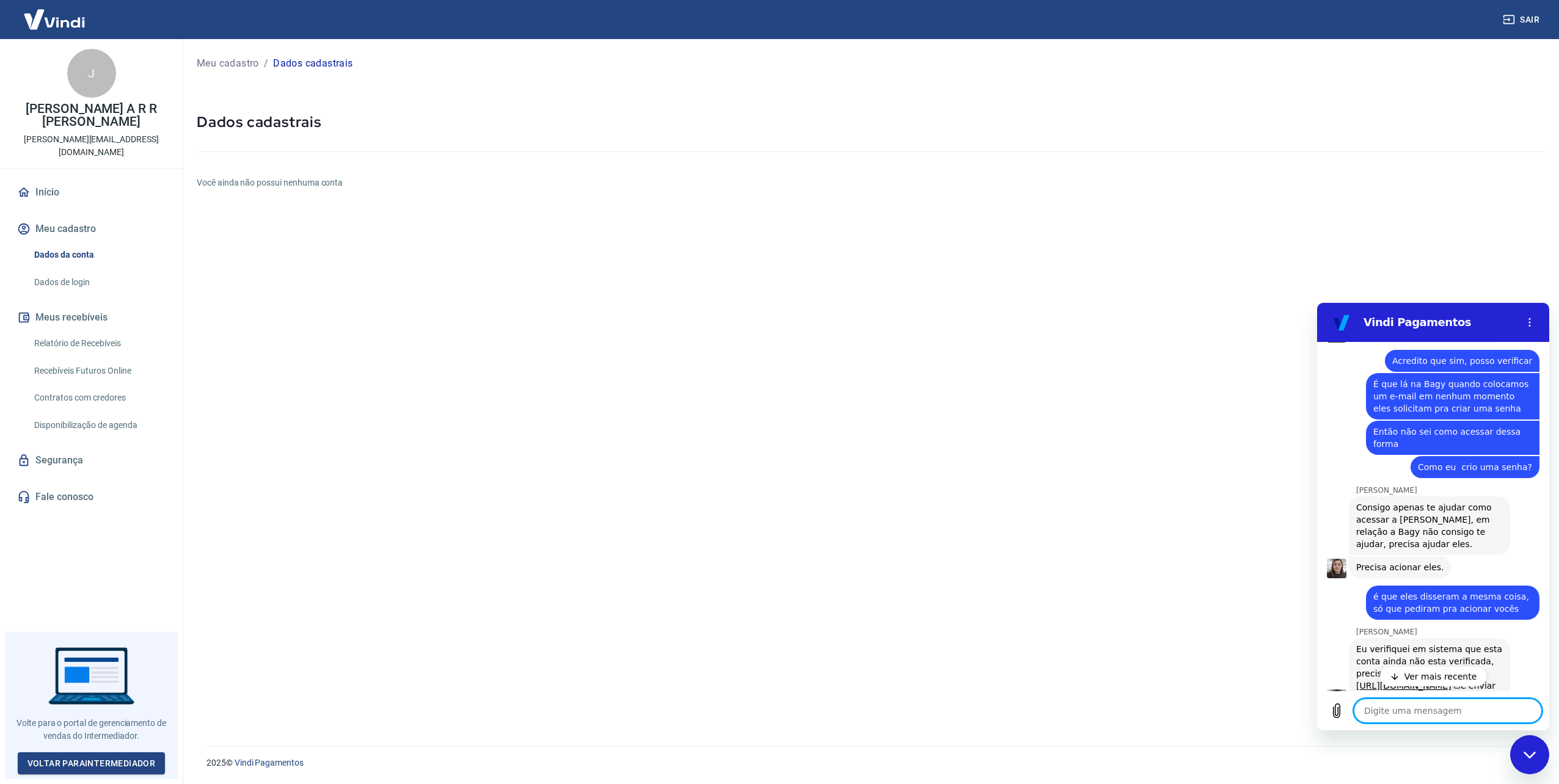
scroll to position [1185, 0]
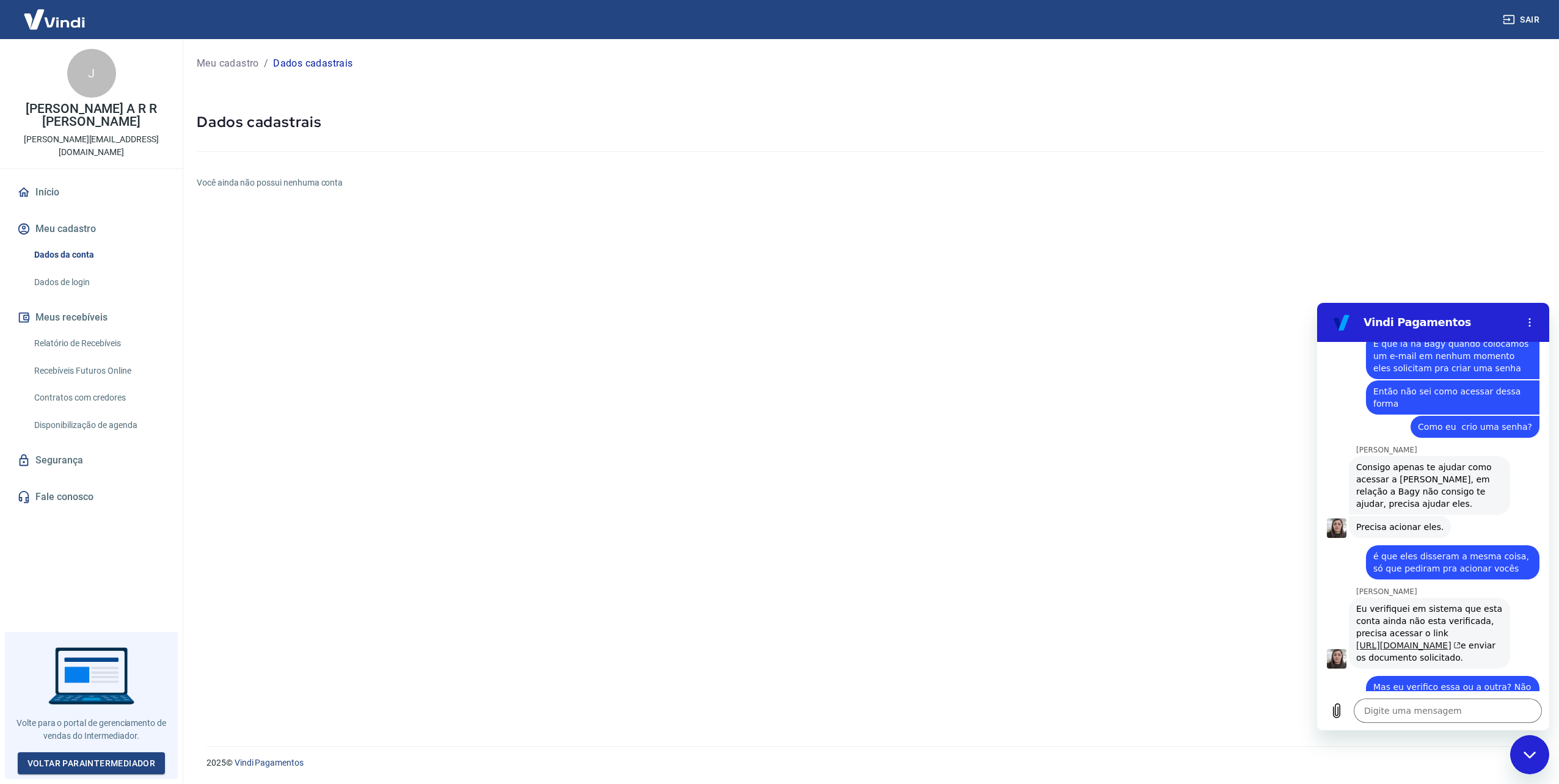
click at [1402, 641] on link "https://myaccount.yapay.com.br/personal-information/" at bounding box center [1409, 646] width 104 height 10
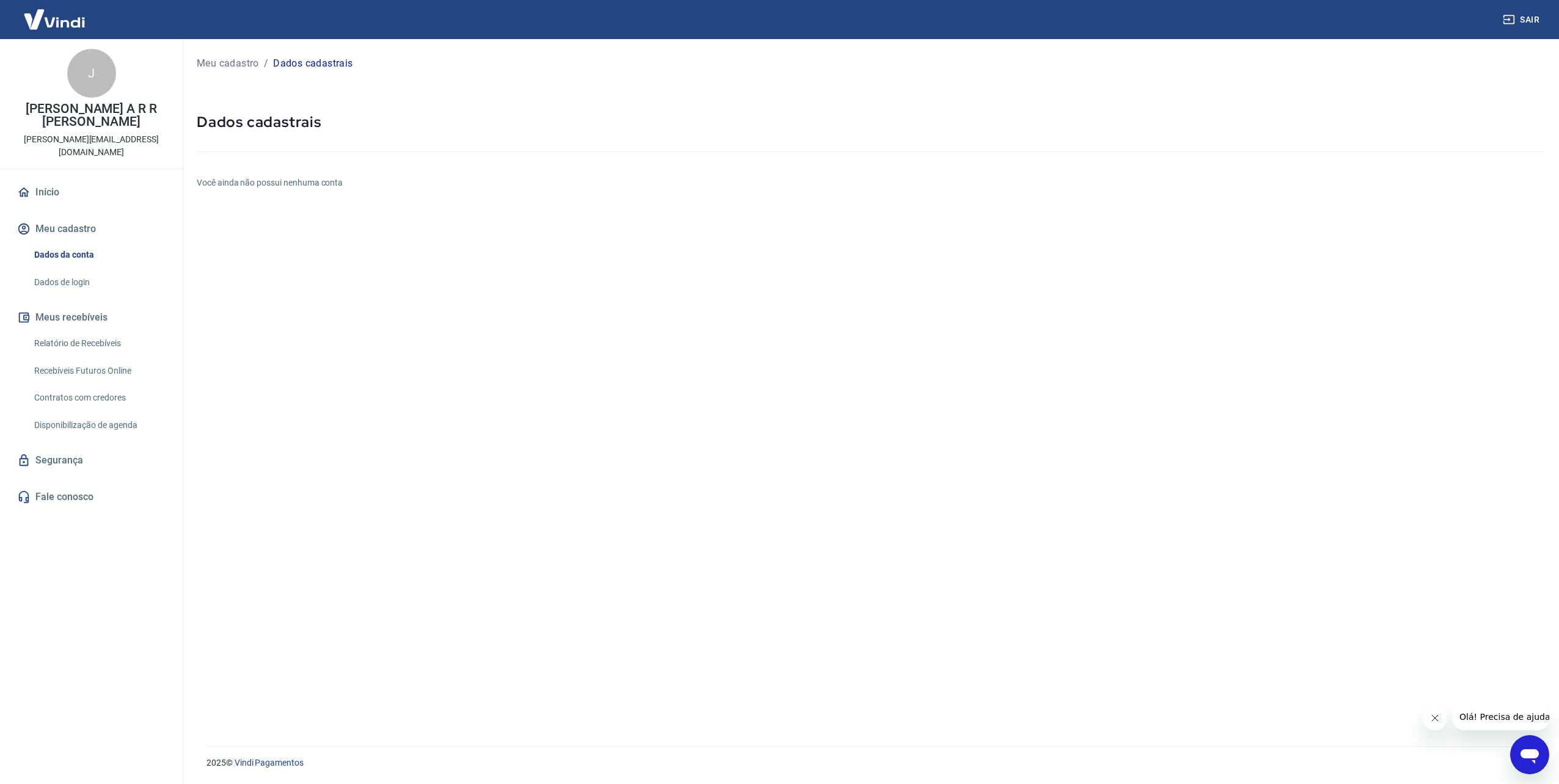
click at [1523, 747] on icon "Abrir janela de mensagens" at bounding box center [1530, 755] width 22 height 22
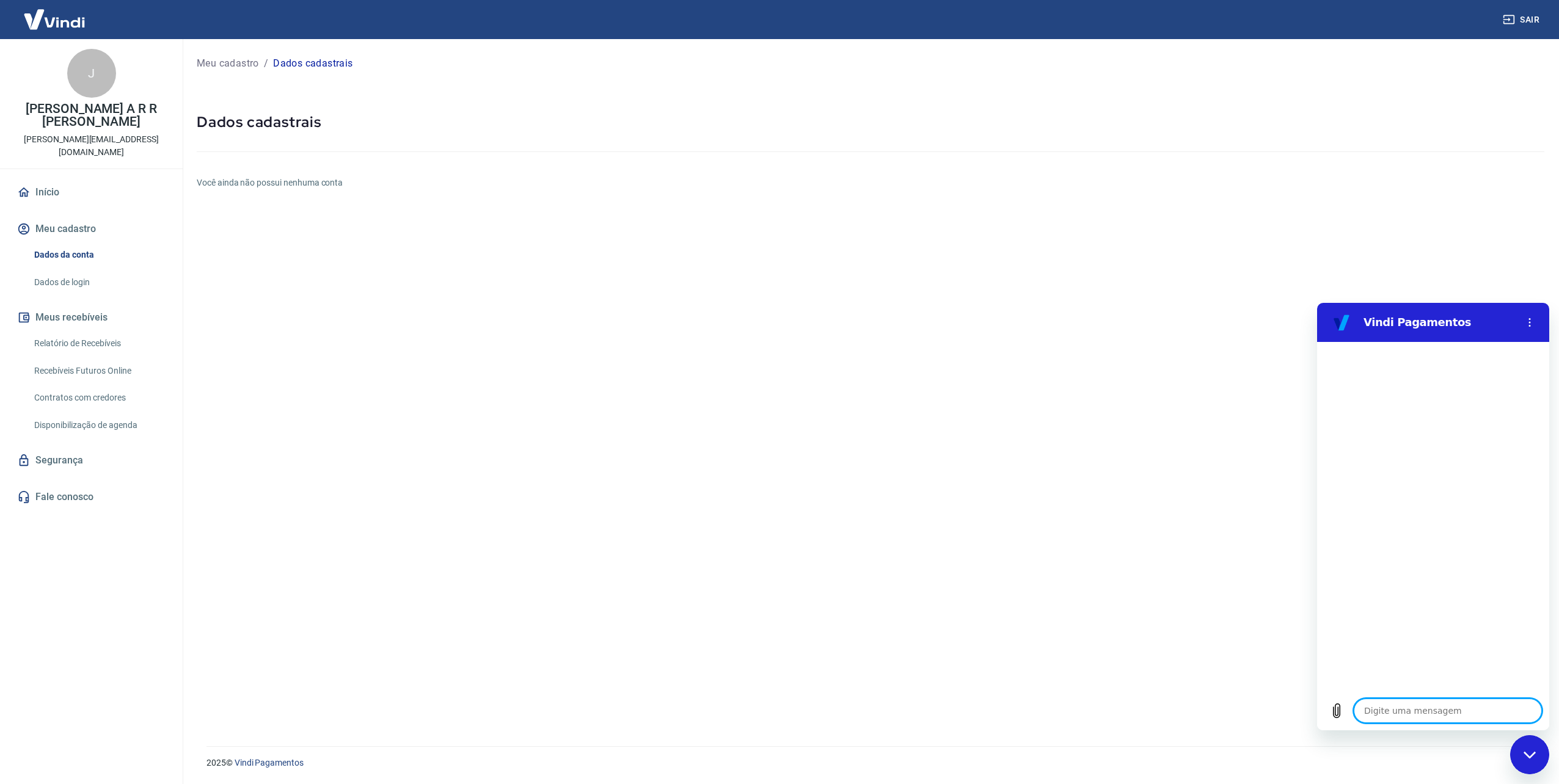
click at [1526, 662] on div at bounding box center [1433, 516] width 232 height 349
click at [1528, 751] on icon "Fechar janela de mensagens" at bounding box center [1530, 755] width 13 height 8
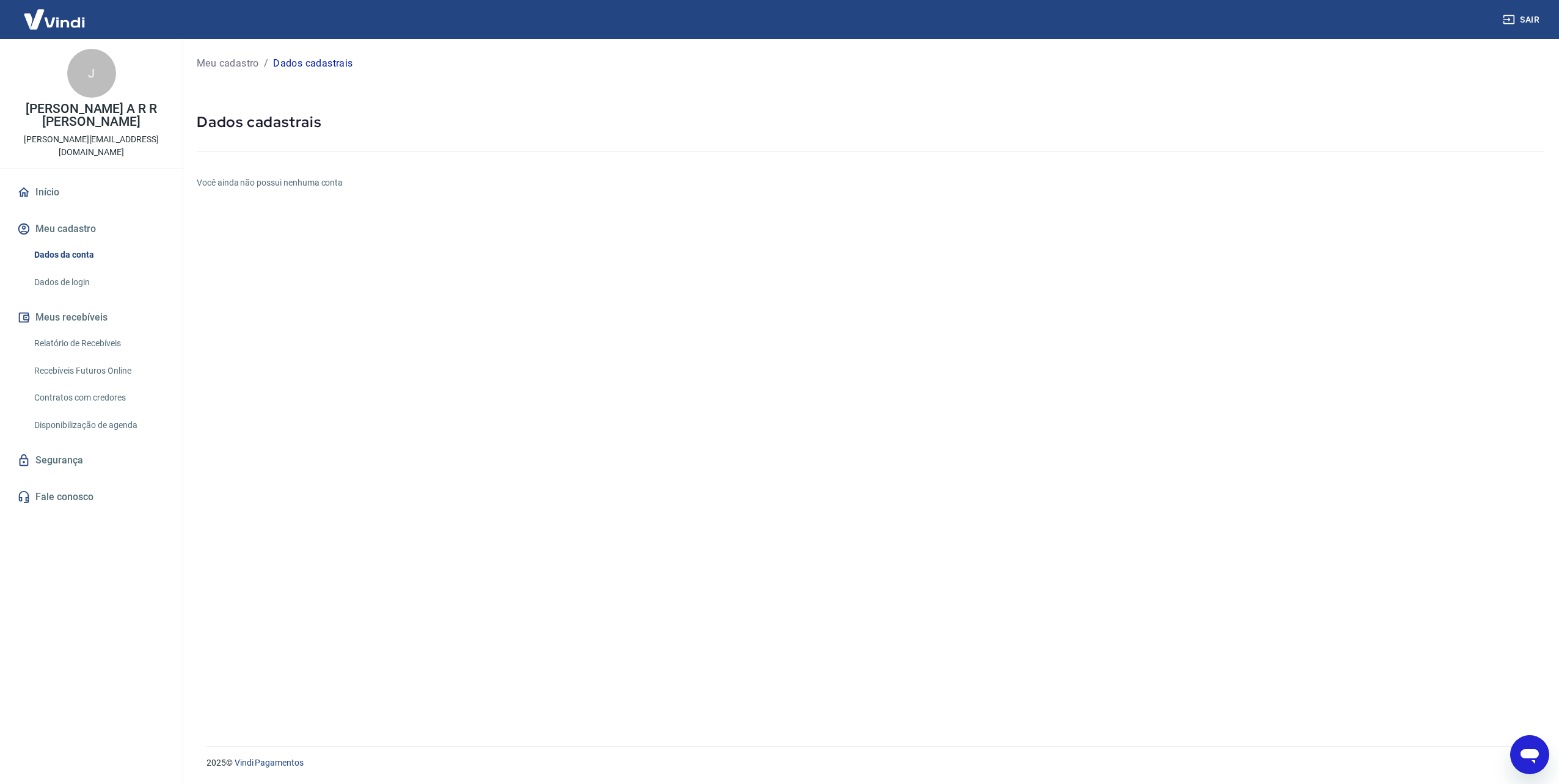
click at [1529, 751] on icon "Abrir janela de mensagens" at bounding box center [1530, 756] width 18 height 14
type textarea "x"
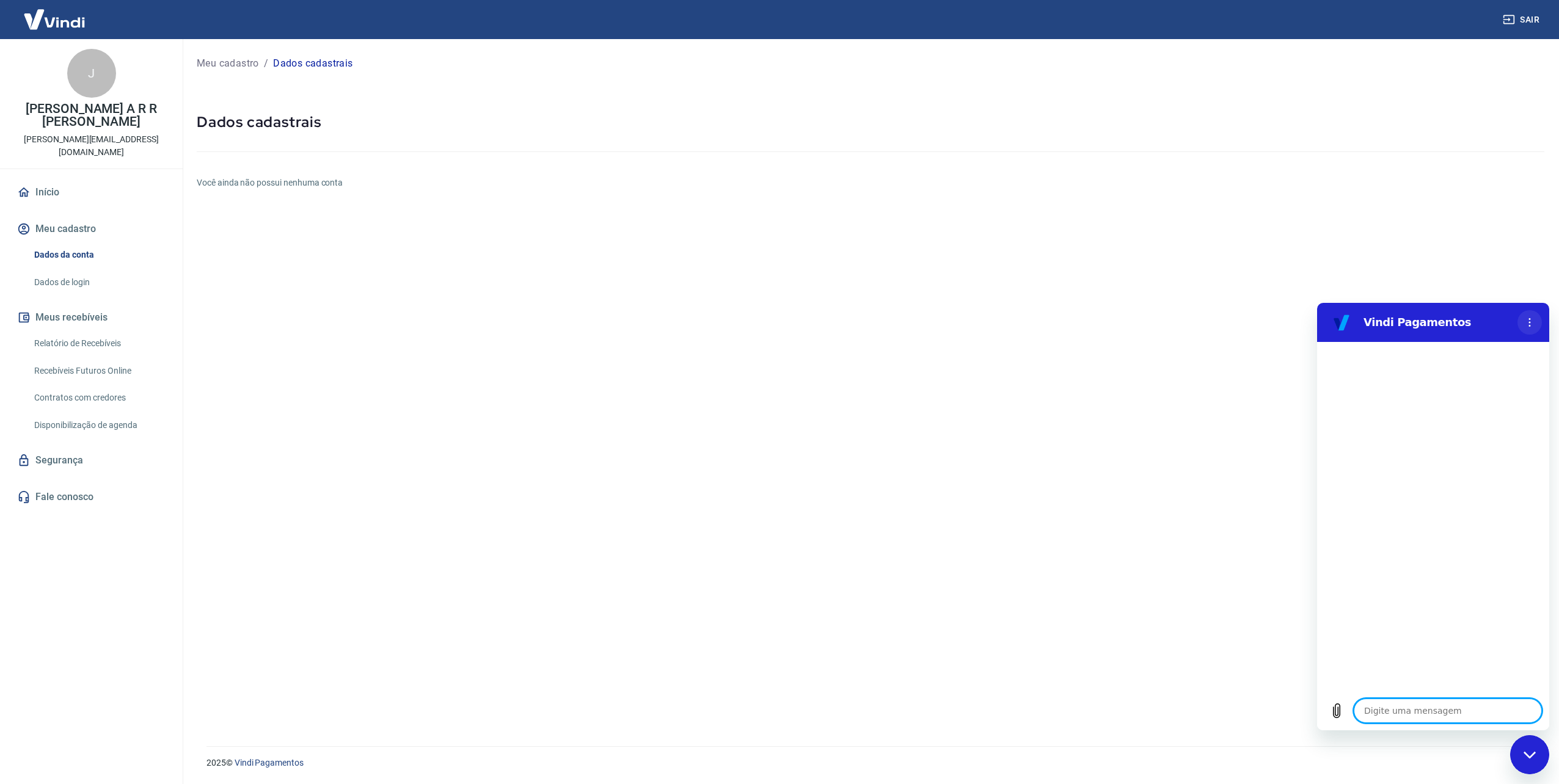
click at [1533, 324] on icon "Menu de opções" at bounding box center [1530, 322] width 10 height 10
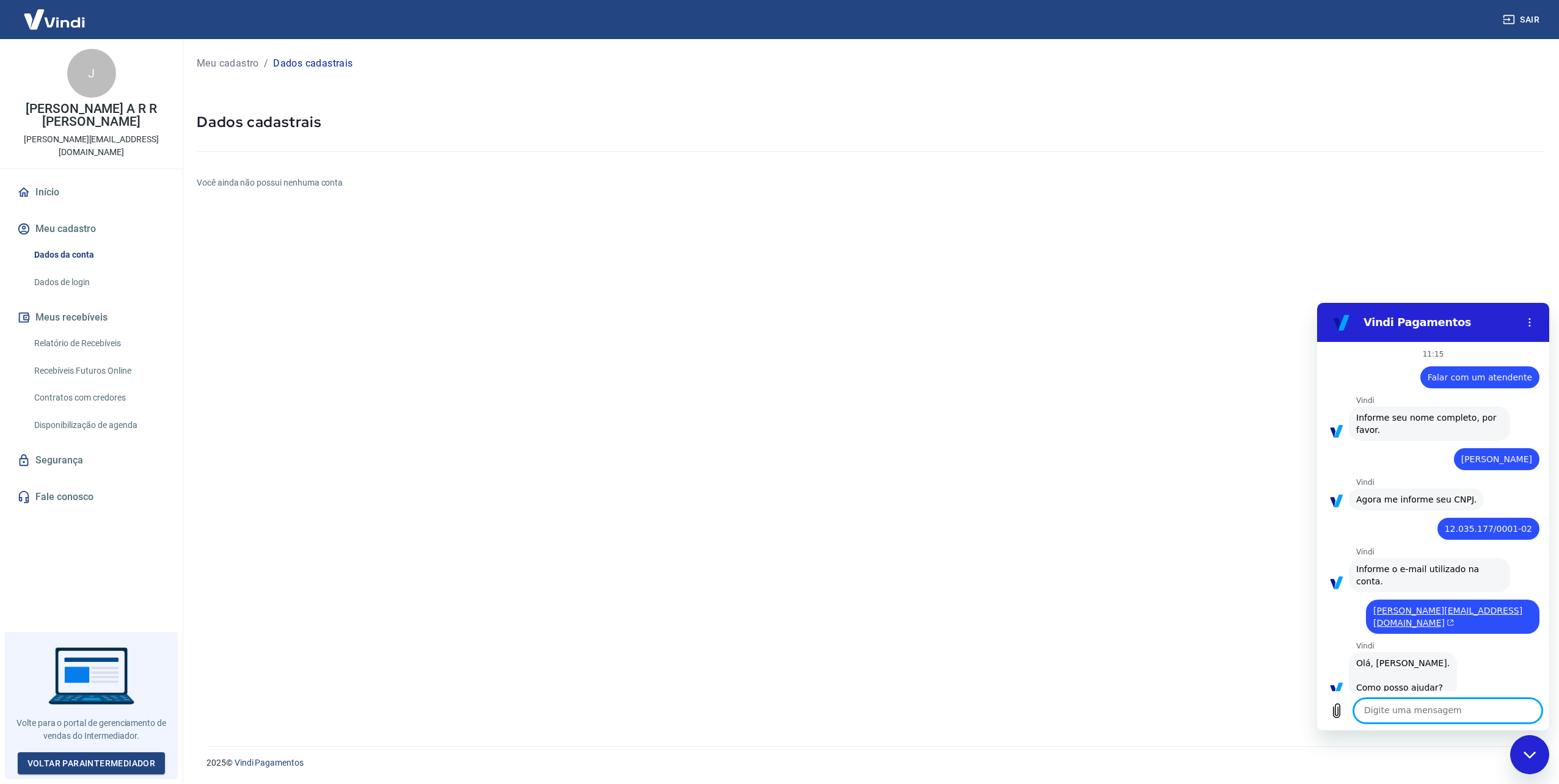
scroll to position [1185, 0]
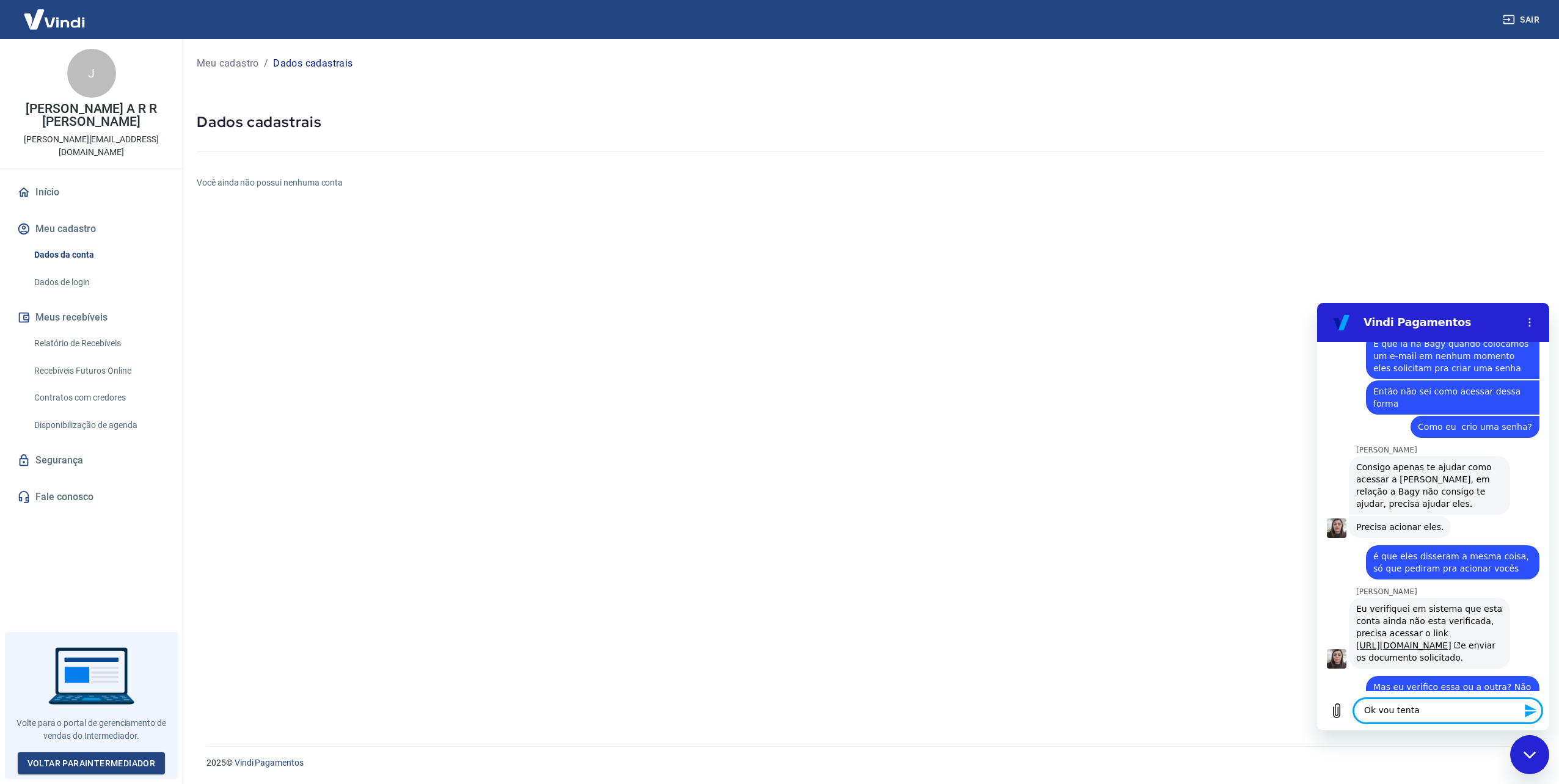
type textarea "Ok vou tentar"
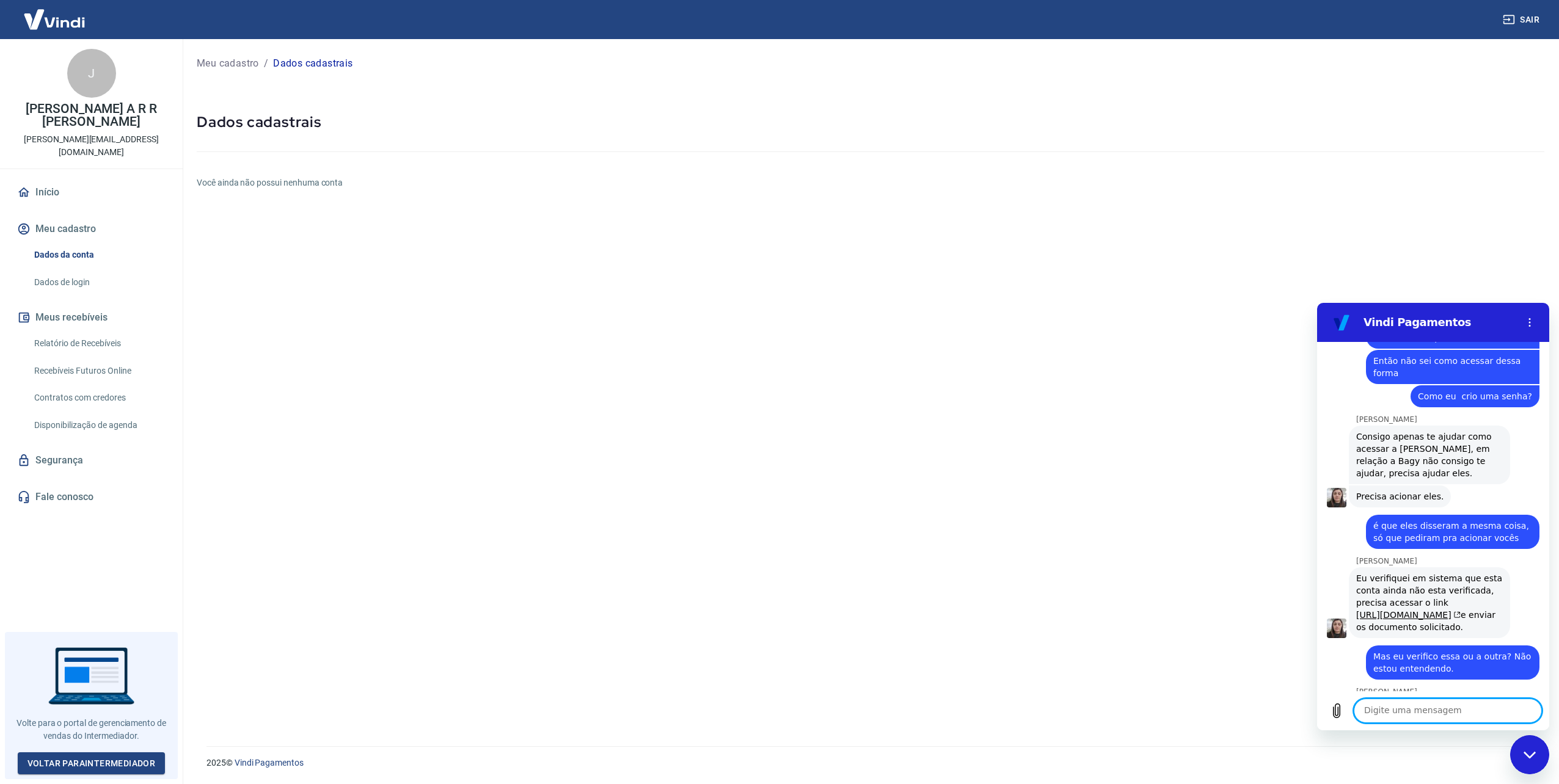
scroll to position [1215, 0]
click at [1519, 27] on button "Sair" at bounding box center [1522, 20] width 44 height 23
